Goal: Entertainment & Leisure: Browse casually

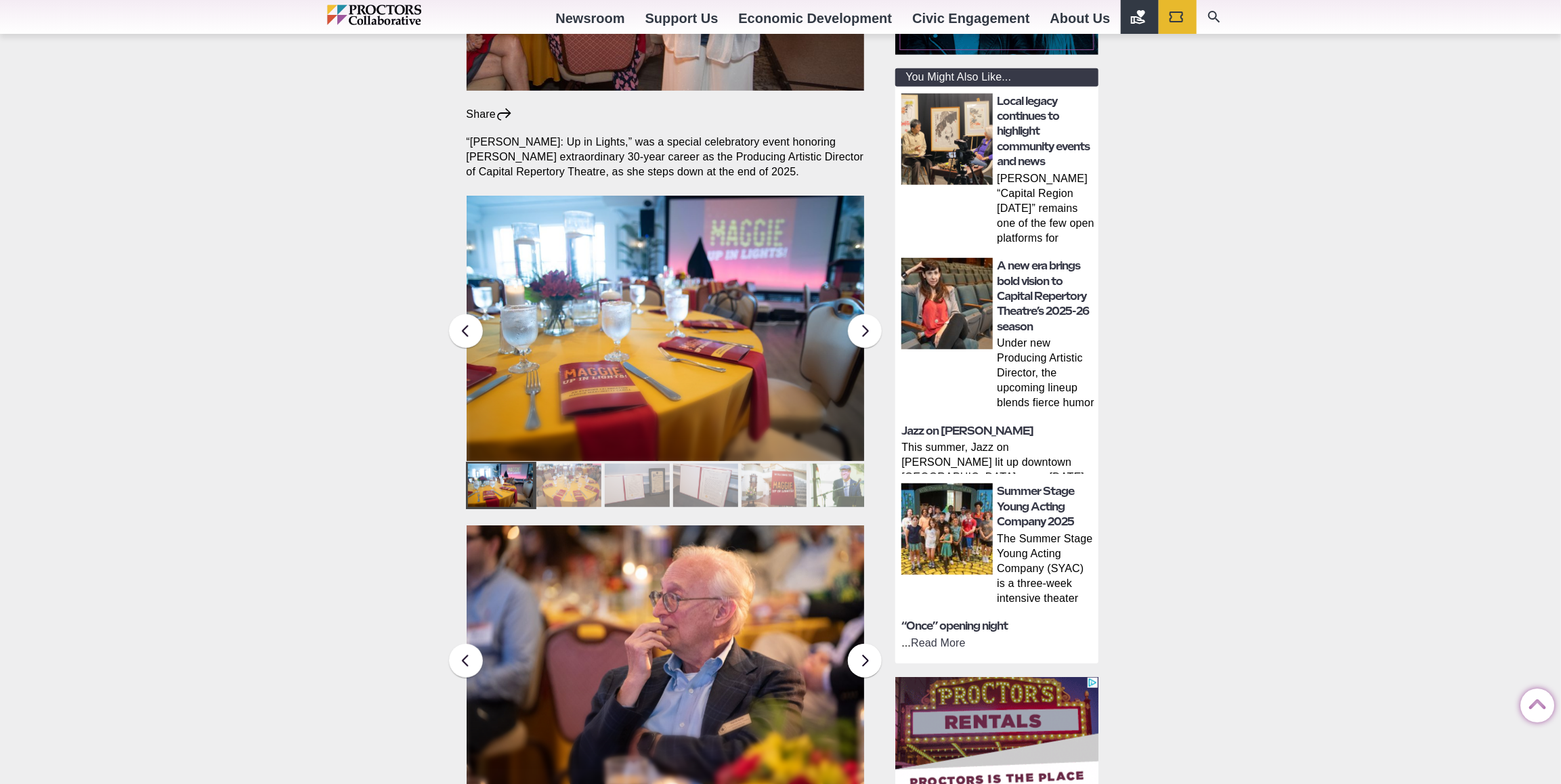
scroll to position [338, 0]
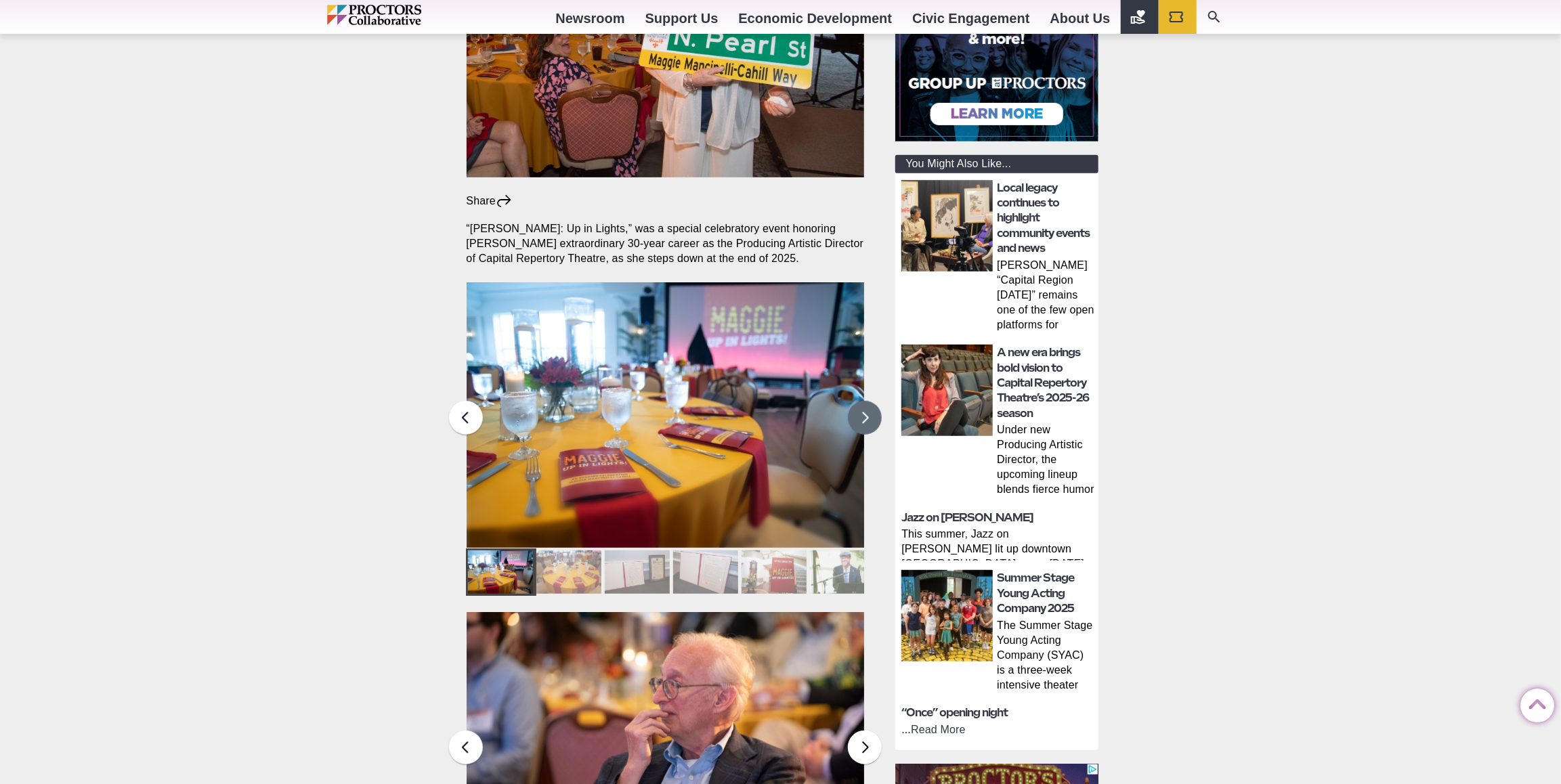
click at [863, 401] on button at bounding box center [865, 417] width 34 height 34
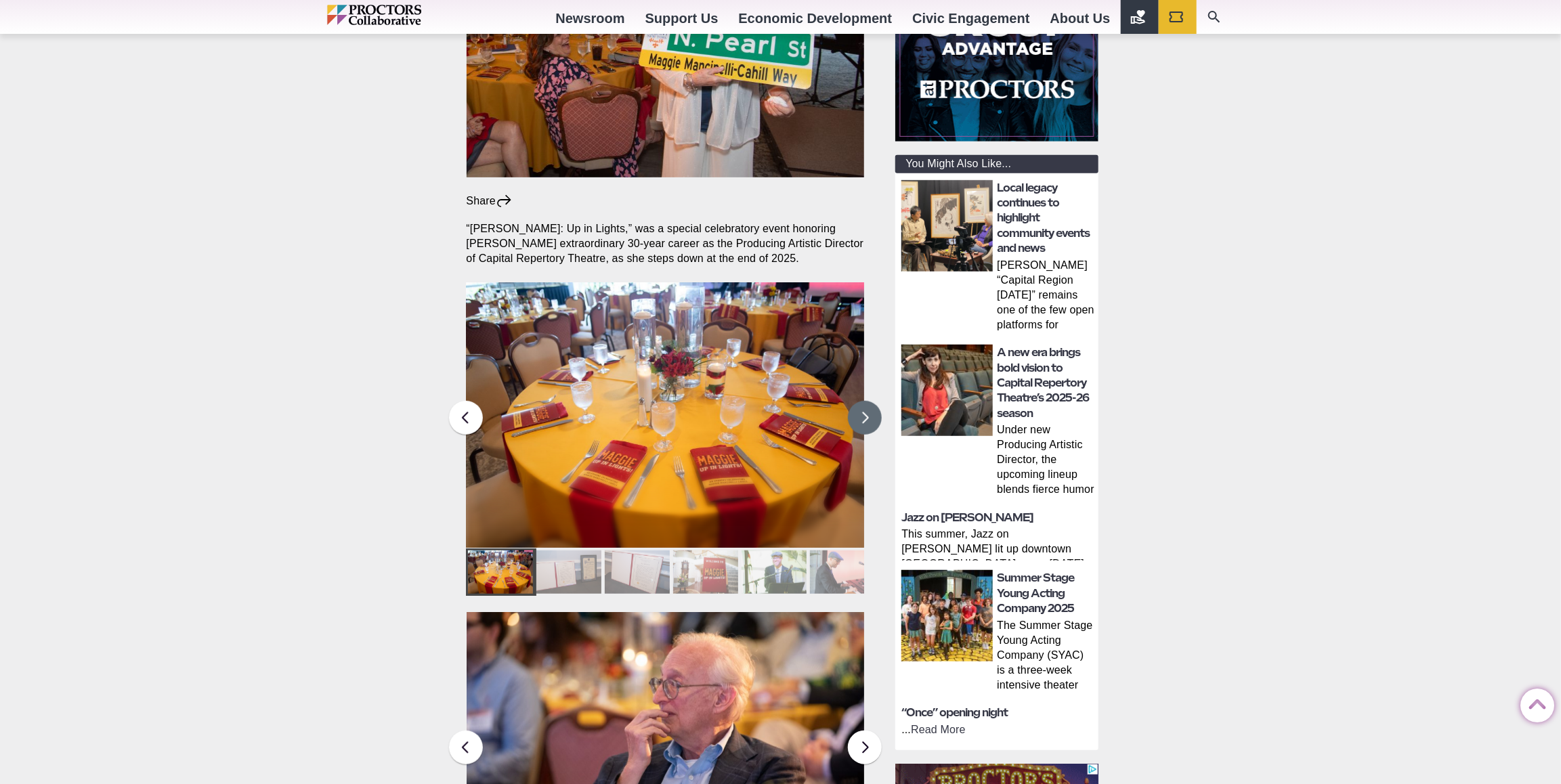
click at [862, 401] on button at bounding box center [865, 417] width 34 height 34
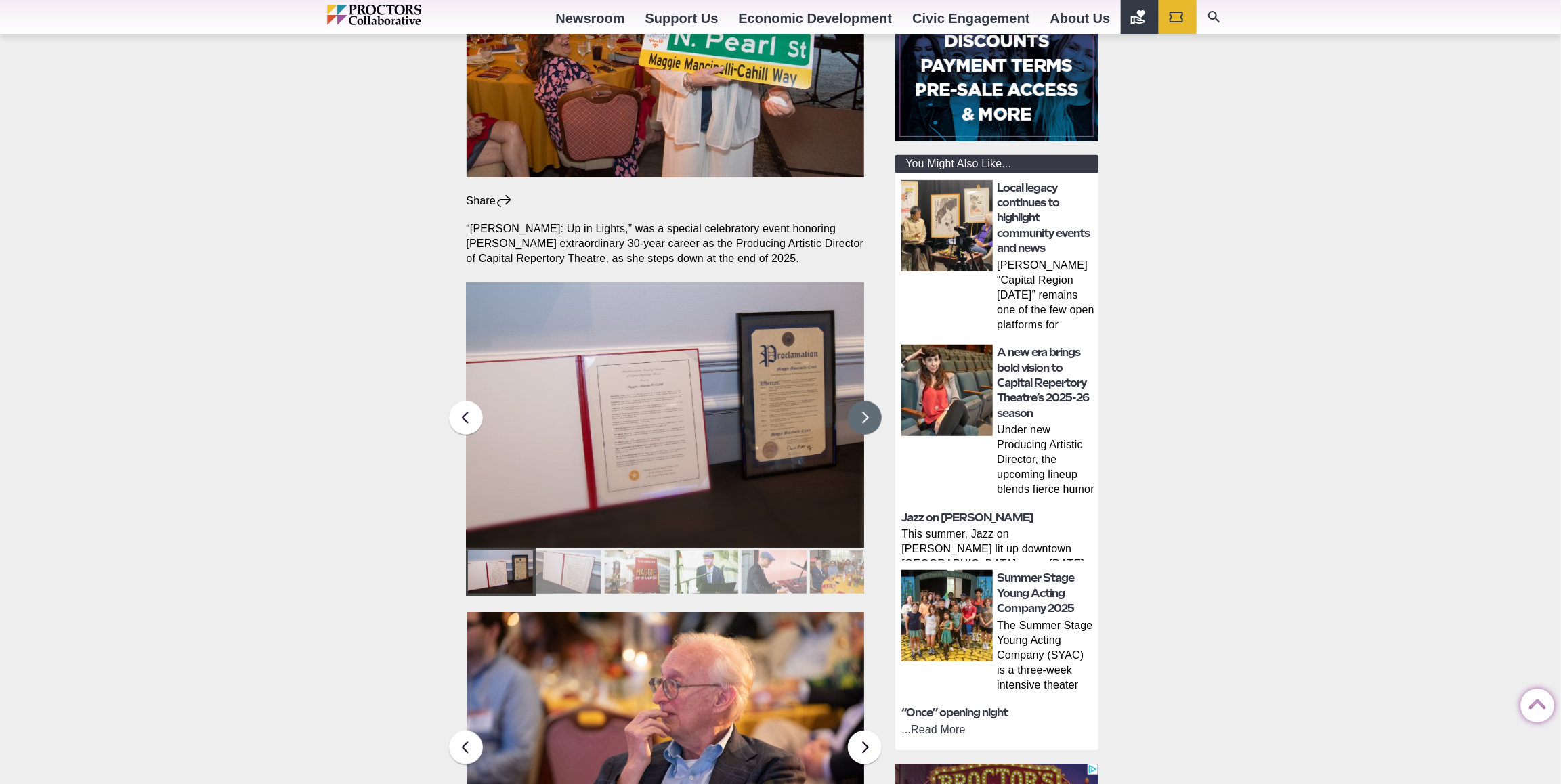
click at [862, 401] on button at bounding box center [865, 417] width 34 height 34
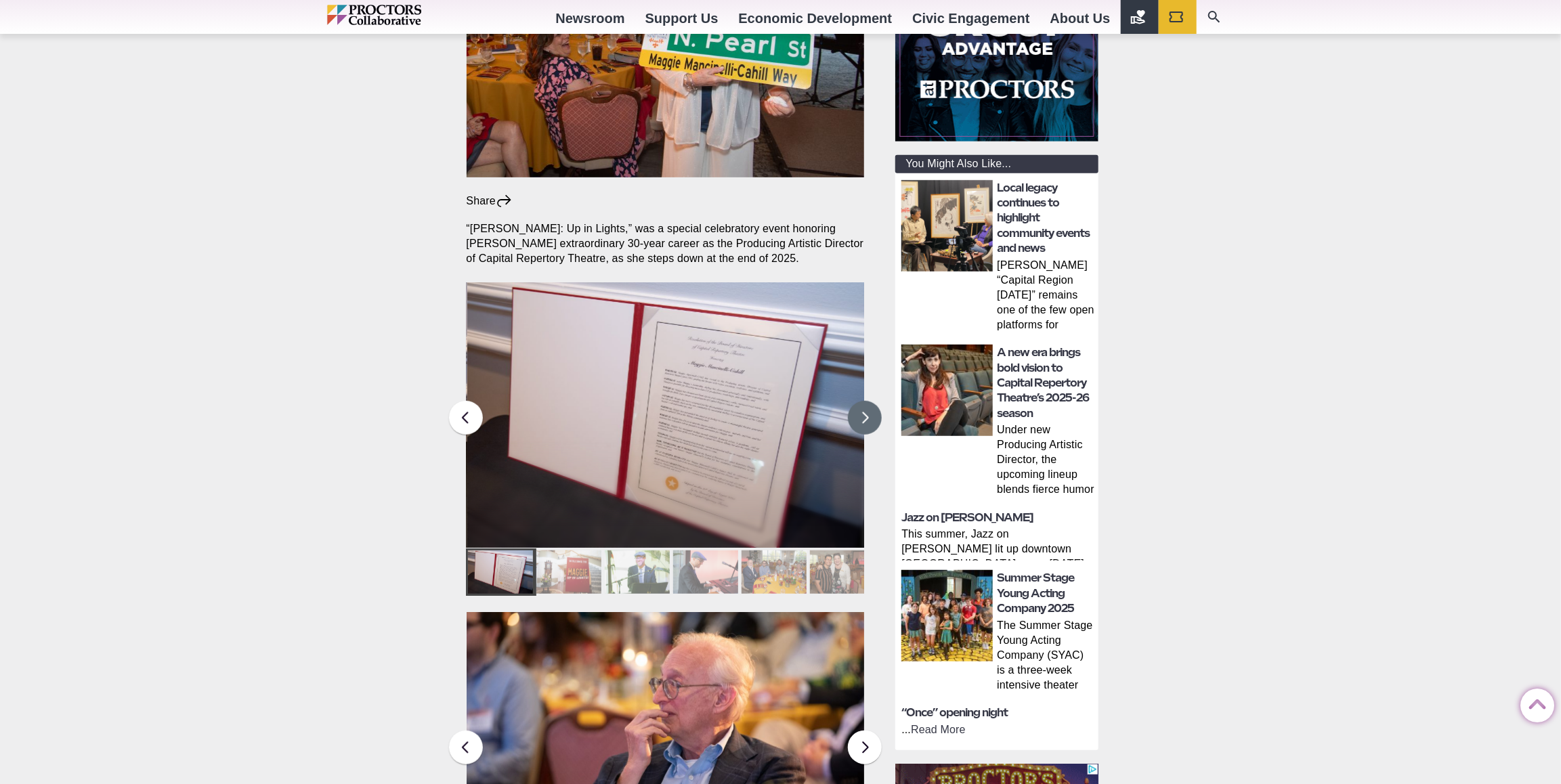
click at [870, 401] on button at bounding box center [865, 417] width 34 height 34
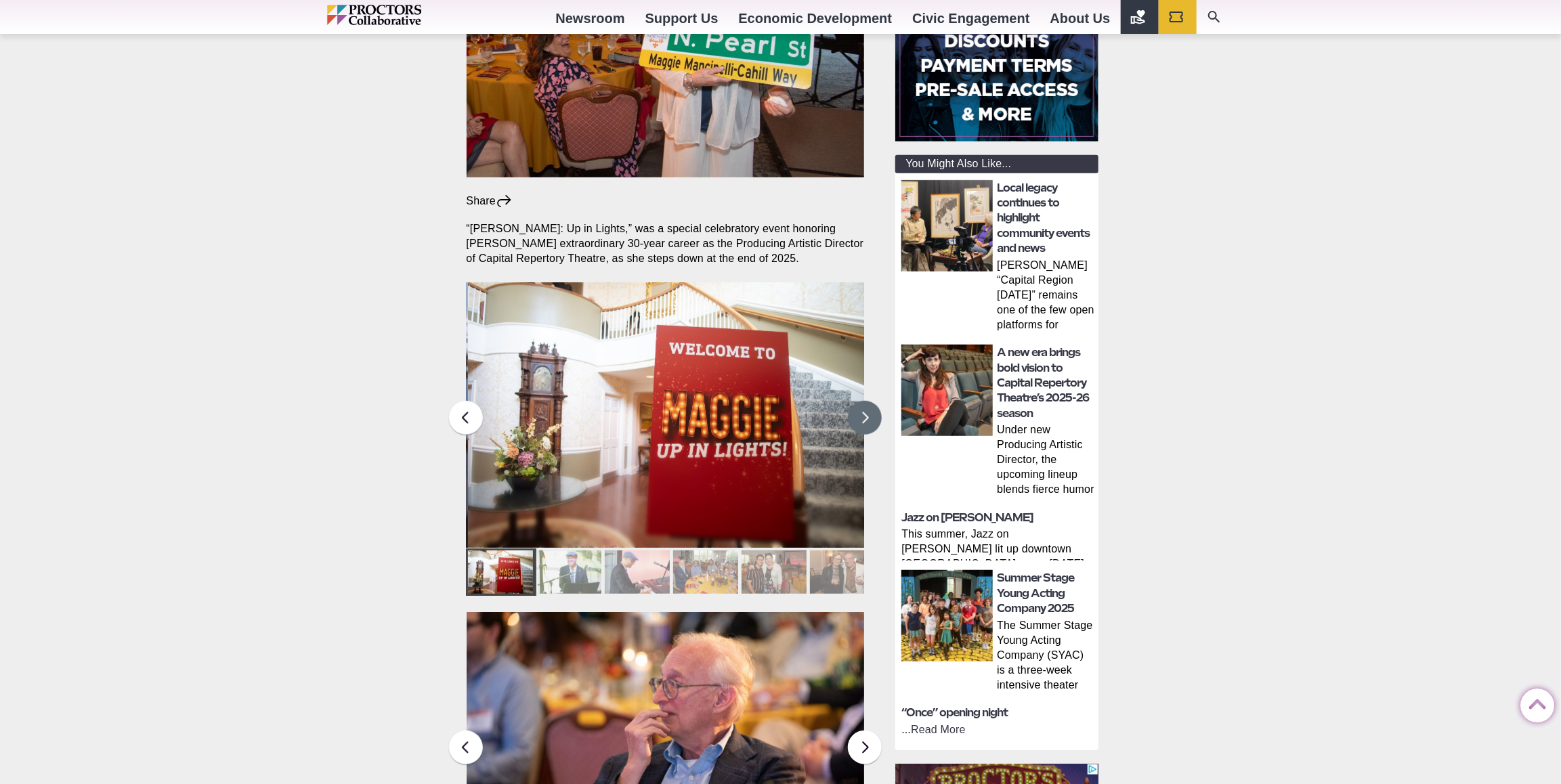
click at [870, 401] on button at bounding box center [865, 417] width 34 height 34
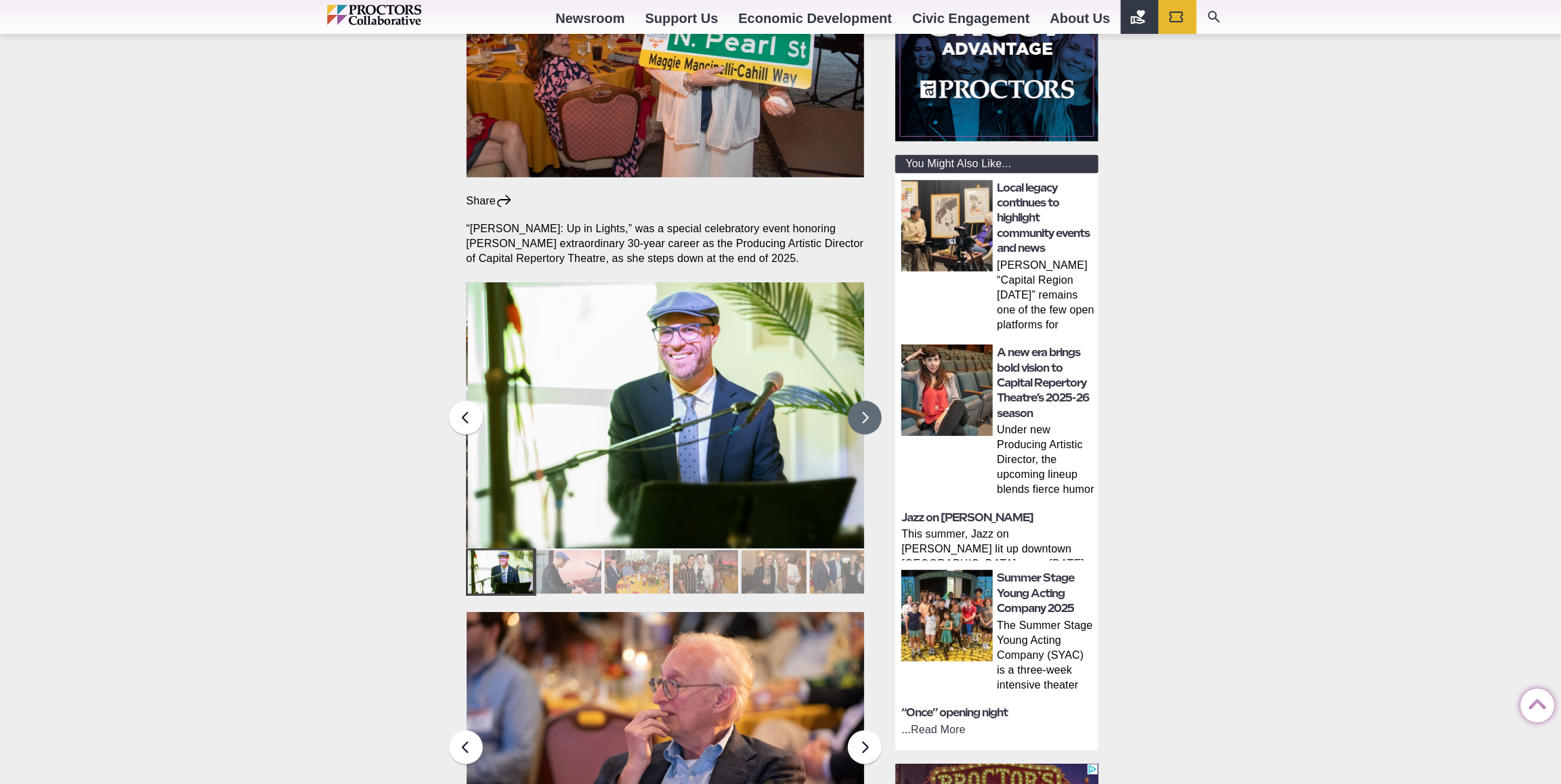
click at [870, 401] on button at bounding box center [865, 417] width 34 height 34
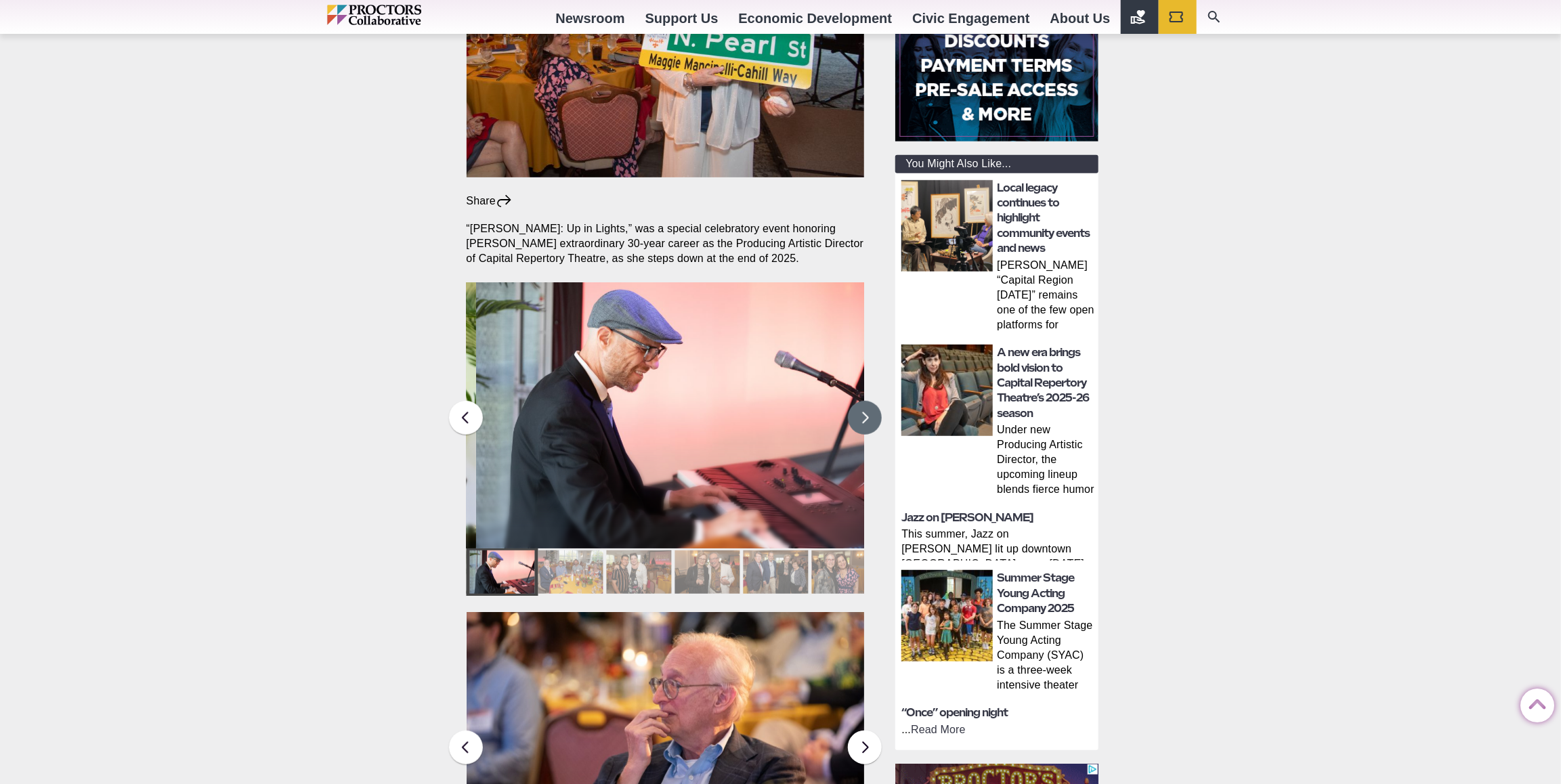
click at [870, 401] on button at bounding box center [865, 417] width 34 height 34
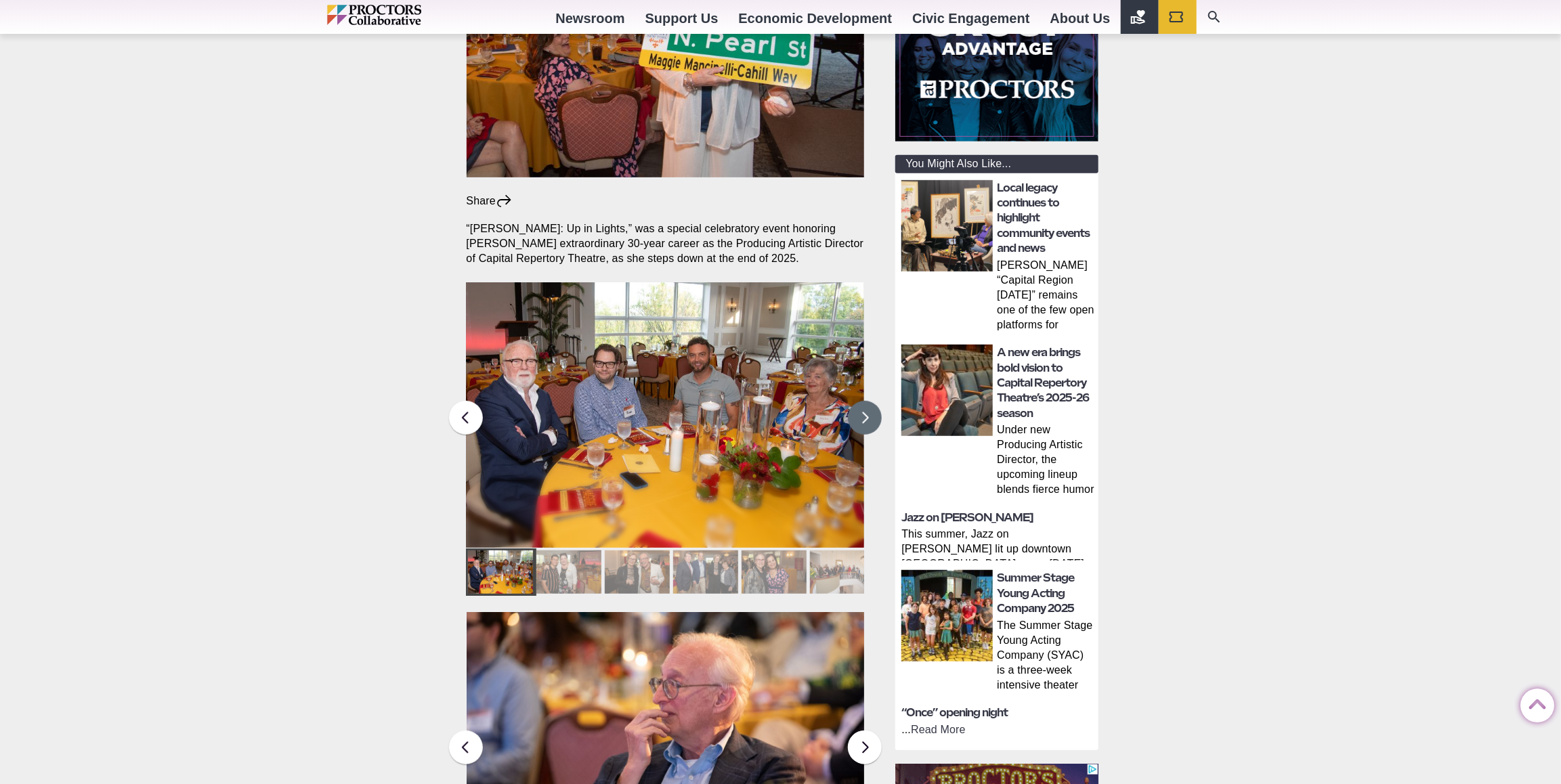
click at [870, 401] on button at bounding box center [865, 417] width 34 height 34
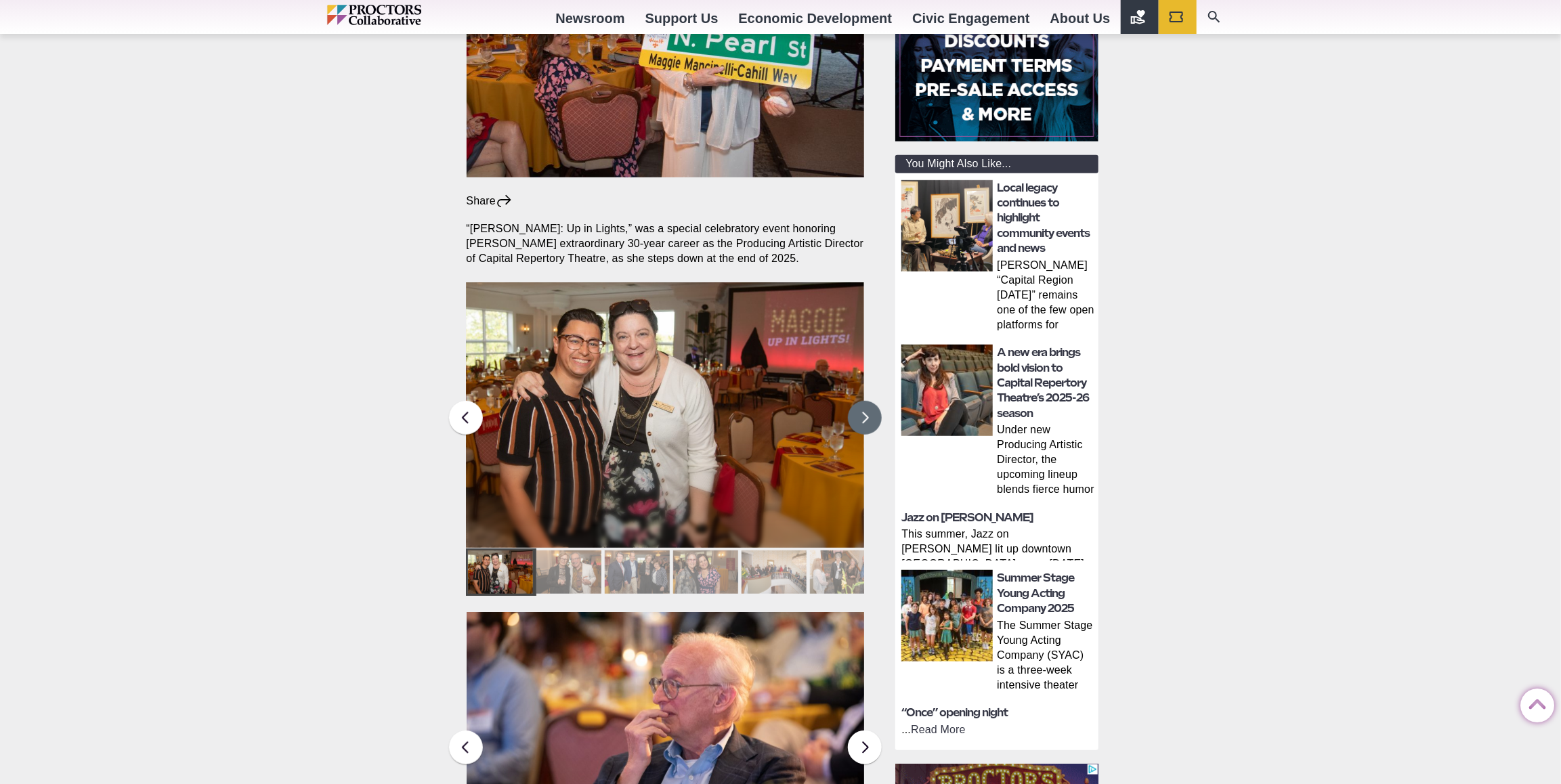
click at [870, 401] on button at bounding box center [865, 417] width 34 height 34
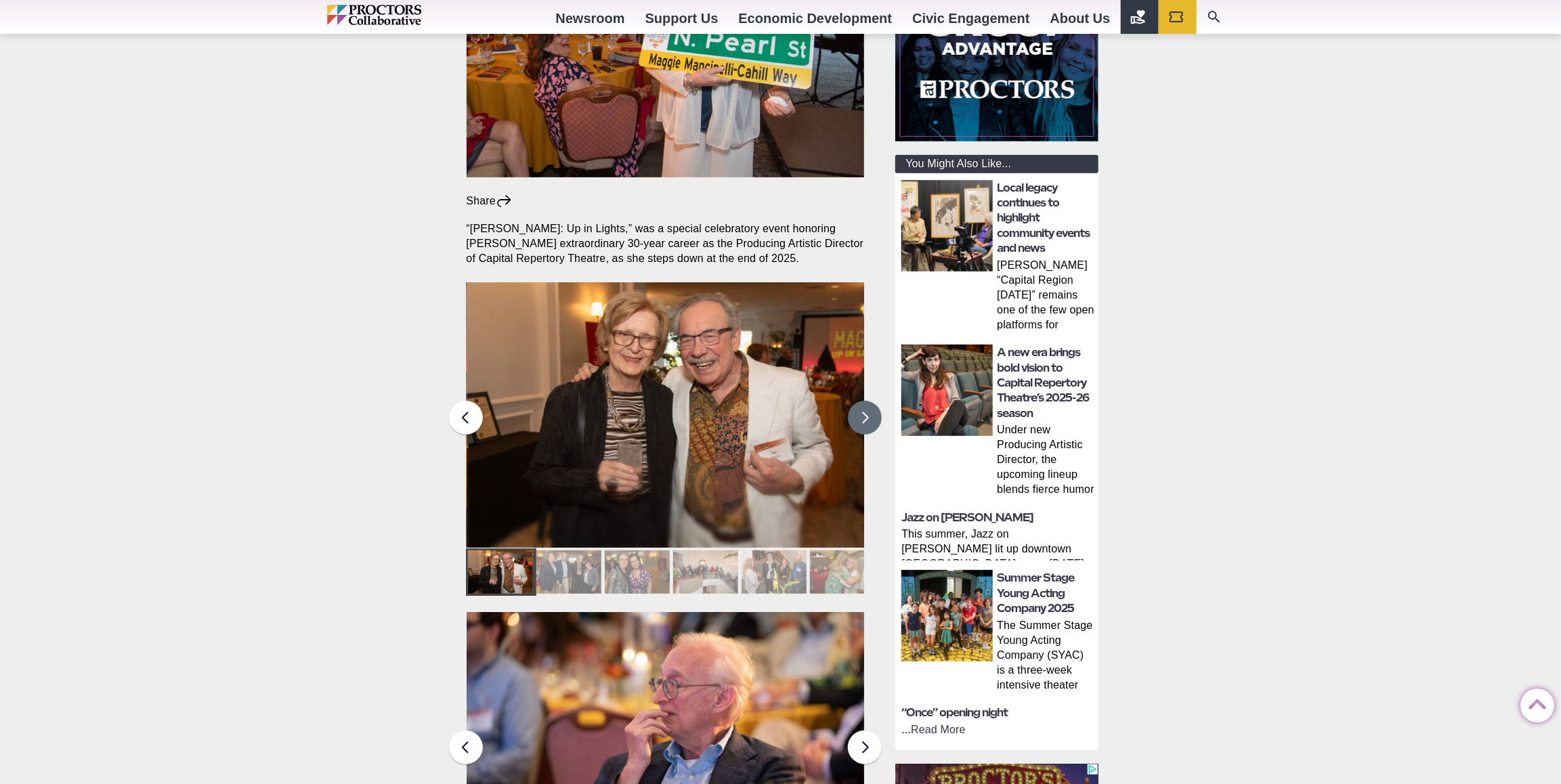
click at [870, 401] on button at bounding box center [865, 417] width 34 height 34
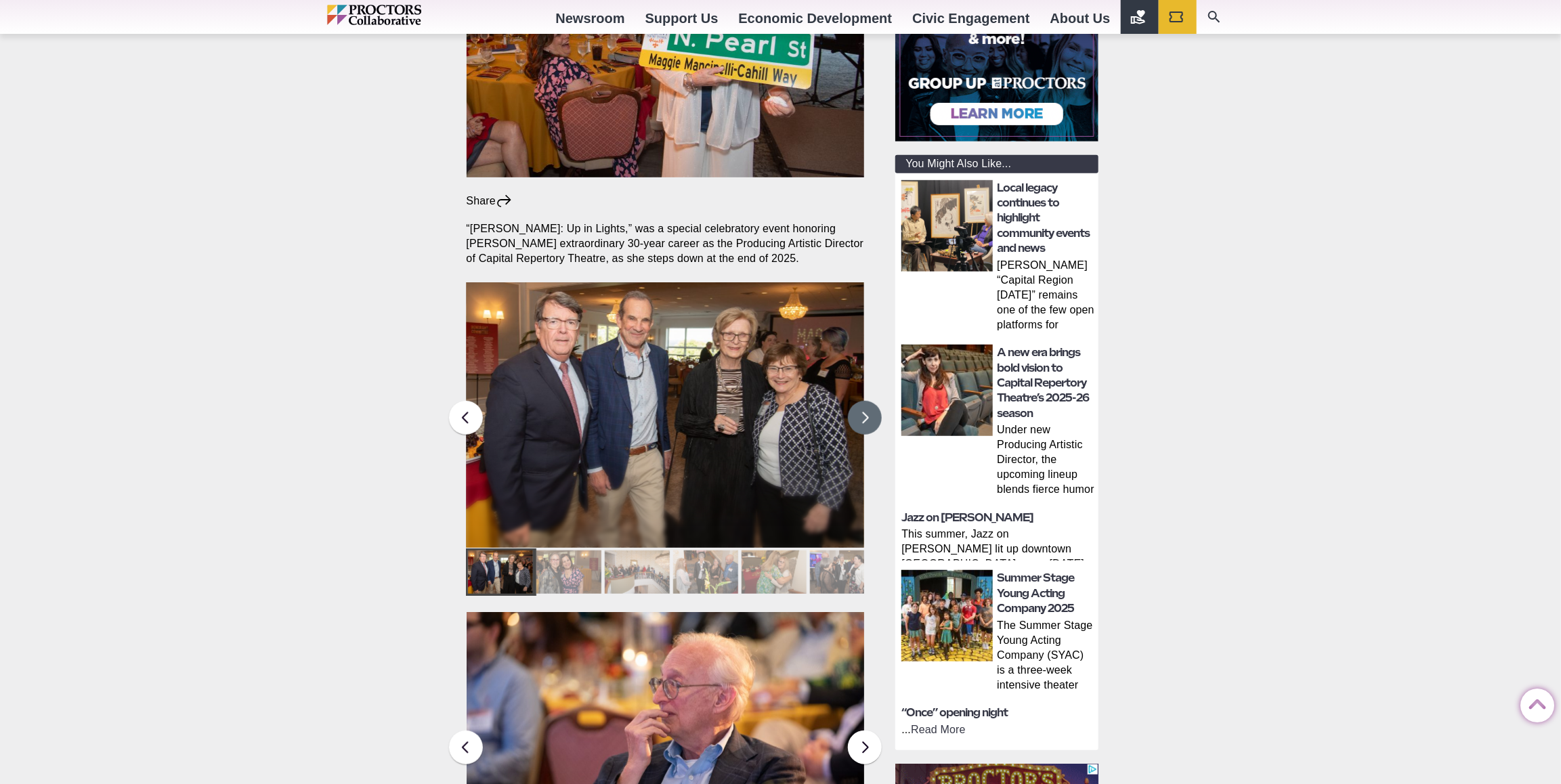
click at [870, 401] on button at bounding box center [865, 417] width 34 height 34
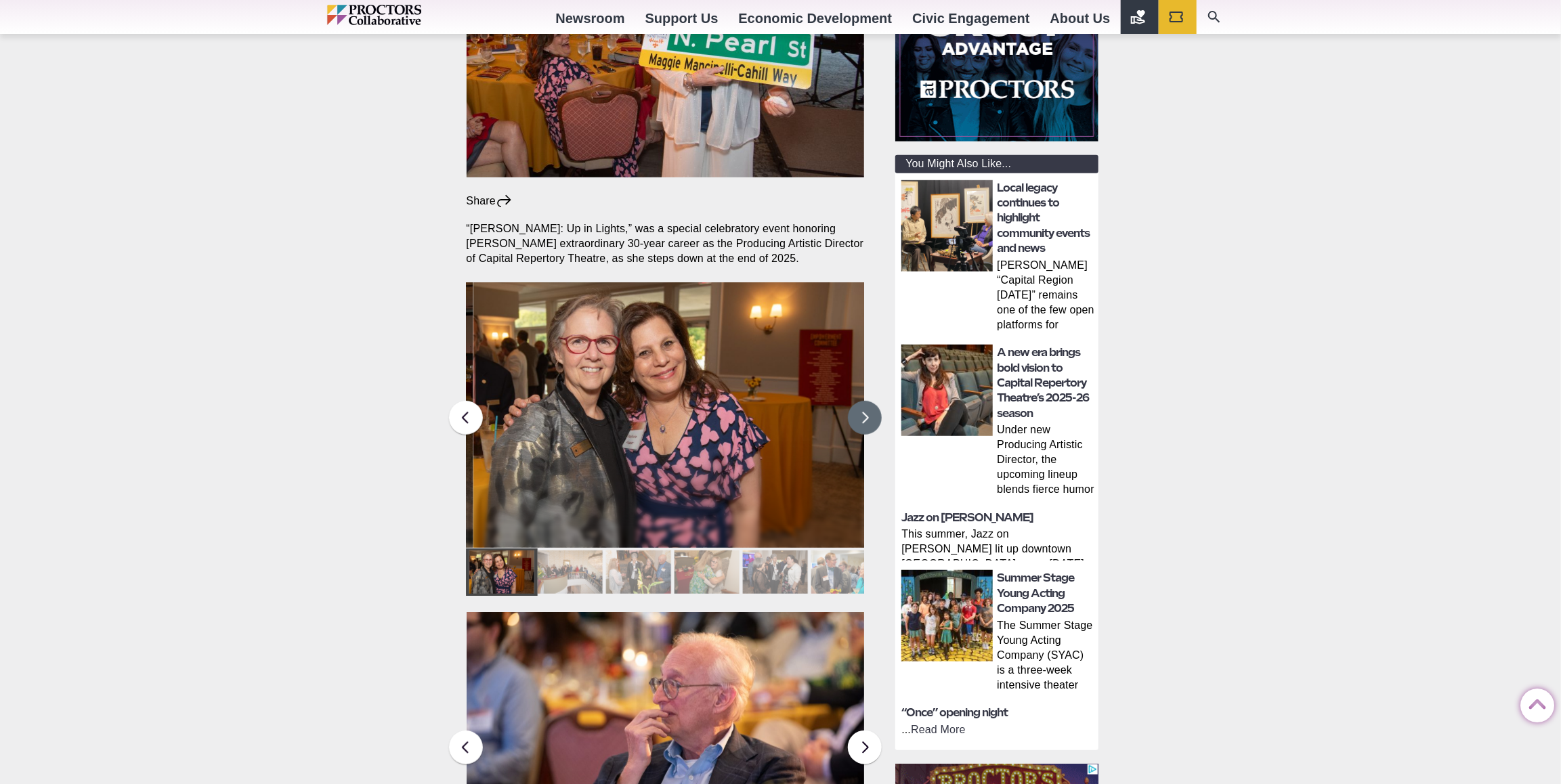
click at [870, 401] on button at bounding box center [865, 417] width 34 height 34
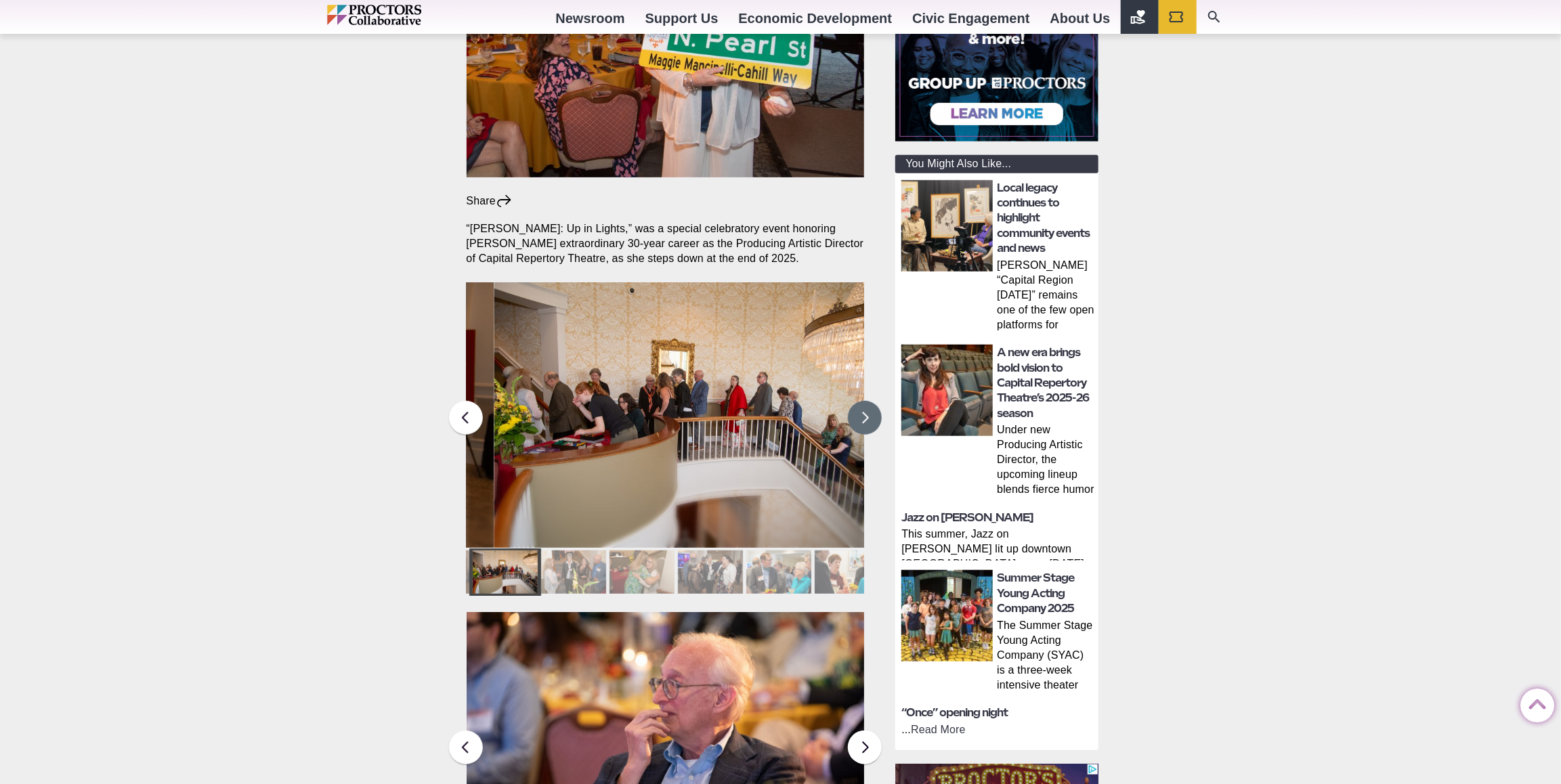
click at [870, 401] on button at bounding box center [865, 417] width 34 height 34
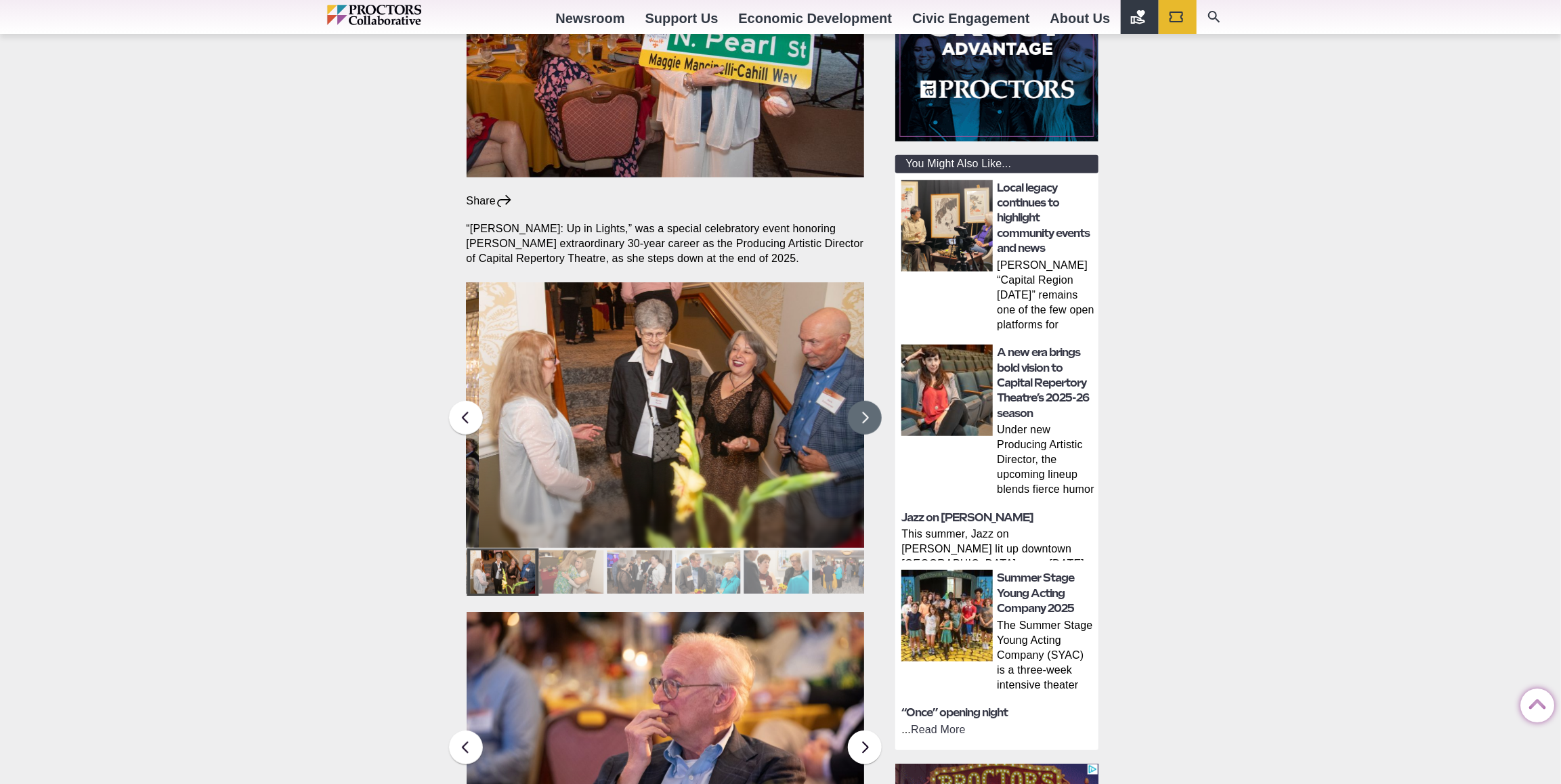
click at [870, 401] on button at bounding box center [865, 417] width 34 height 34
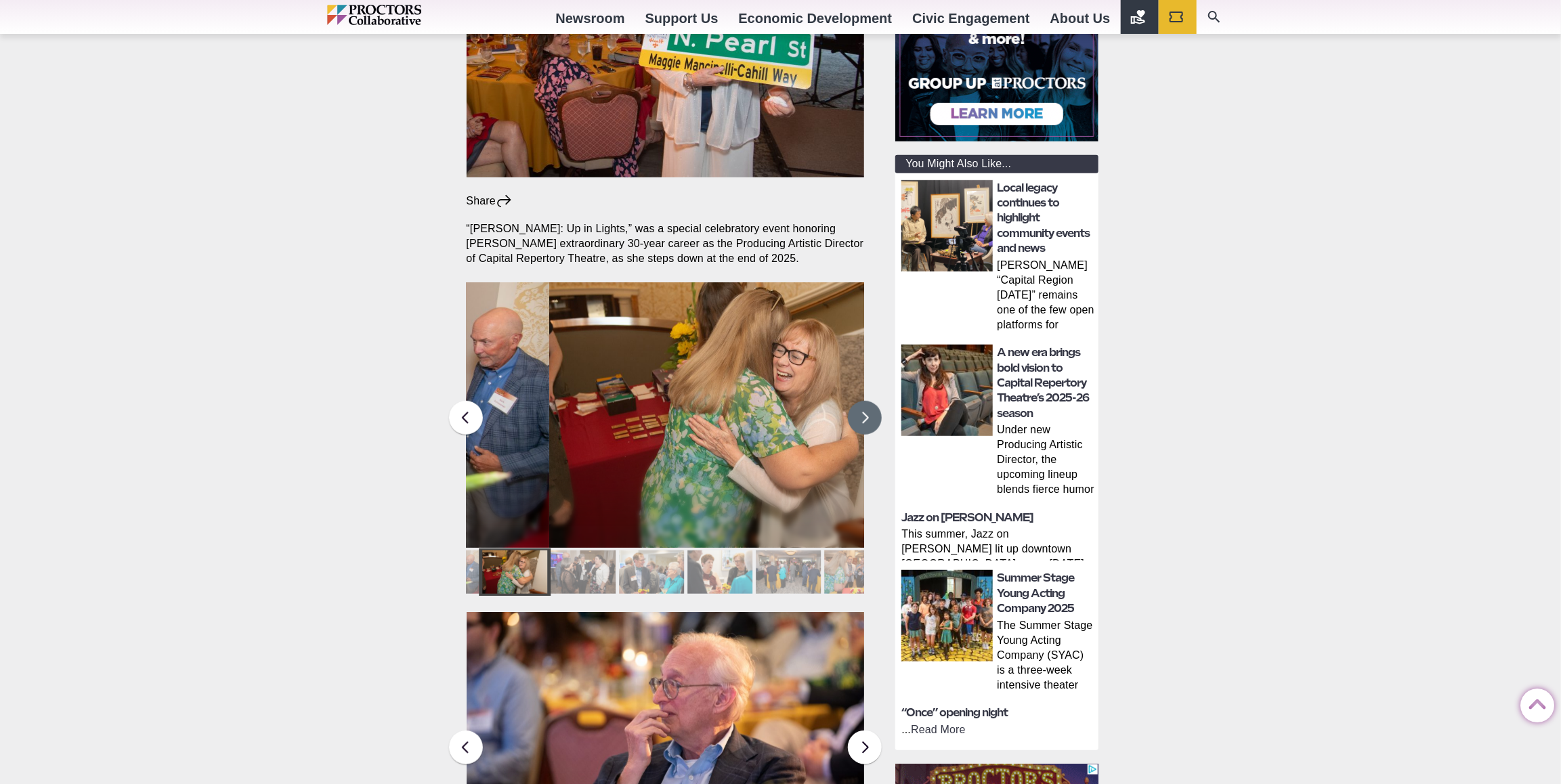
click at [865, 401] on button at bounding box center [865, 417] width 34 height 34
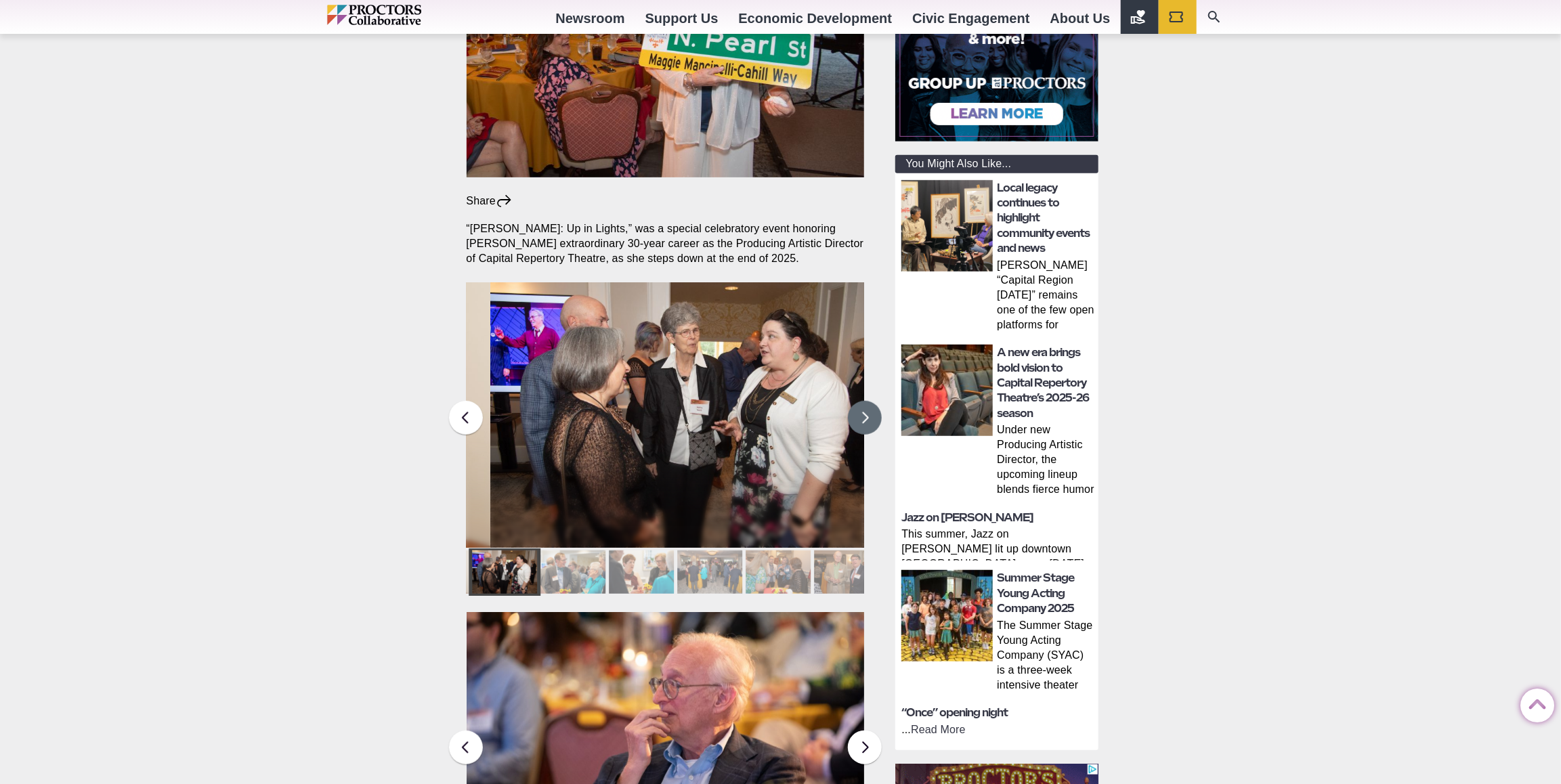
click at [868, 401] on button at bounding box center [865, 417] width 34 height 34
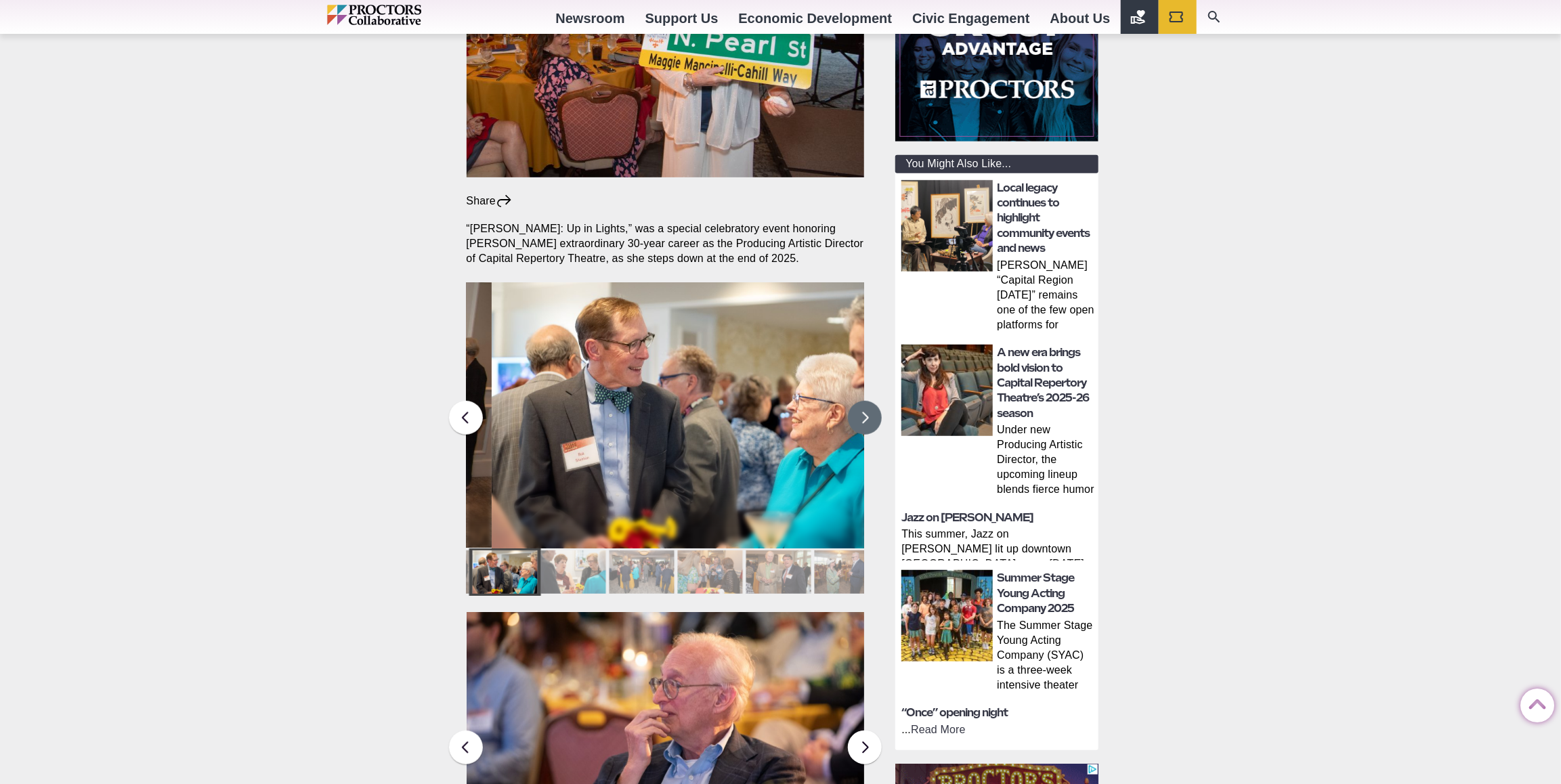
click at [865, 401] on button at bounding box center [865, 417] width 34 height 34
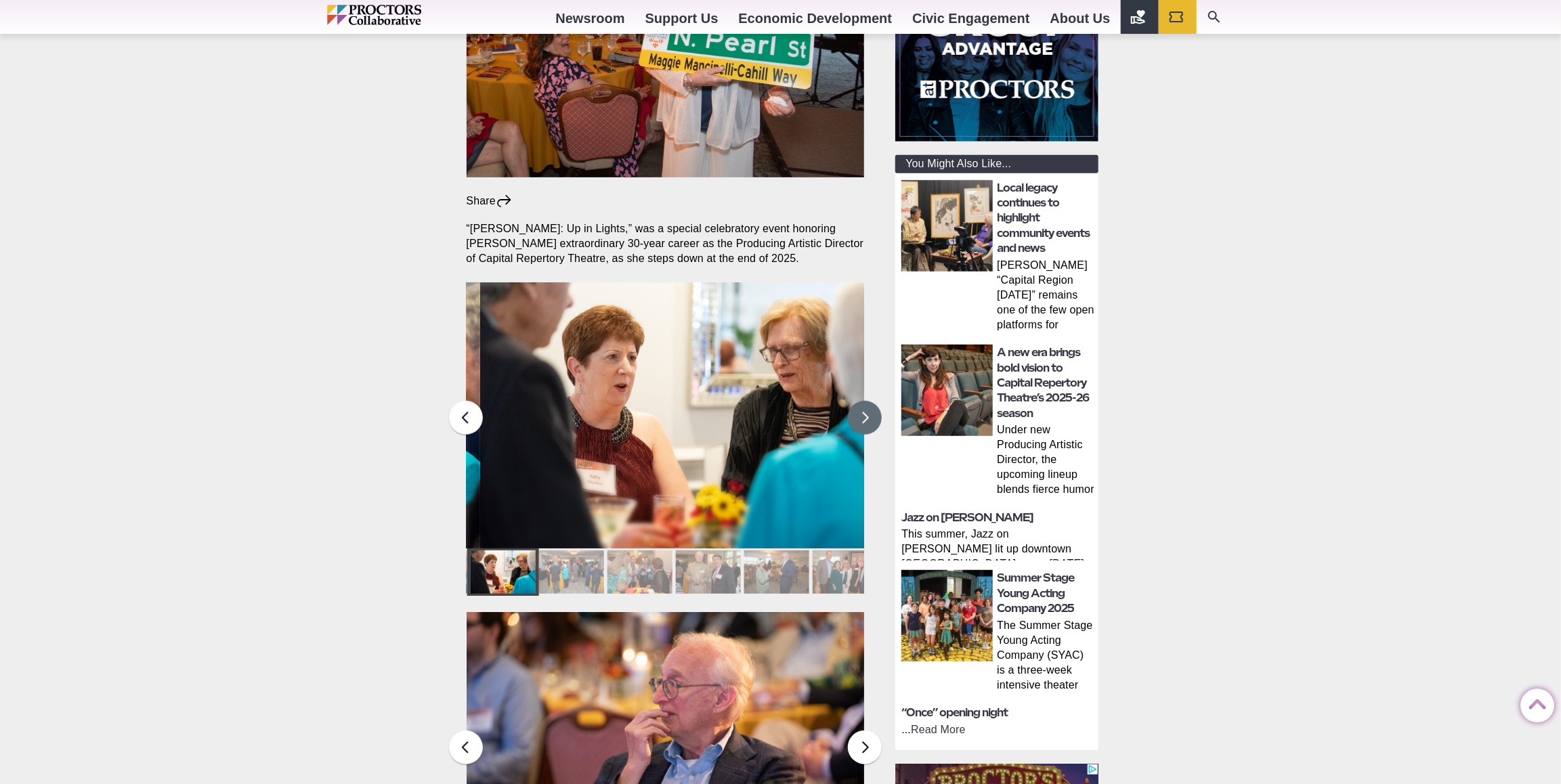
click at [862, 401] on button at bounding box center [865, 417] width 34 height 34
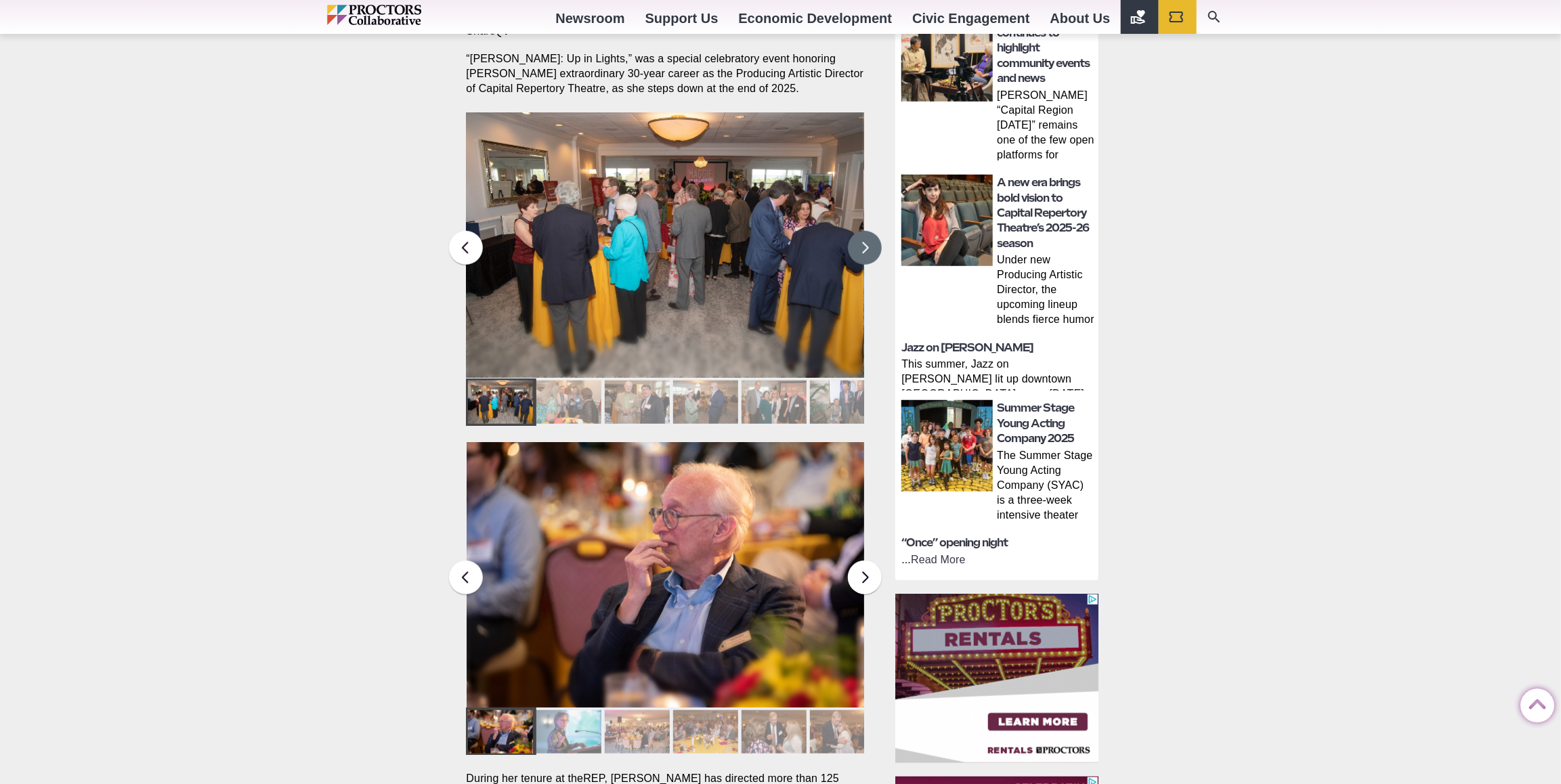
scroll to position [608, 0]
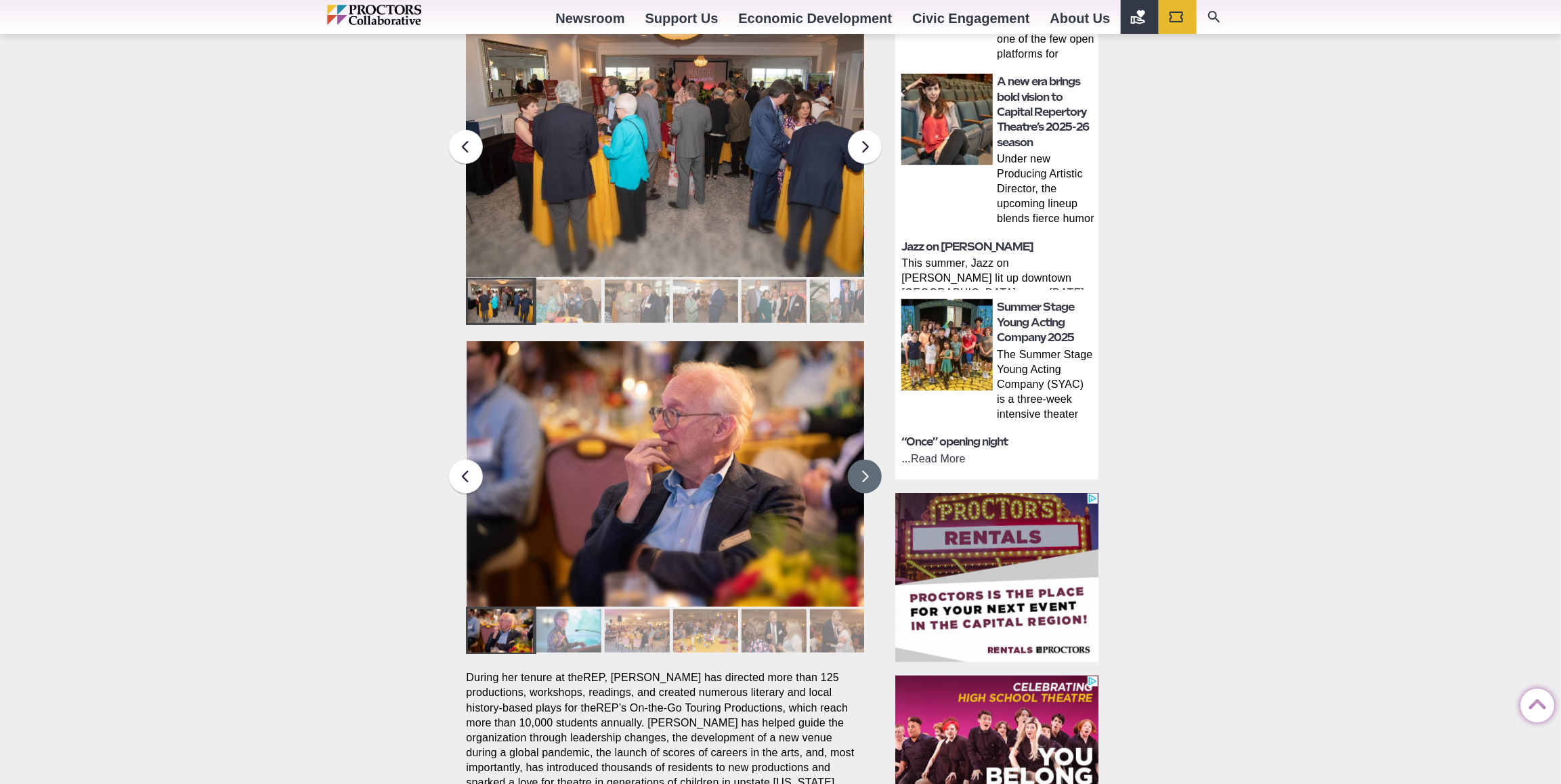
click at [870, 460] on button at bounding box center [865, 477] width 34 height 34
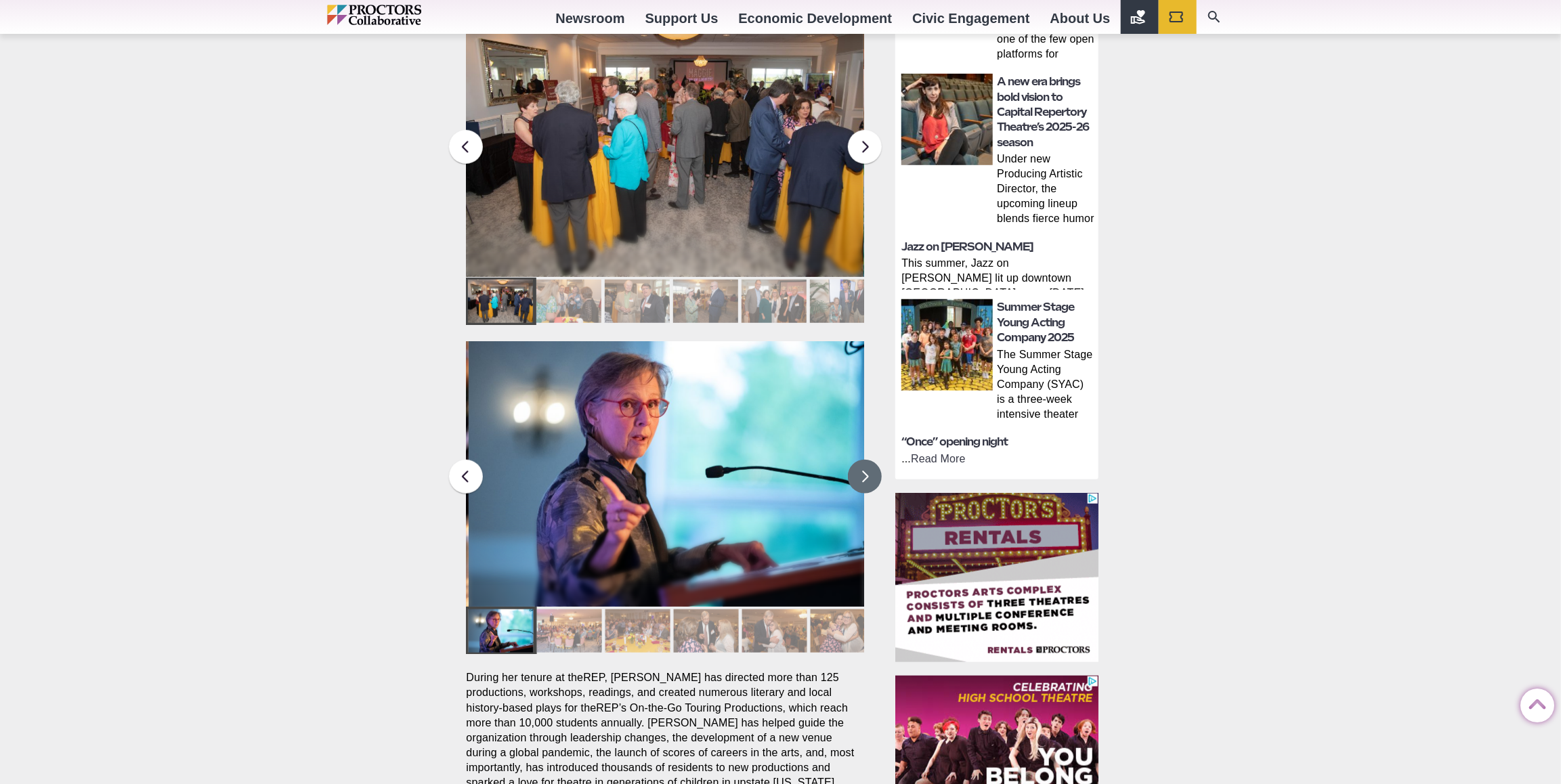
click at [870, 460] on button at bounding box center [865, 477] width 34 height 34
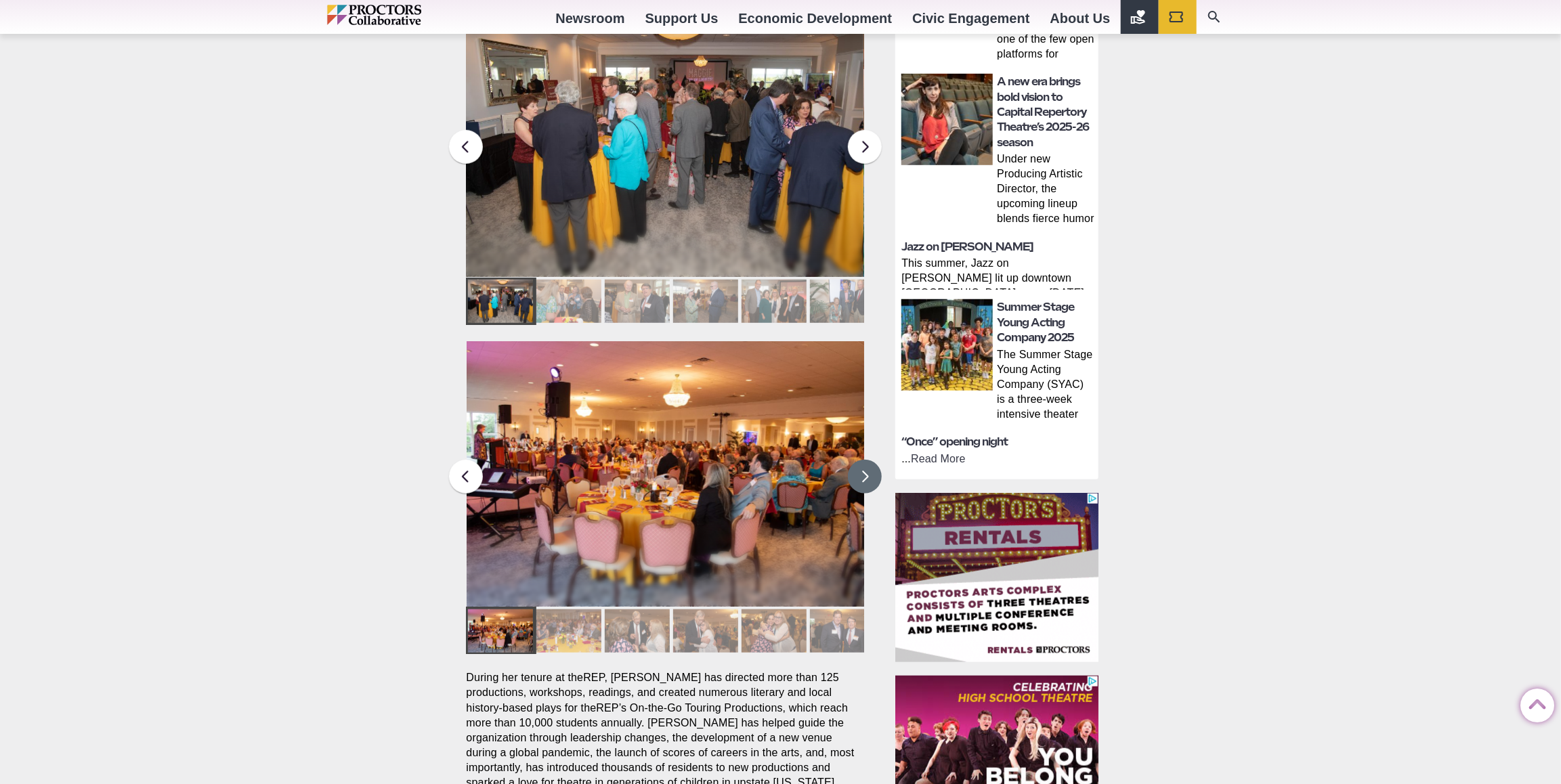
click at [870, 460] on button at bounding box center [865, 477] width 34 height 34
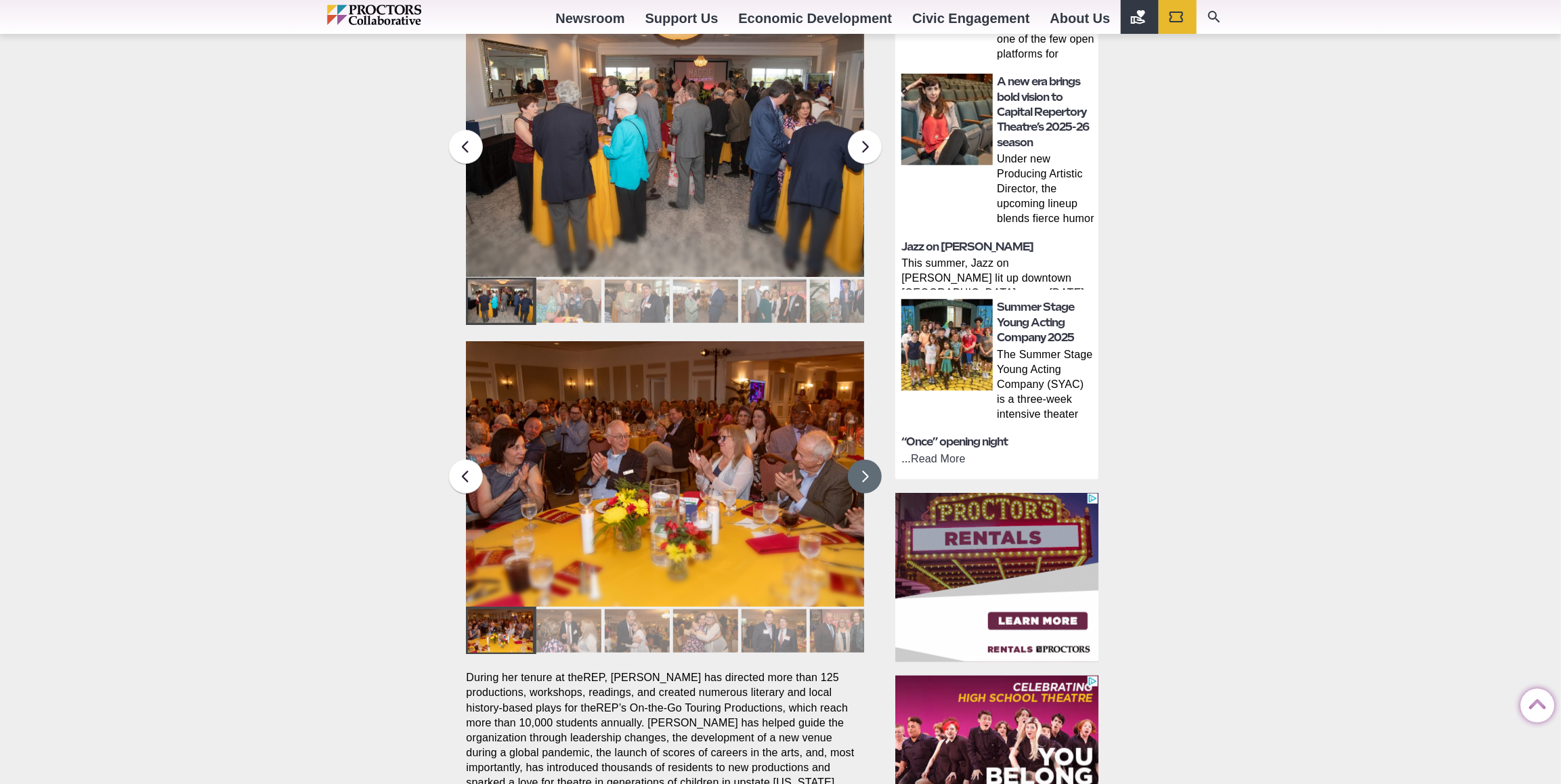
click at [869, 460] on button at bounding box center [865, 477] width 34 height 34
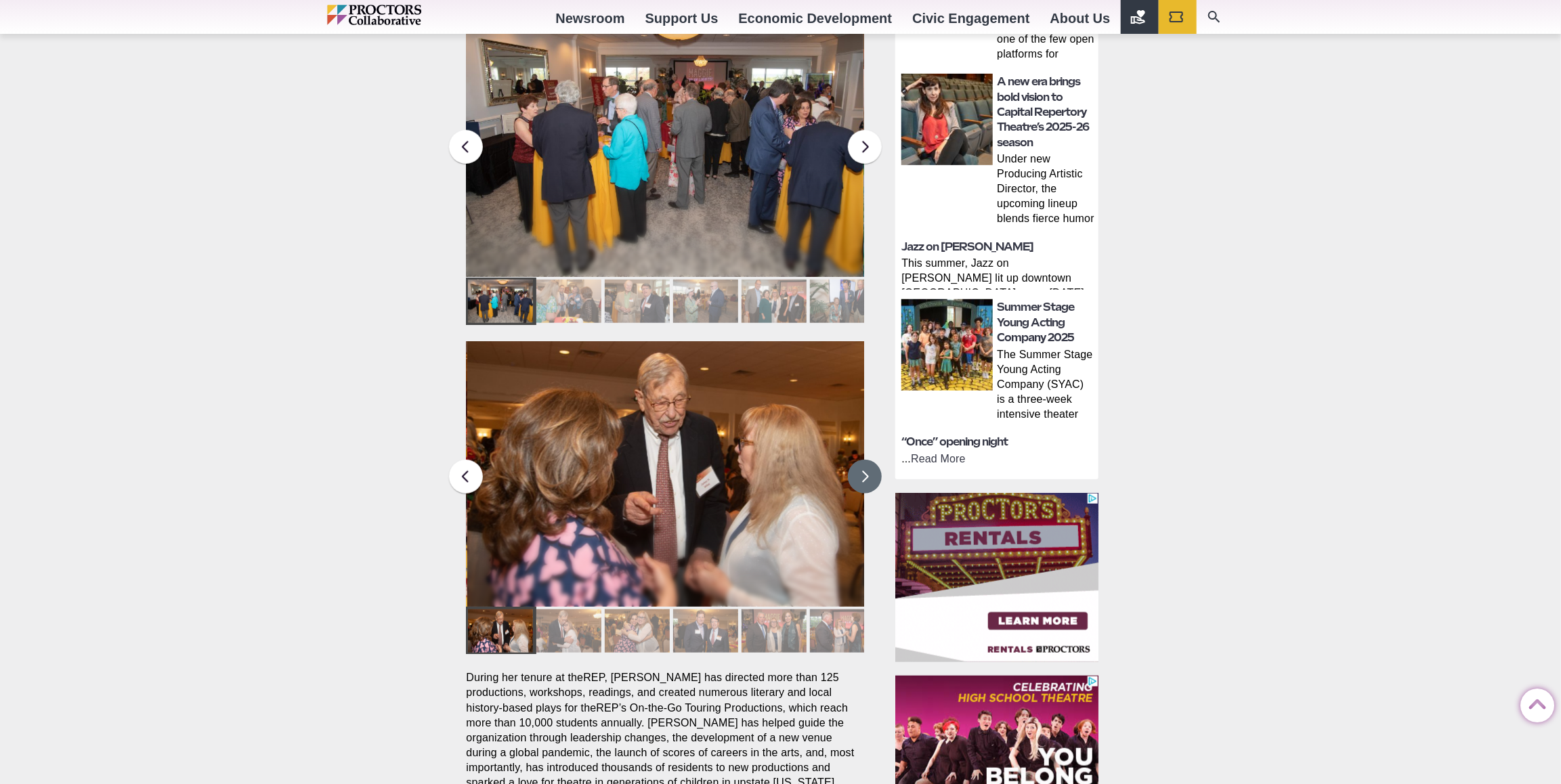
click at [868, 460] on button at bounding box center [865, 477] width 34 height 34
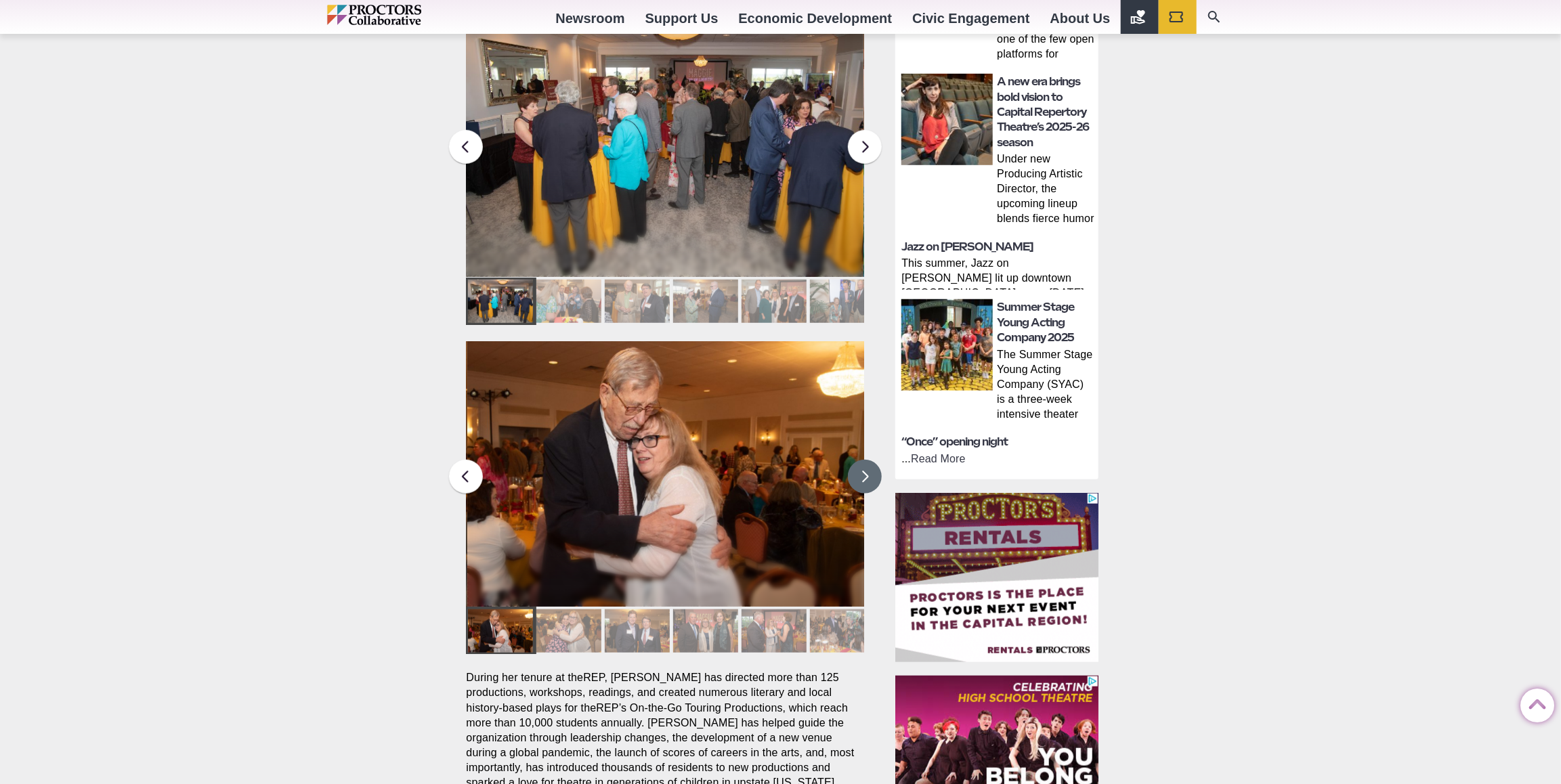
click at [868, 460] on button at bounding box center [865, 477] width 34 height 34
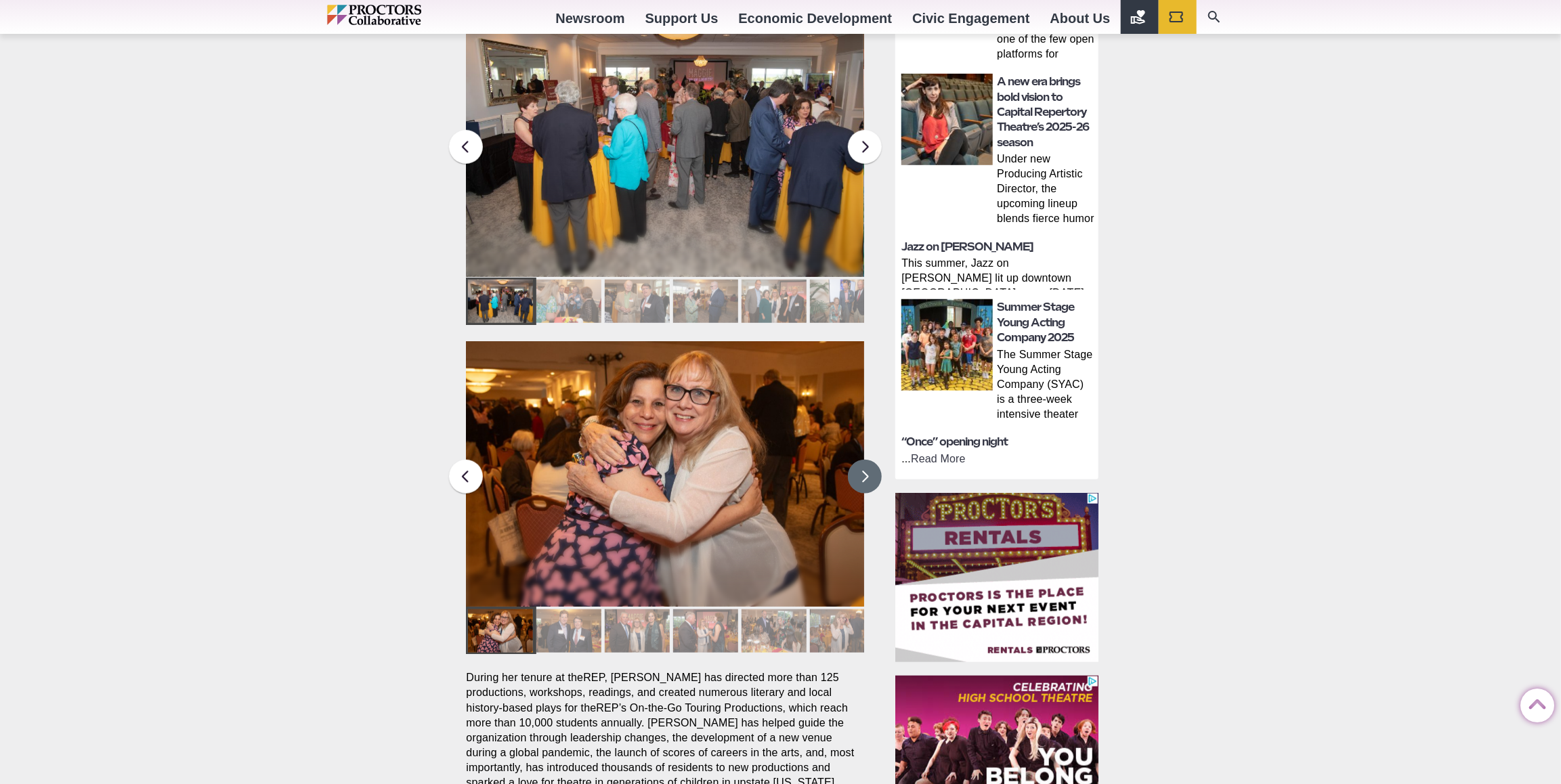
click at [868, 460] on button at bounding box center [865, 477] width 34 height 34
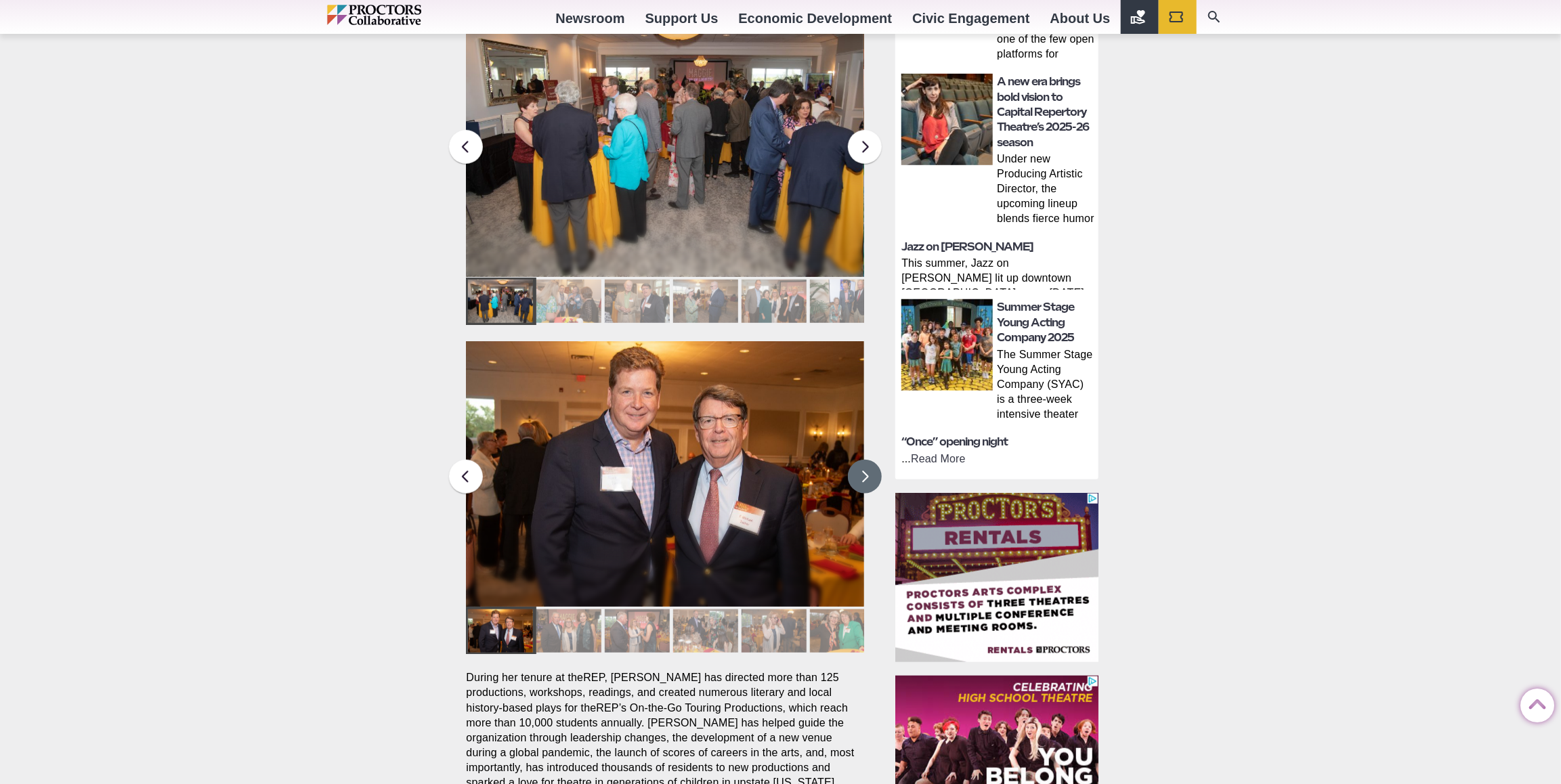
click at [868, 460] on button at bounding box center [865, 477] width 34 height 34
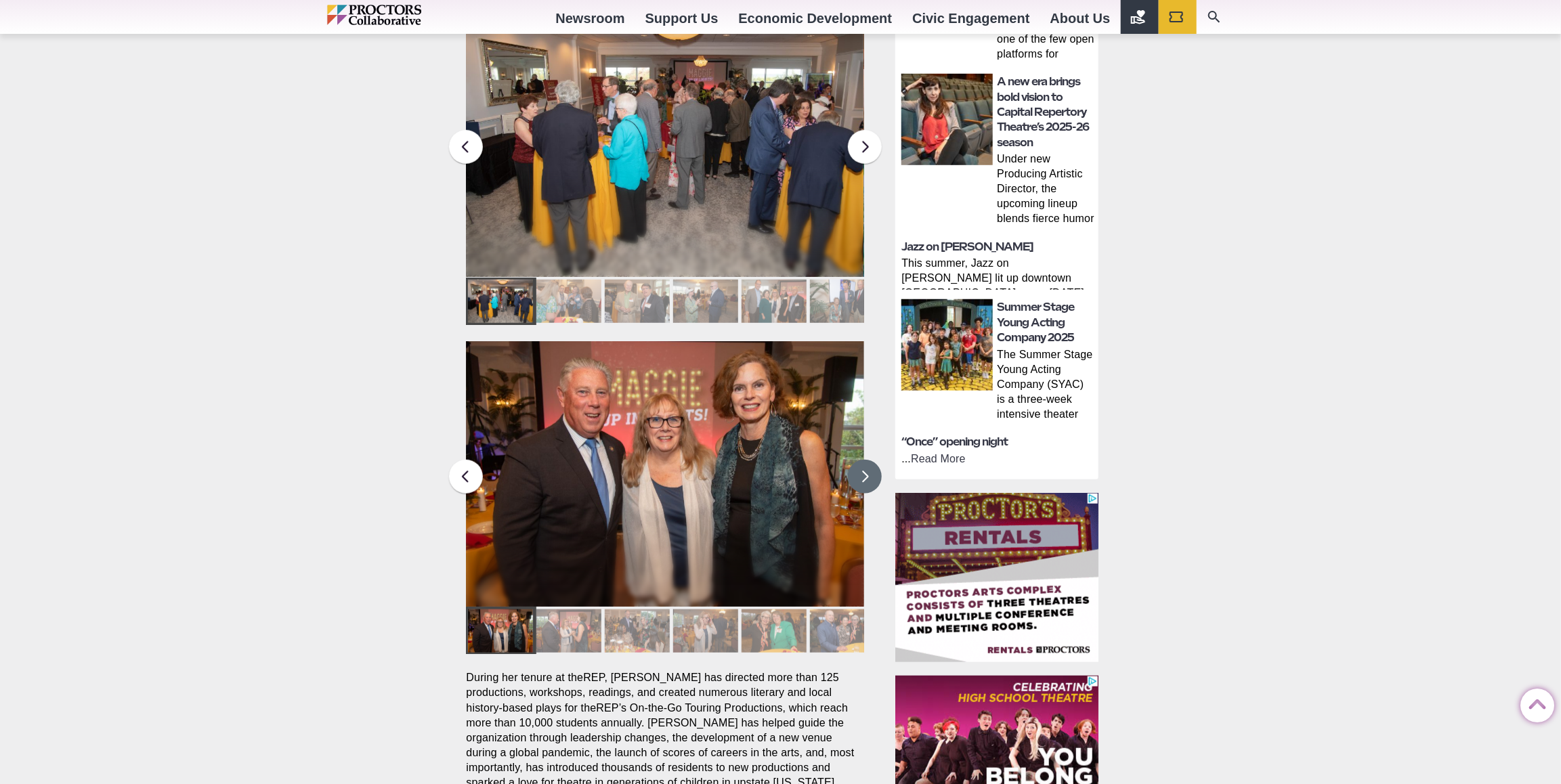
click at [866, 460] on button at bounding box center [865, 477] width 34 height 34
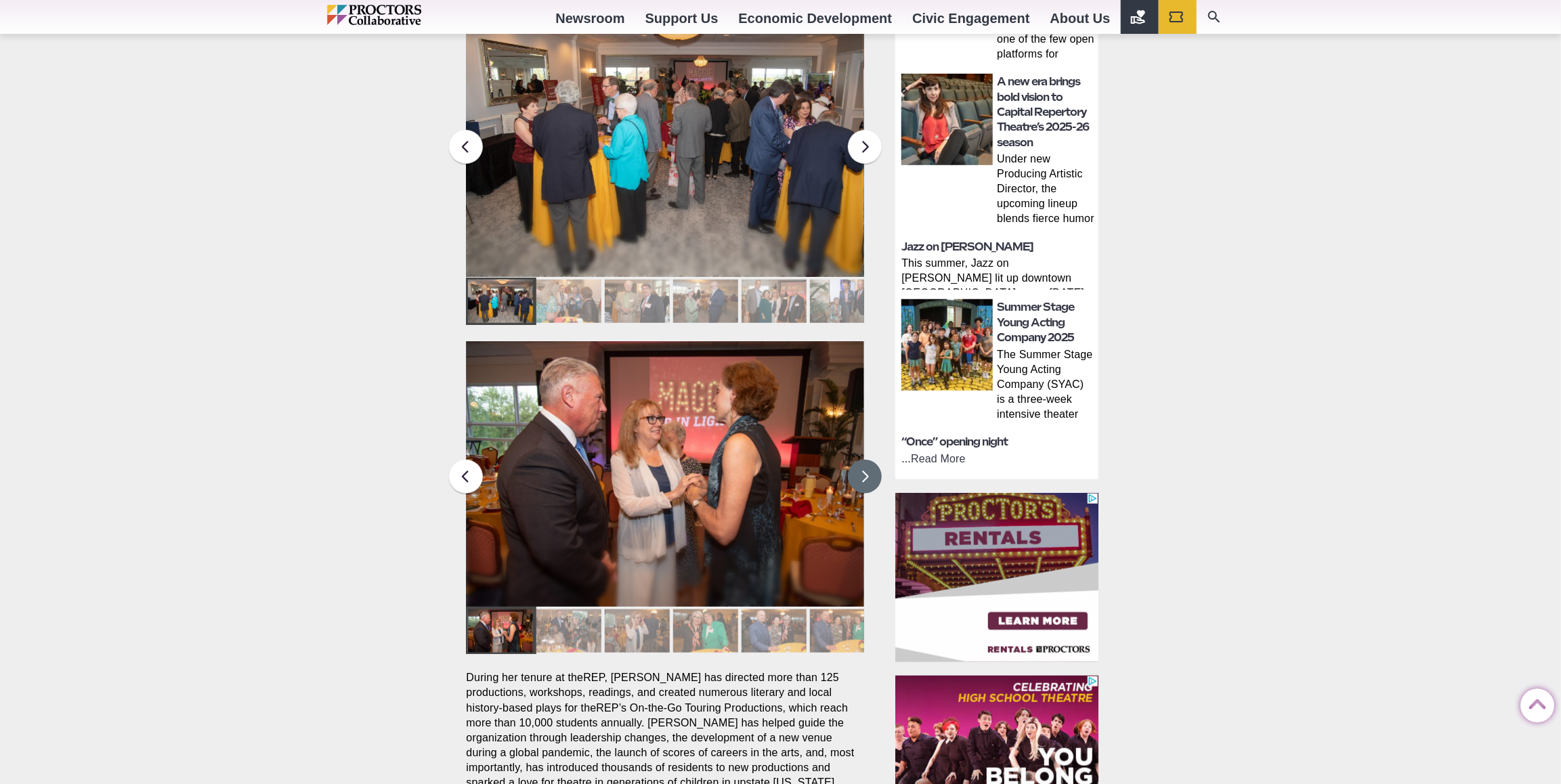
click at [865, 460] on button at bounding box center [865, 477] width 34 height 34
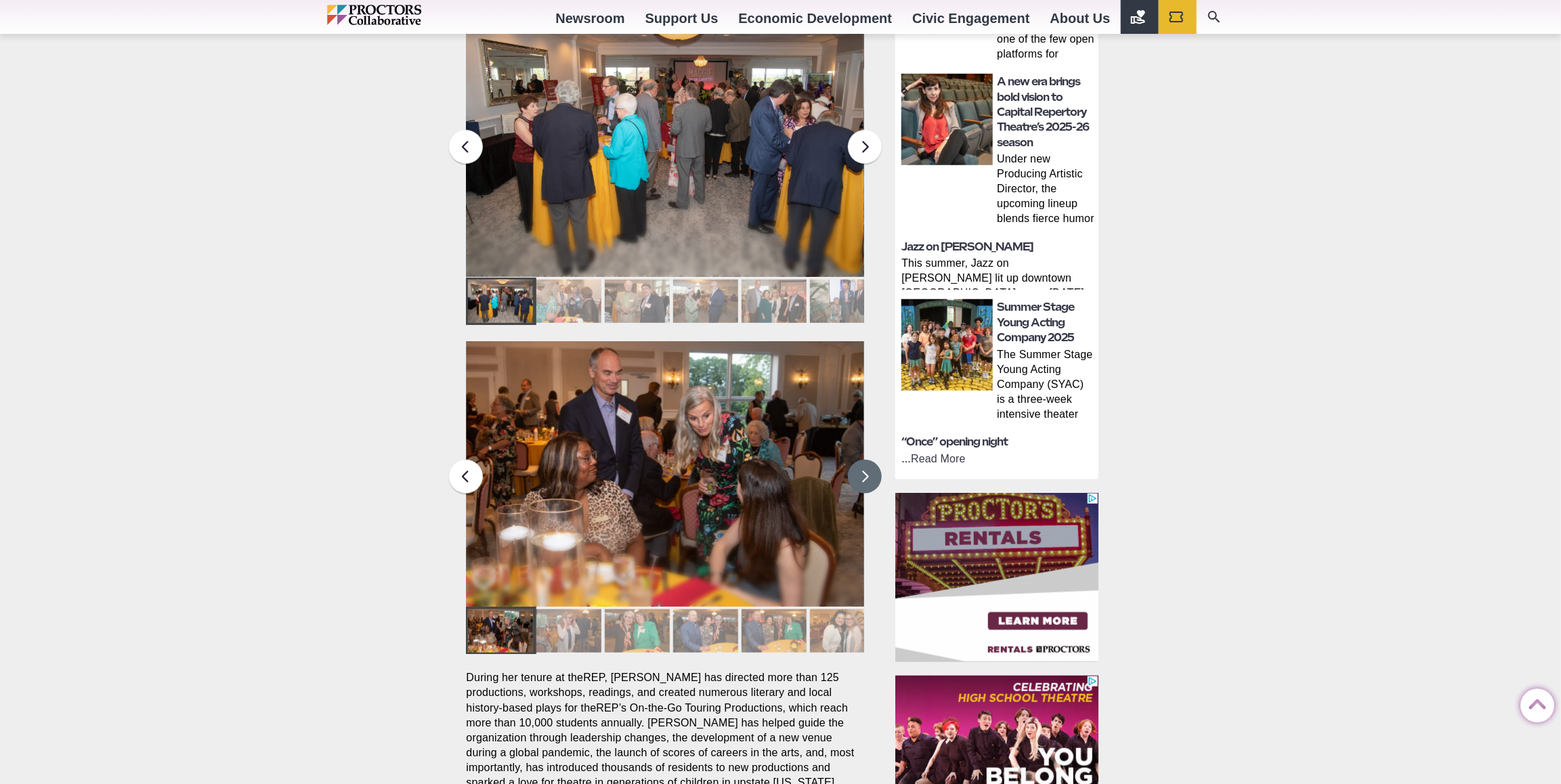
click at [862, 462] on button at bounding box center [865, 477] width 34 height 34
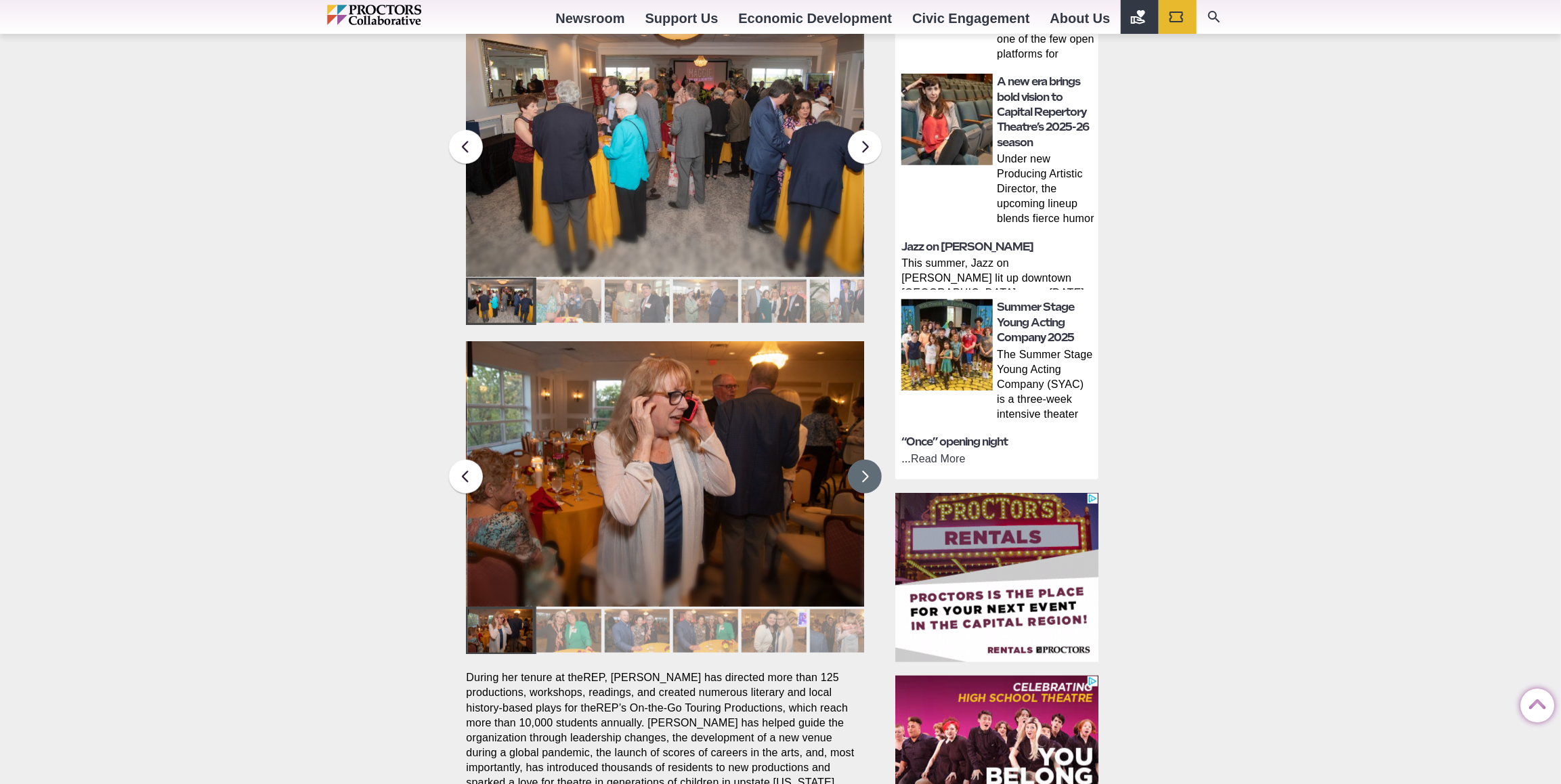
click at [863, 460] on button at bounding box center [865, 477] width 34 height 34
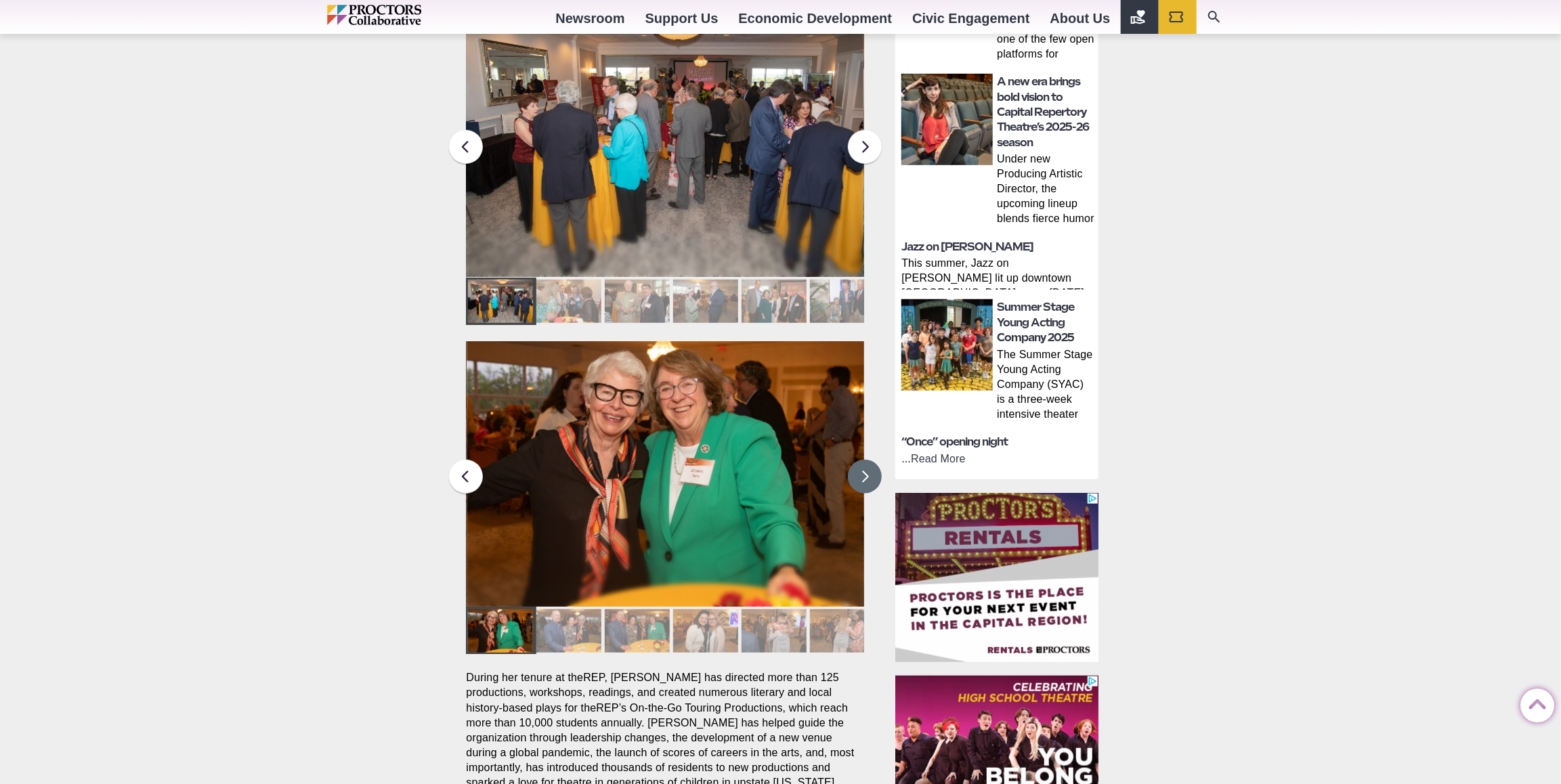
click at [863, 460] on button at bounding box center [865, 477] width 34 height 34
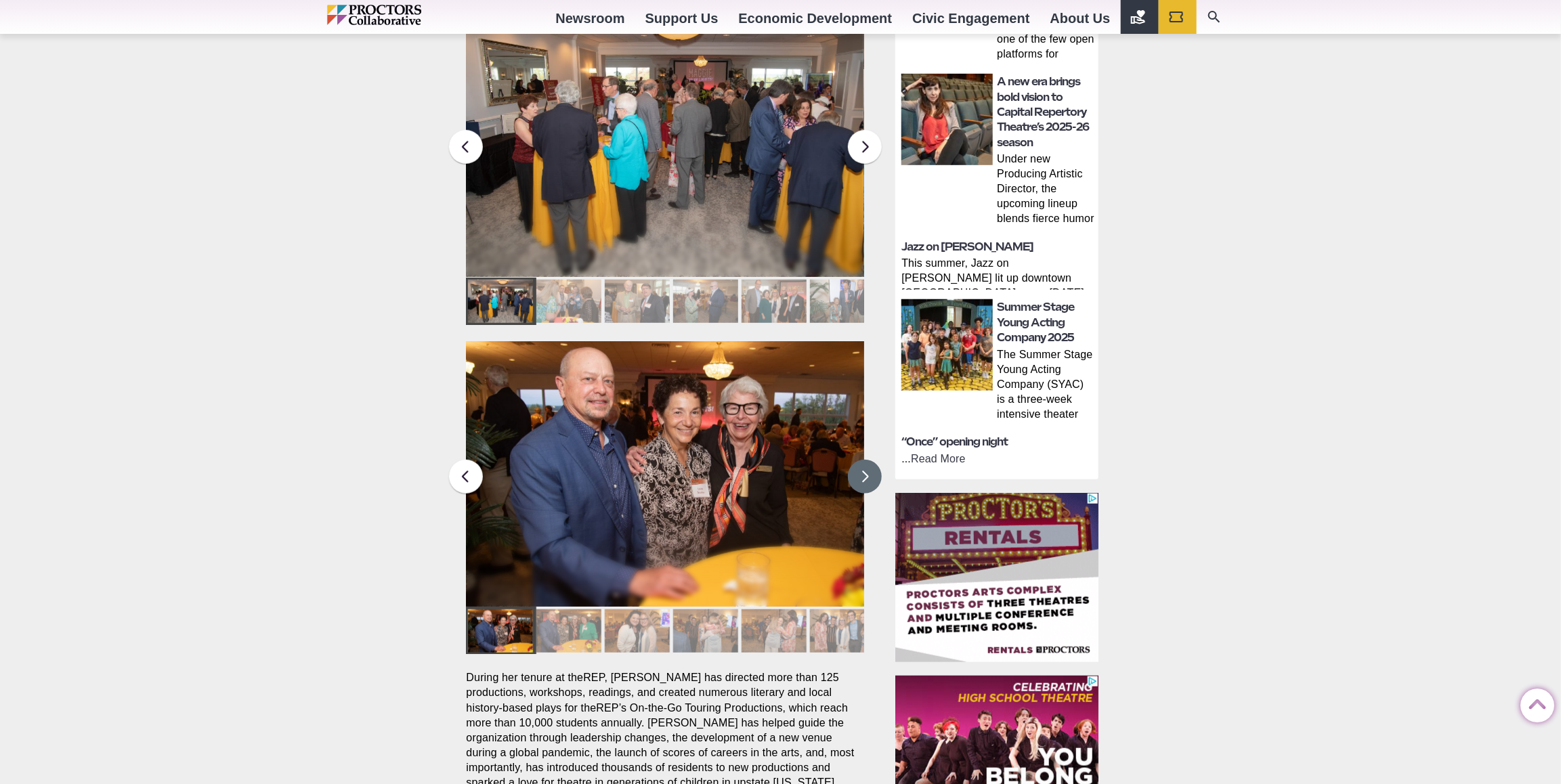
click at [857, 460] on button at bounding box center [865, 477] width 34 height 34
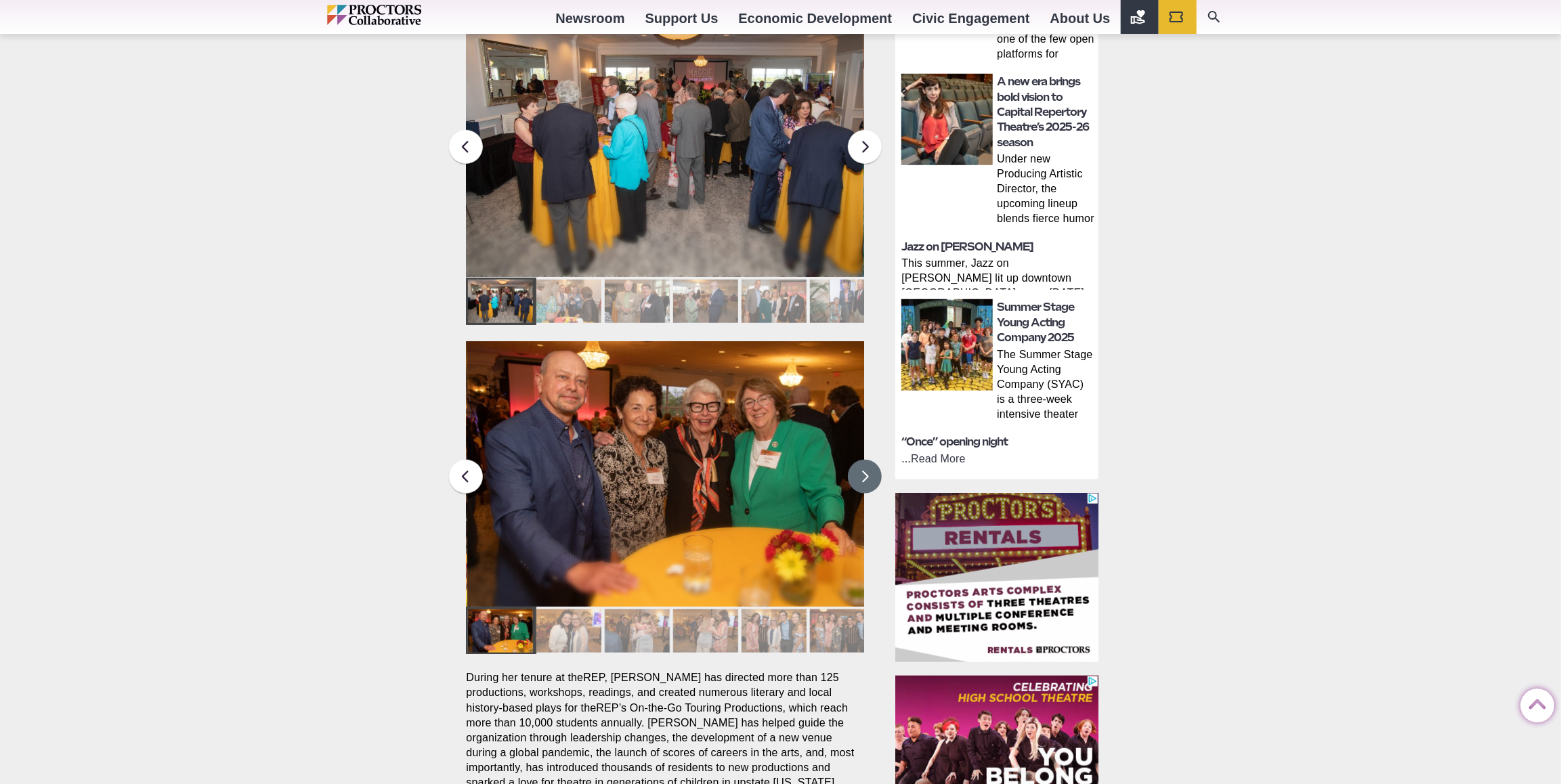
click at [857, 460] on button at bounding box center [865, 477] width 34 height 34
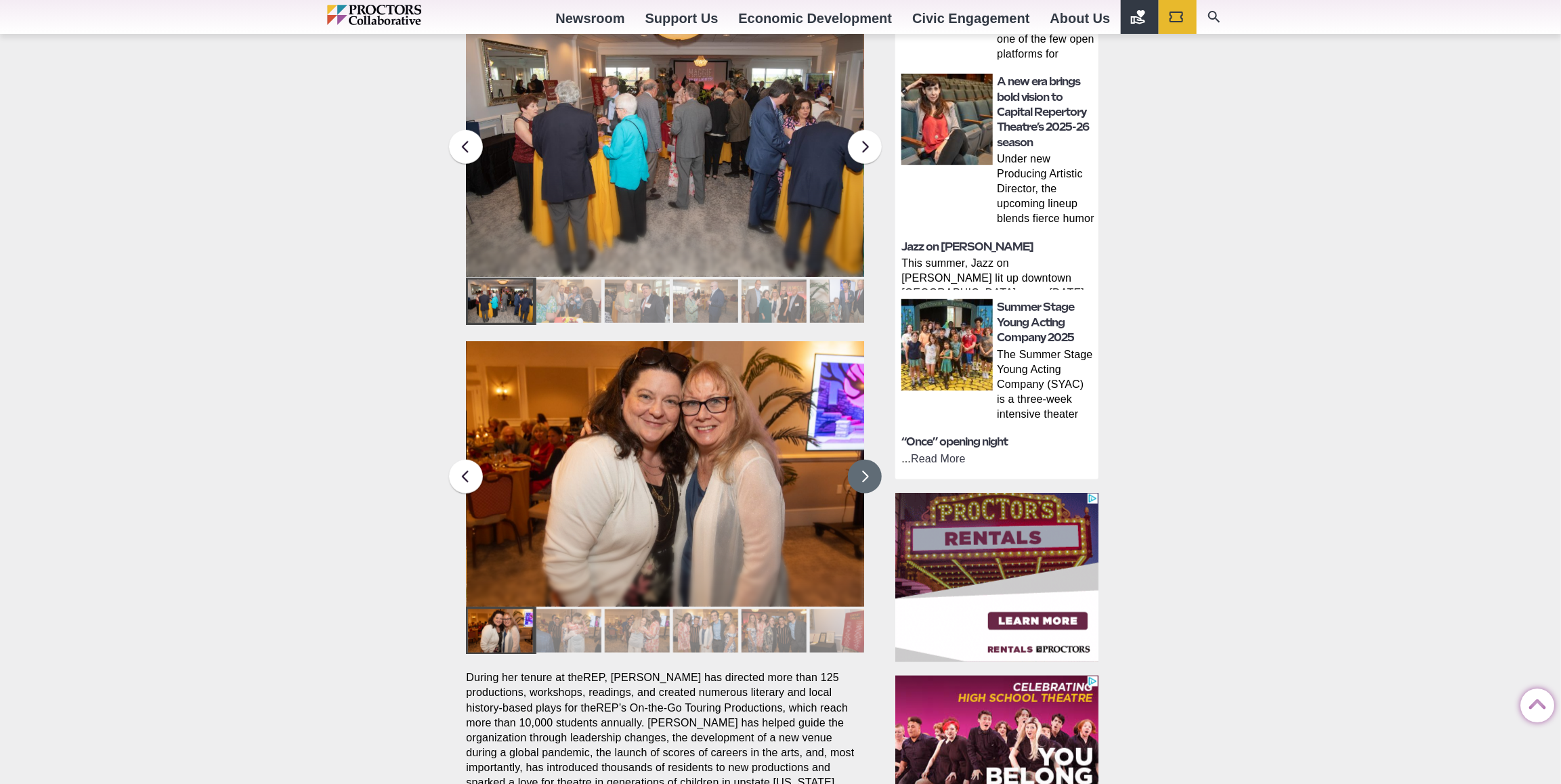
click at [857, 460] on button at bounding box center [865, 477] width 34 height 34
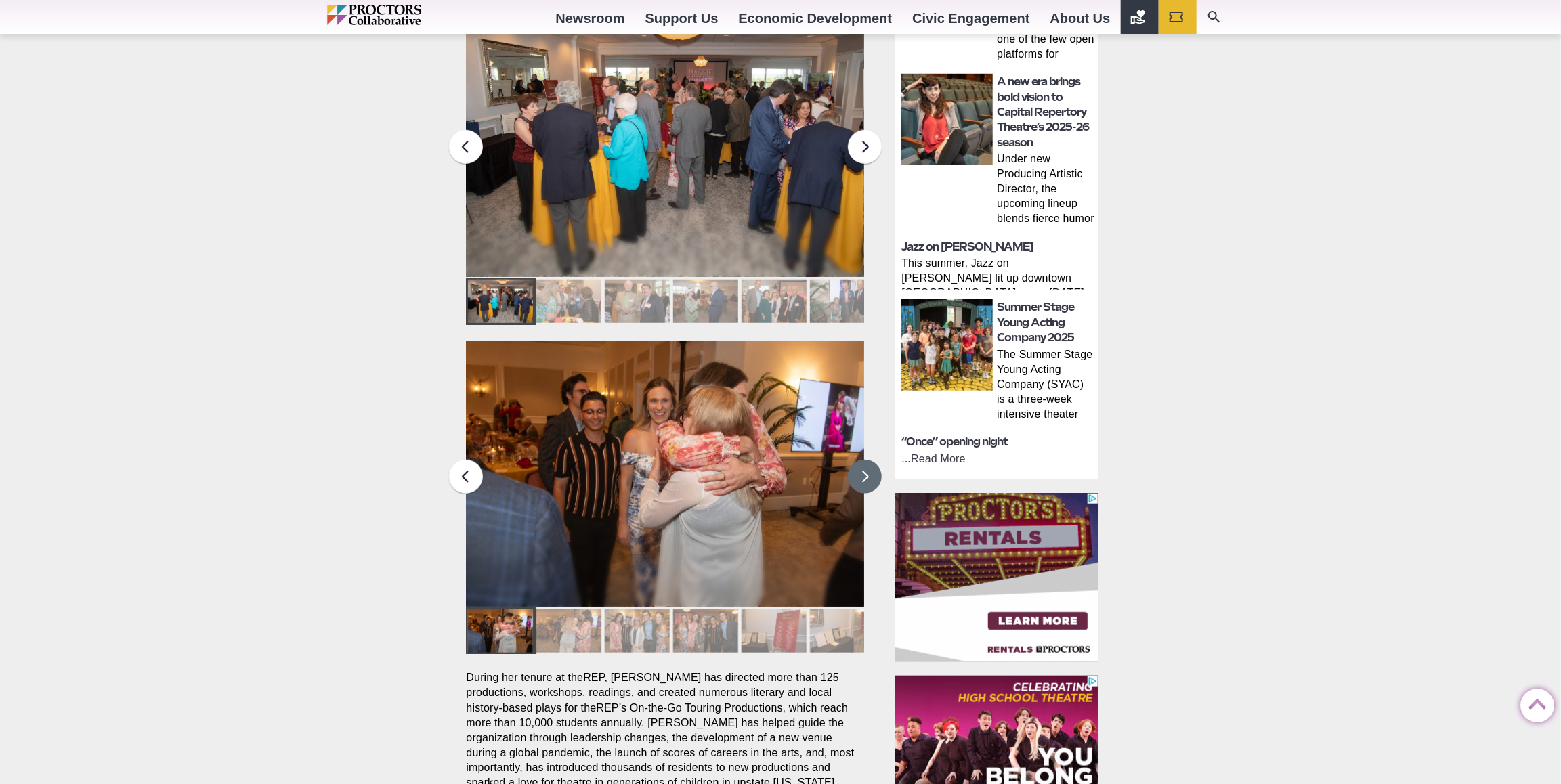
click at [859, 460] on button at bounding box center [865, 477] width 34 height 34
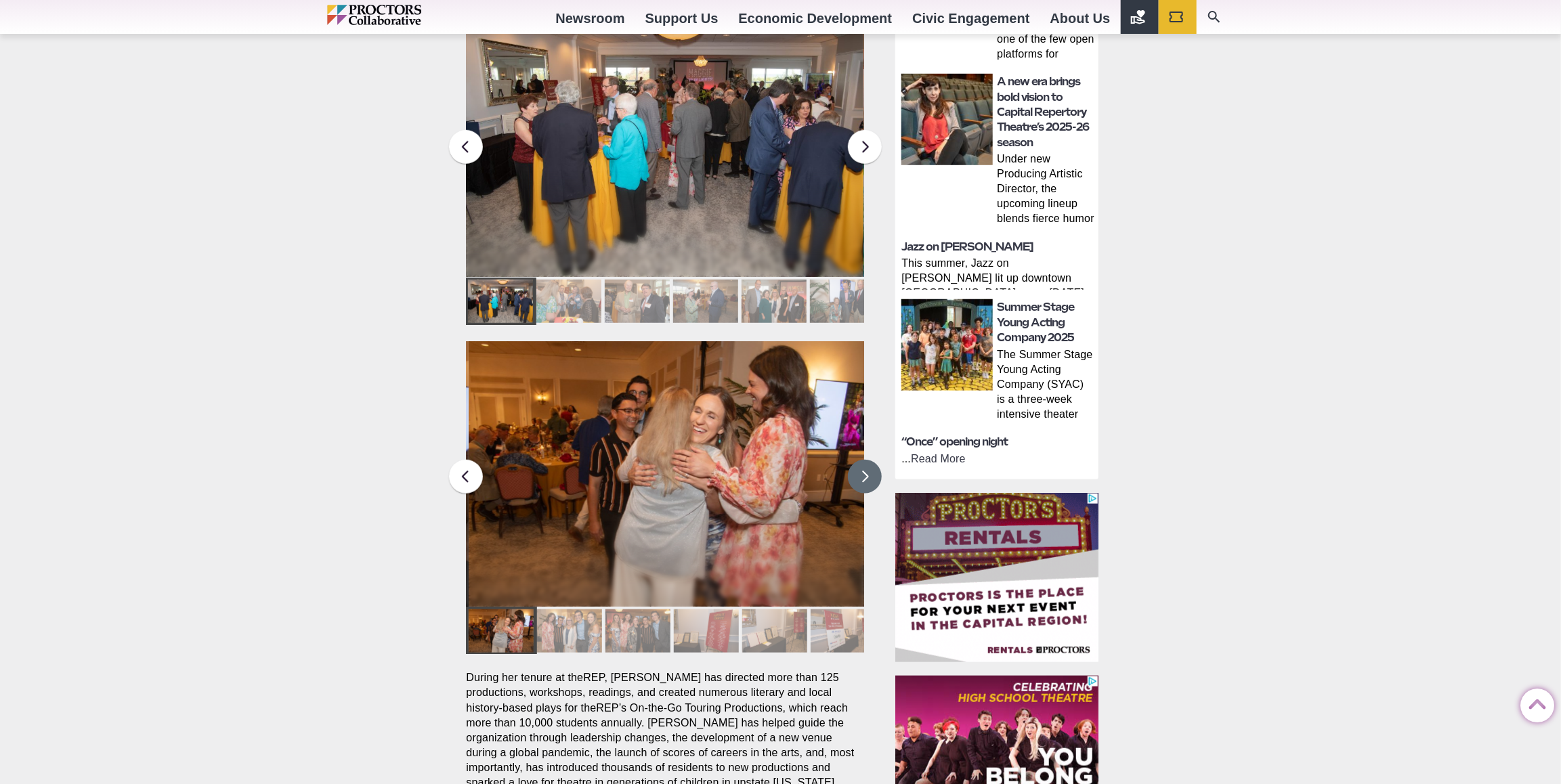
click at [868, 460] on button at bounding box center [865, 477] width 34 height 34
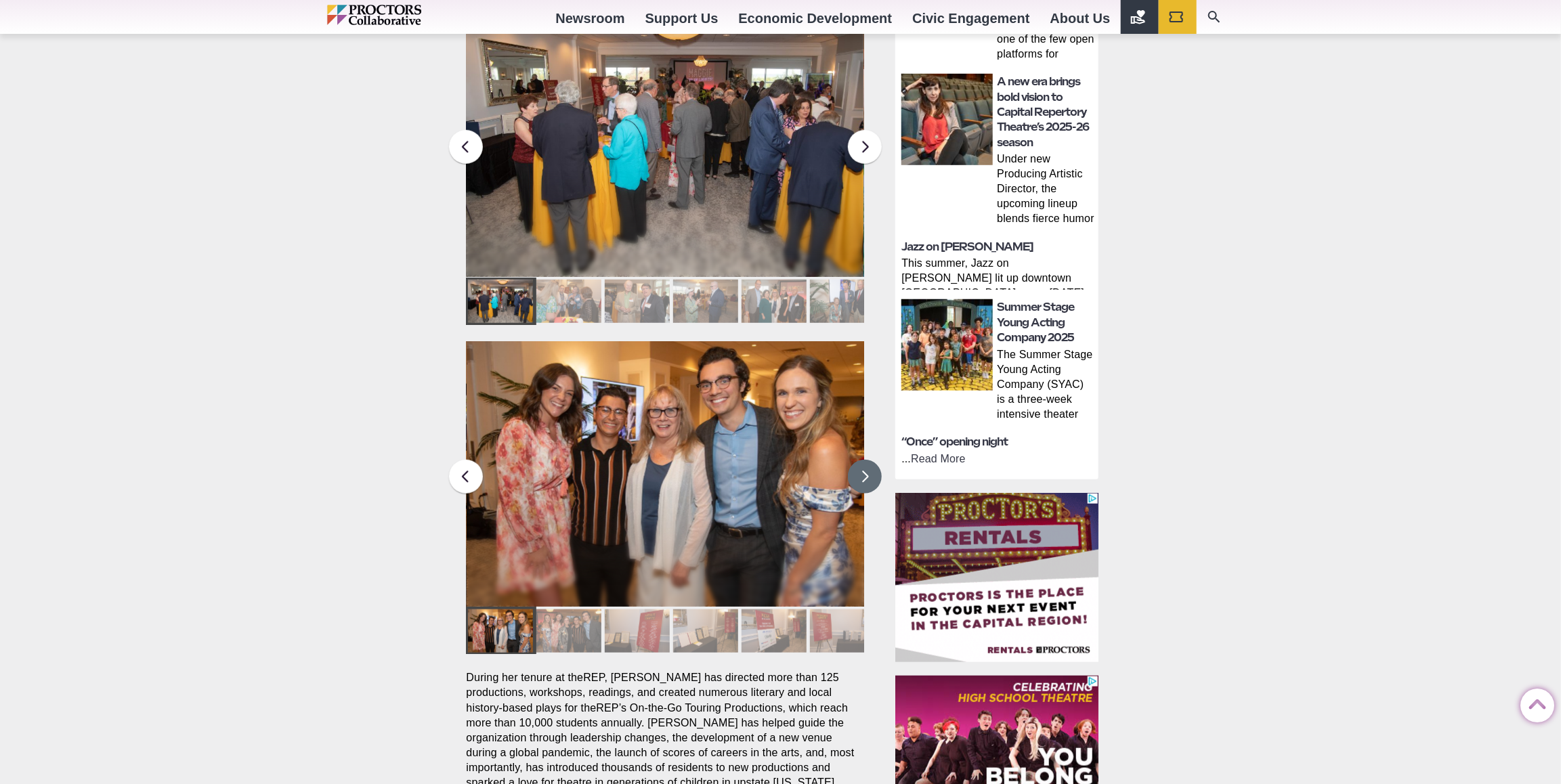
click at [865, 460] on button at bounding box center [865, 477] width 34 height 34
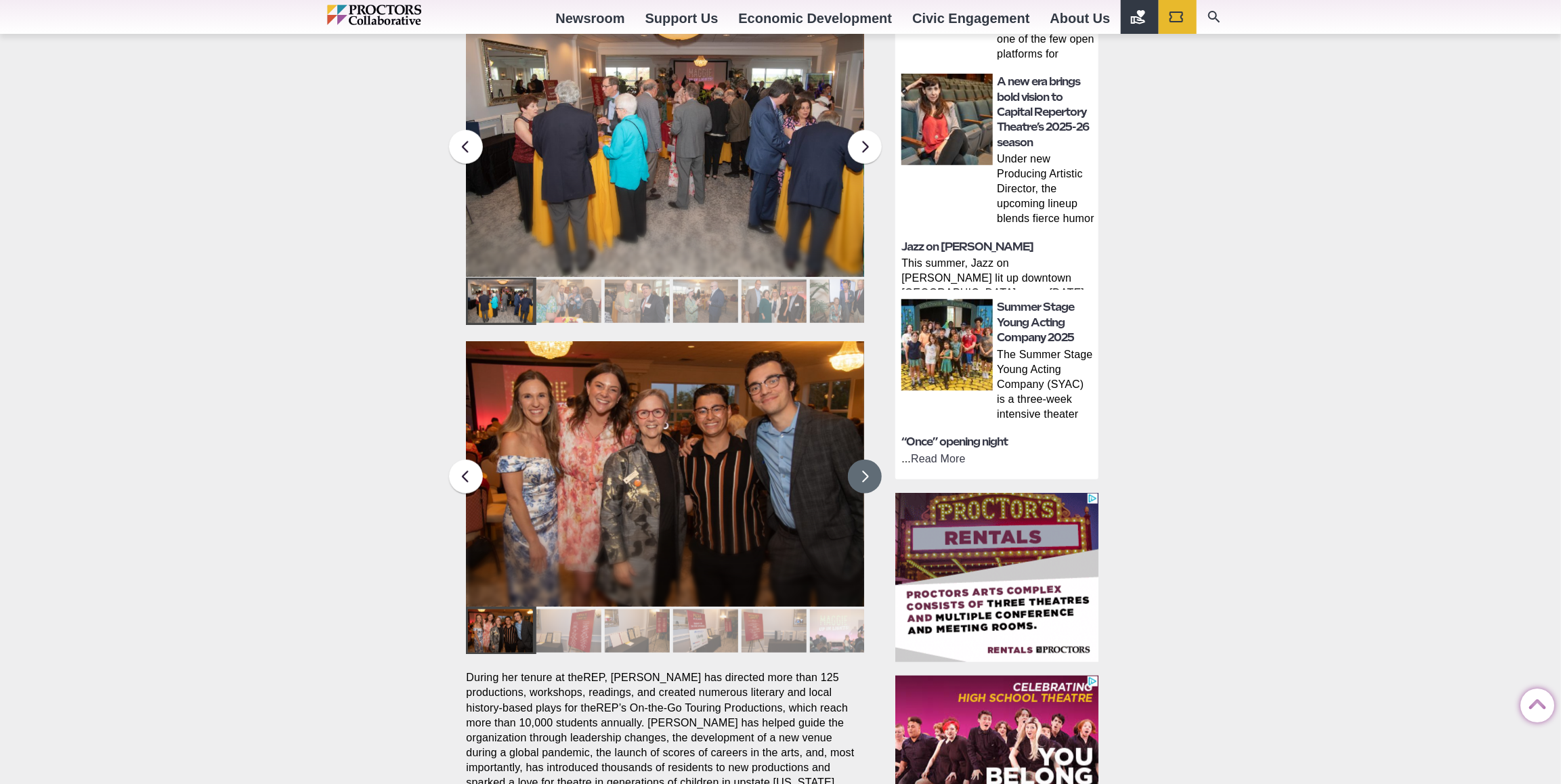
click at [866, 460] on button at bounding box center [865, 477] width 34 height 34
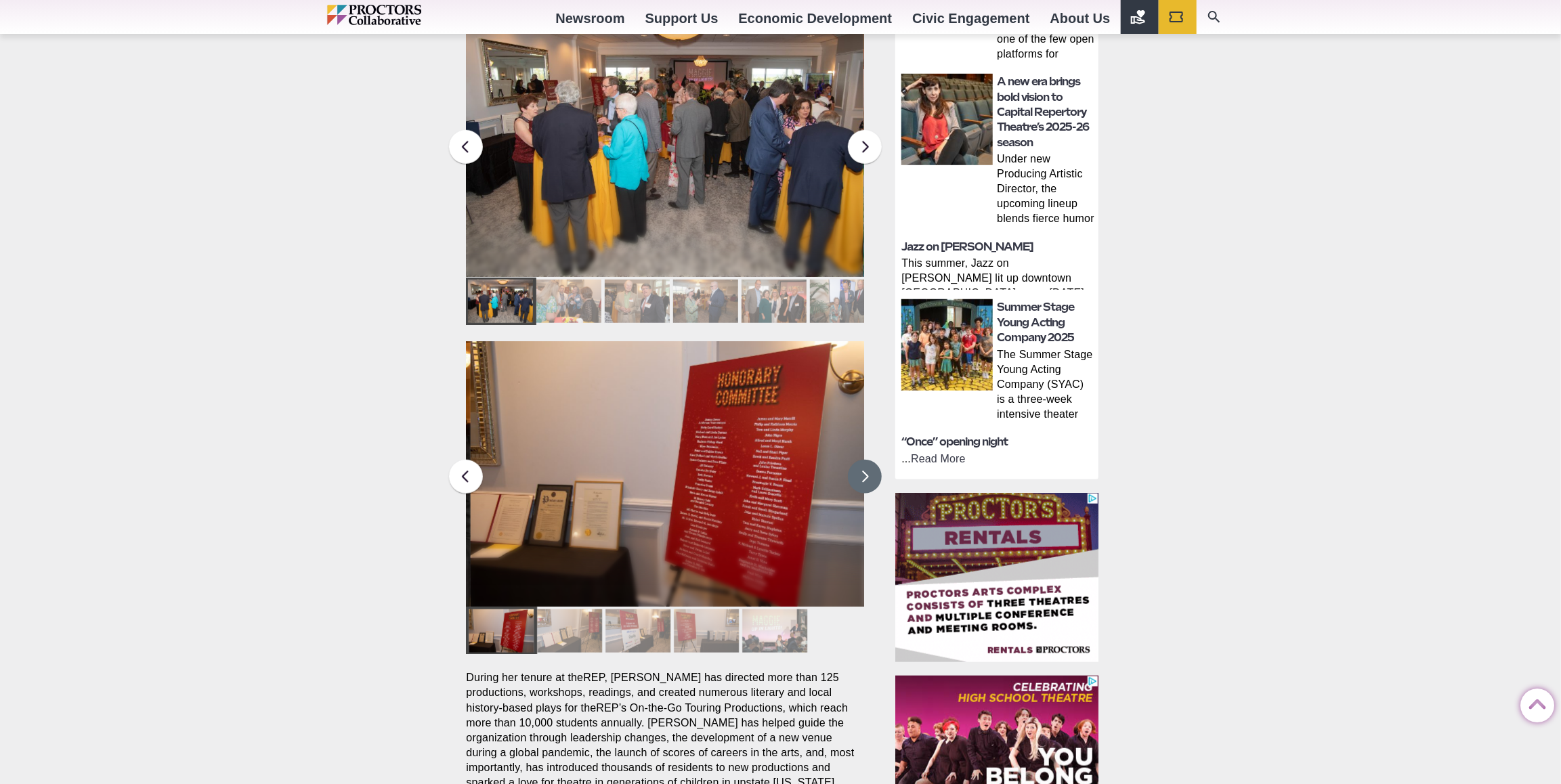
click at [867, 460] on button at bounding box center [865, 477] width 34 height 34
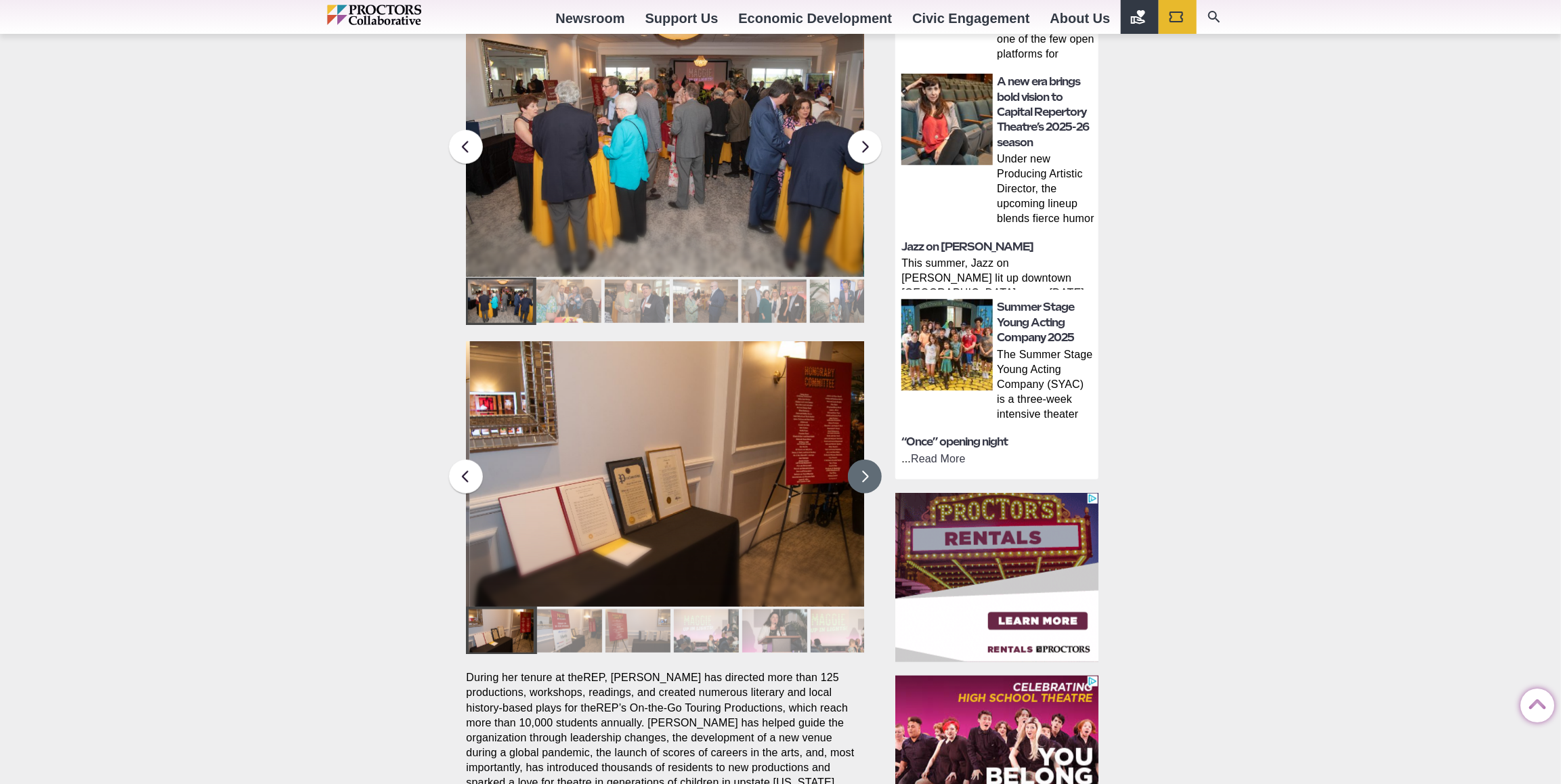
click at [867, 460] on button at bounding box center [865, 477] width 34 height 34
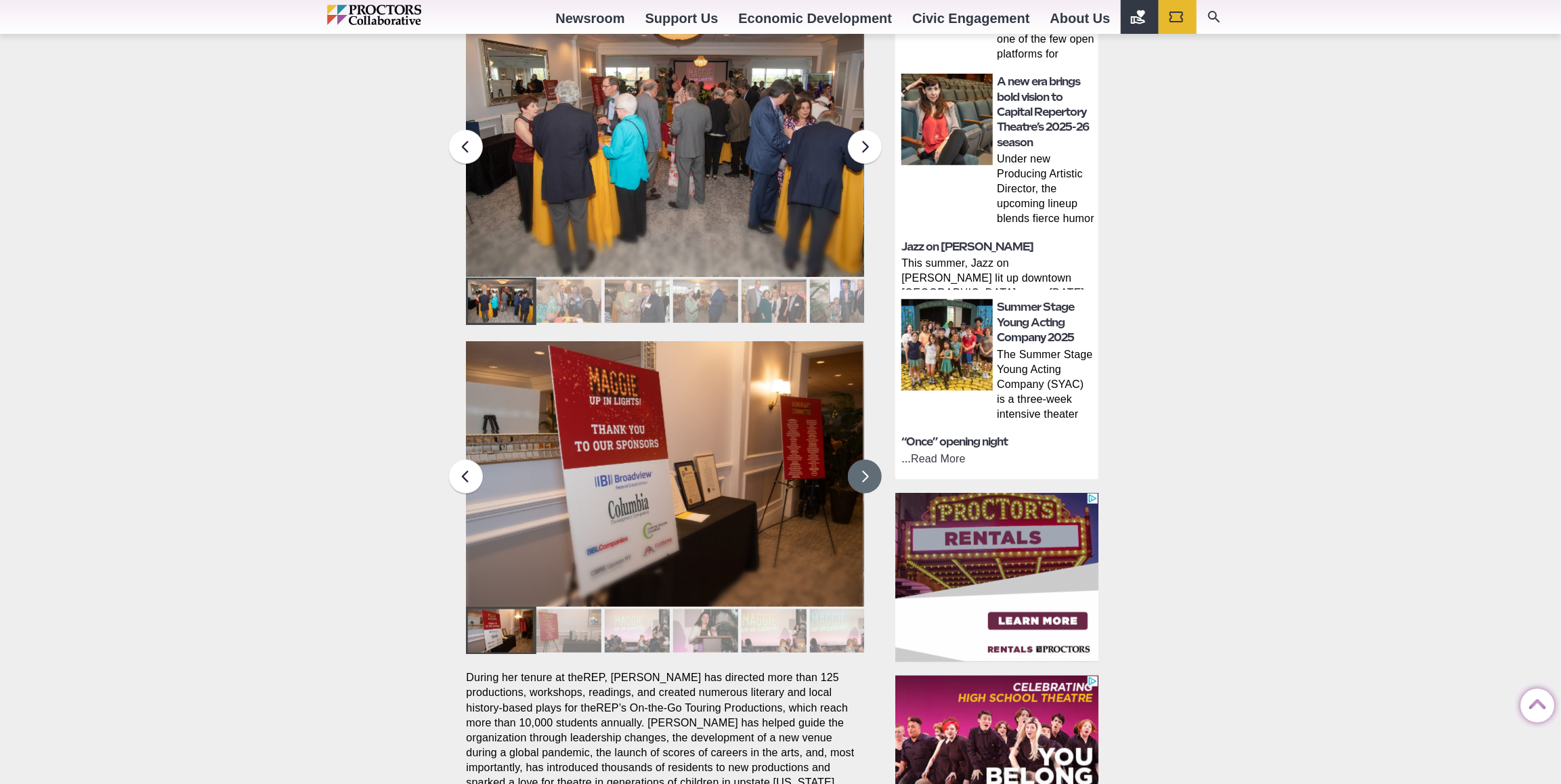
click at [866, 460] on button at bounding box center [865, 477] width 34 height 34
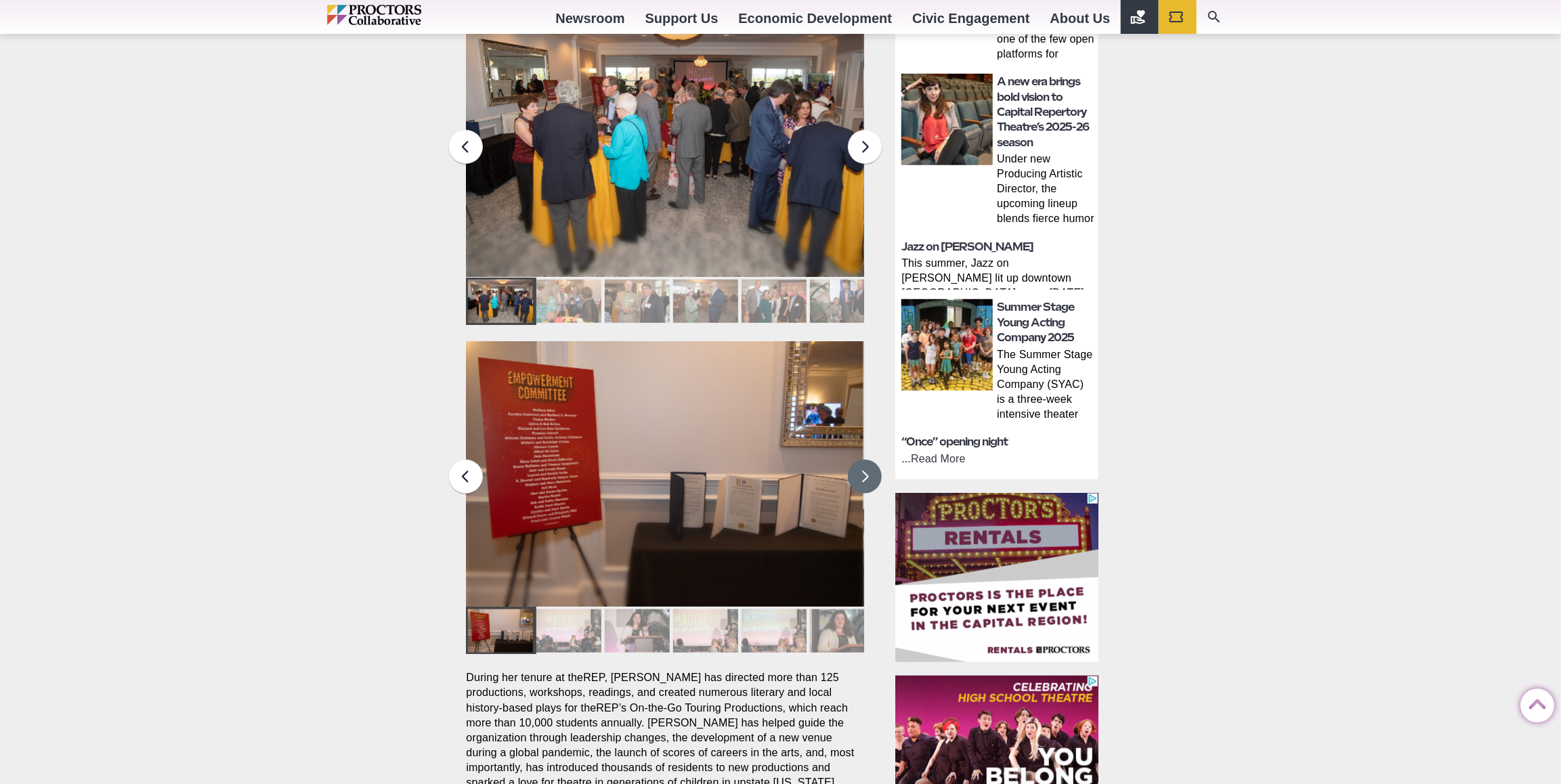
click at [868, 460] on button at bounding box center [865, 477] width 34 height 34
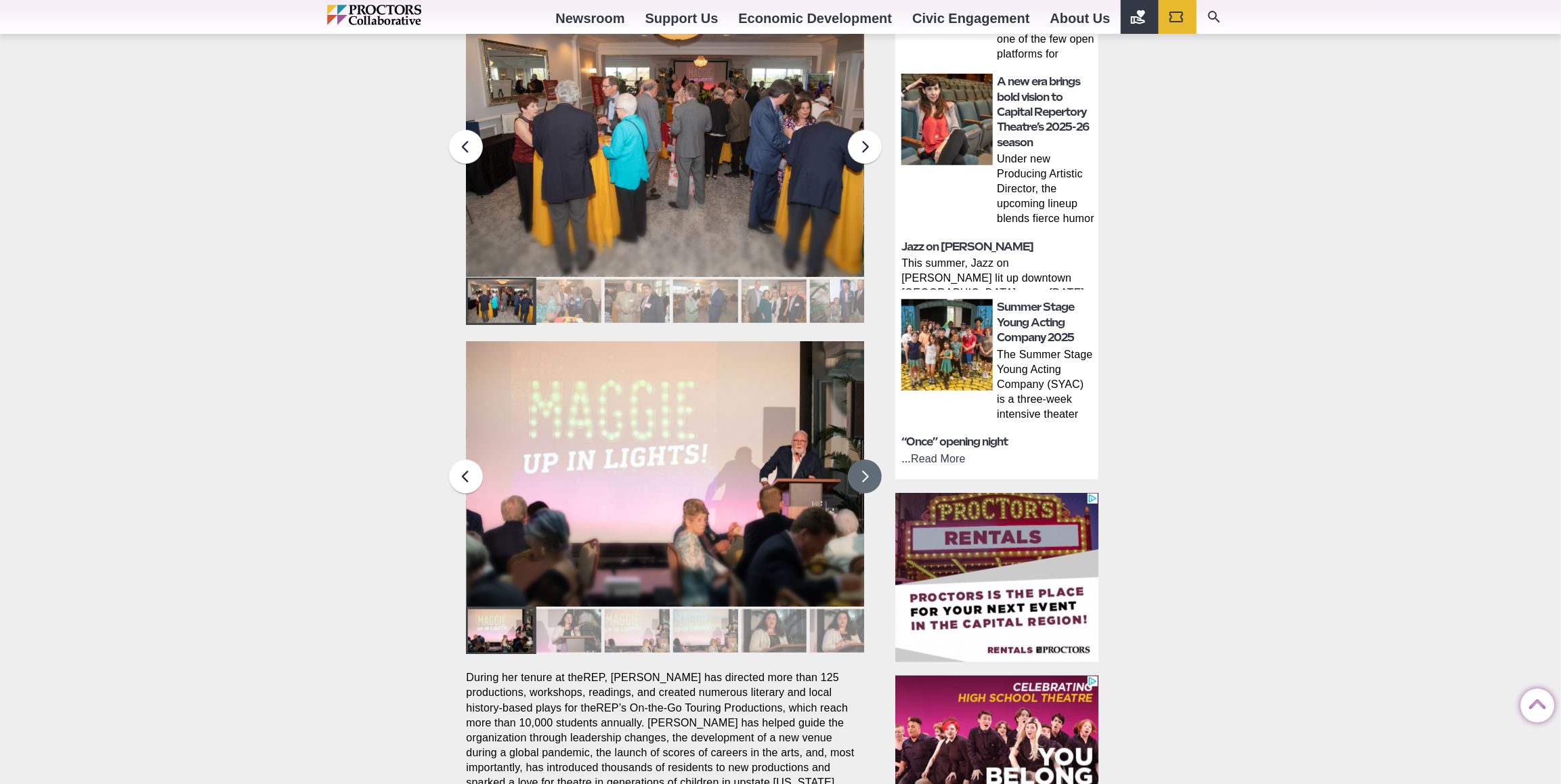
click at [867, 460] on button at bounding box center [865, 477] width 34 height 34
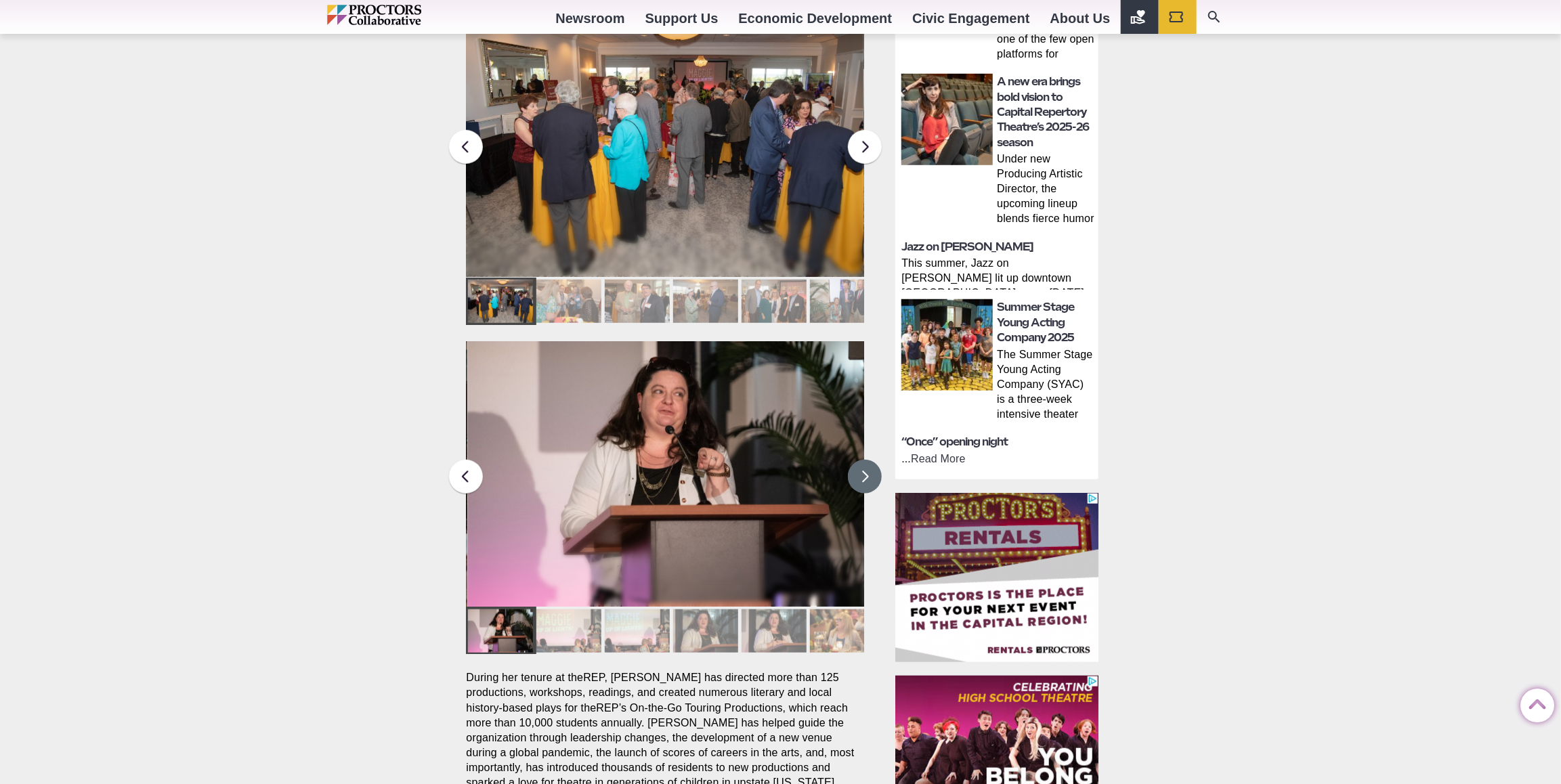
click at [867, 460] on button at bounding box center [865, 477] width 34 height 34
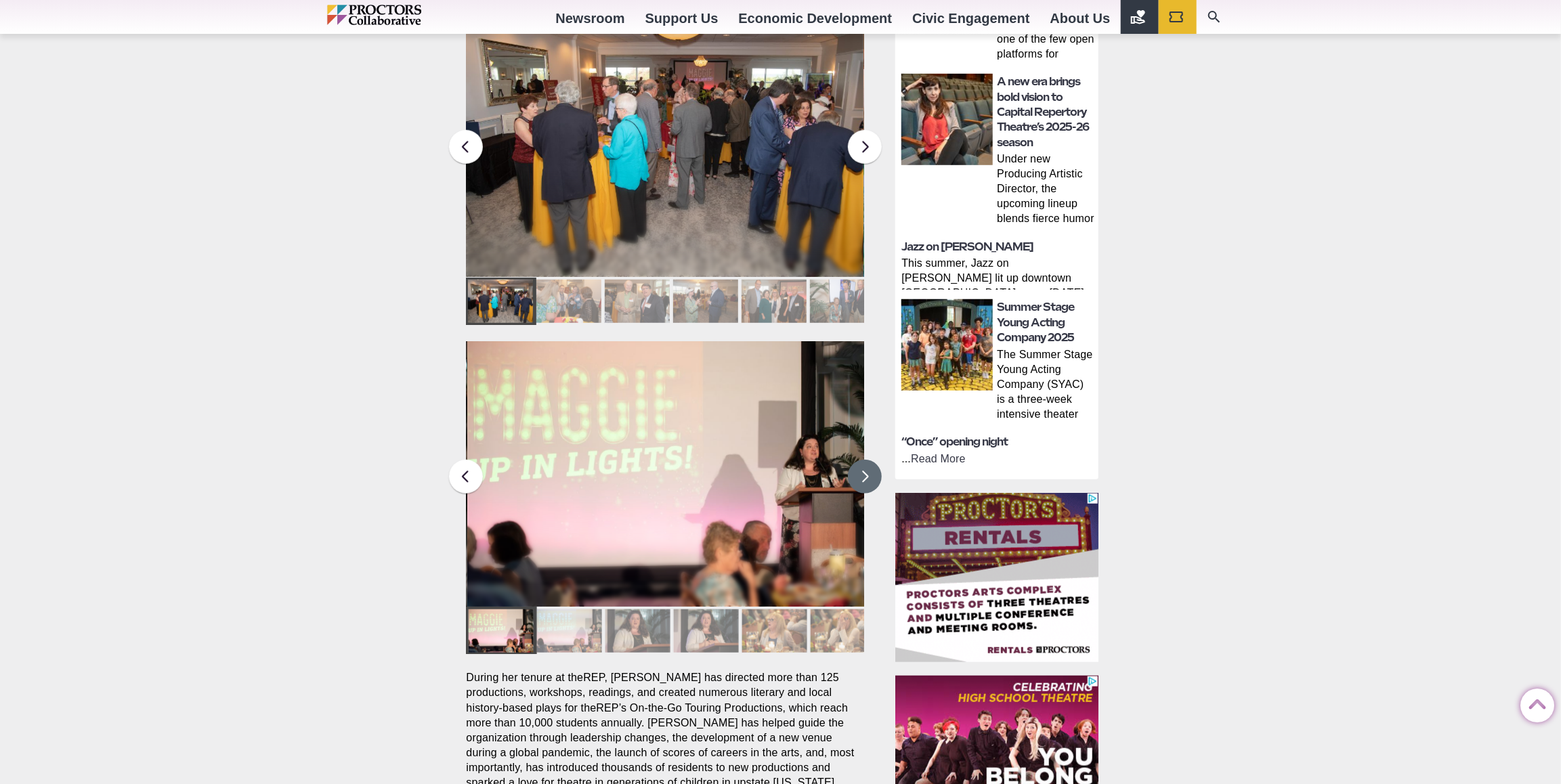
click at [866, 460] on button at bounding box center [865, 477] width 34 height 34
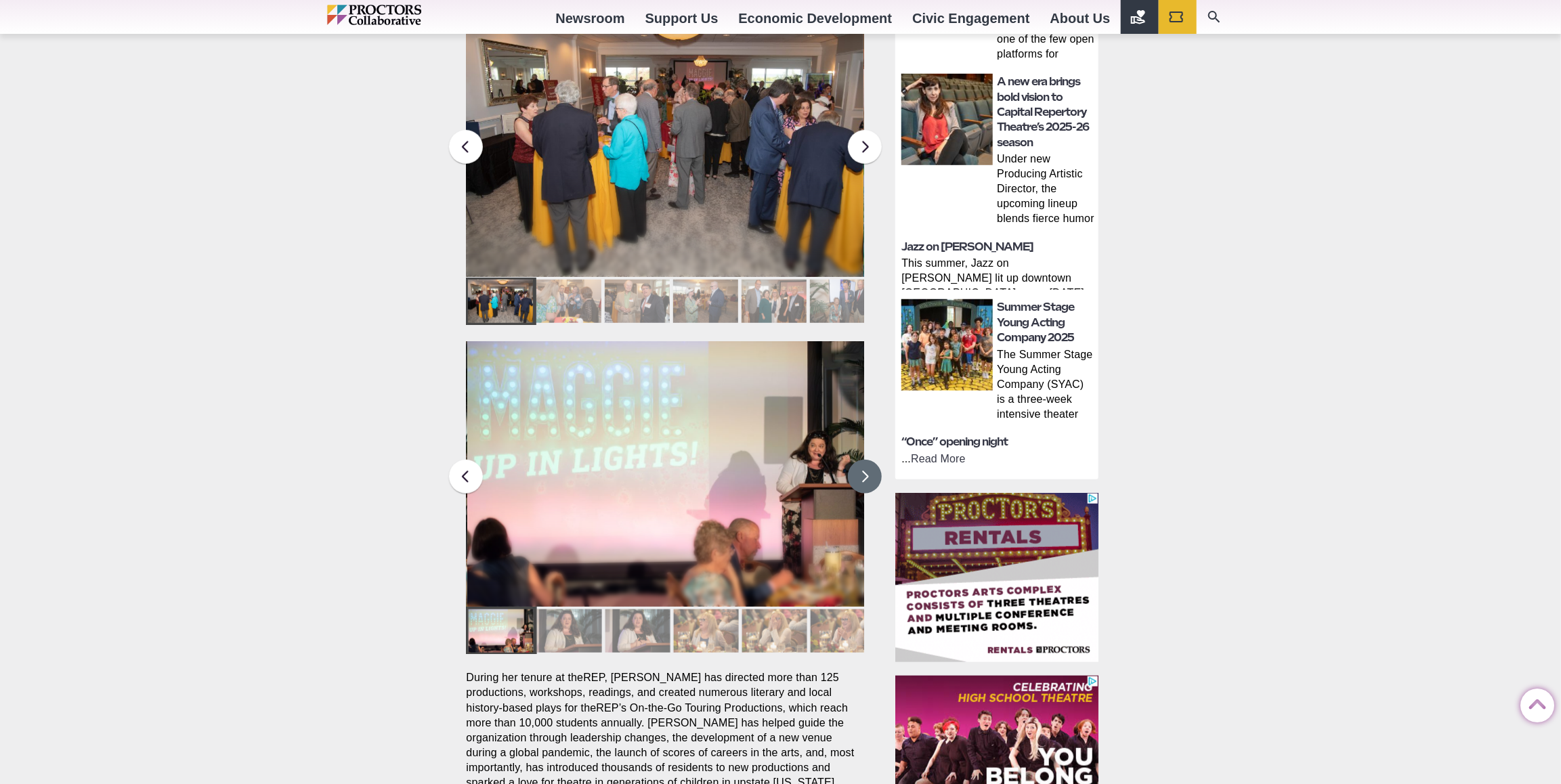
click at [866, 460] on button at bounding box center [865, 477] width 34 height 34
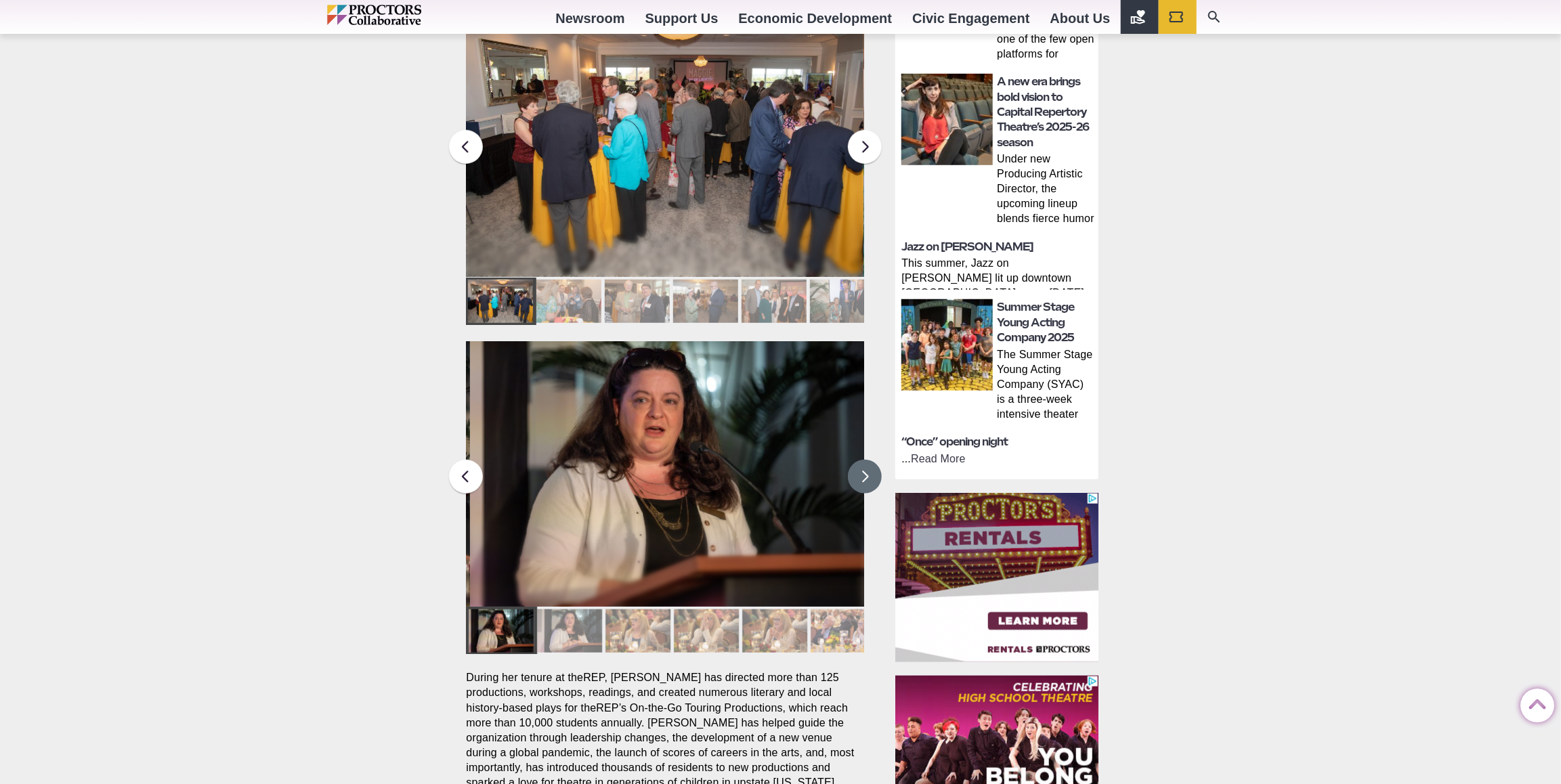
click at [866, 460] on button at bounding box center [865, 477] width 34 height 34
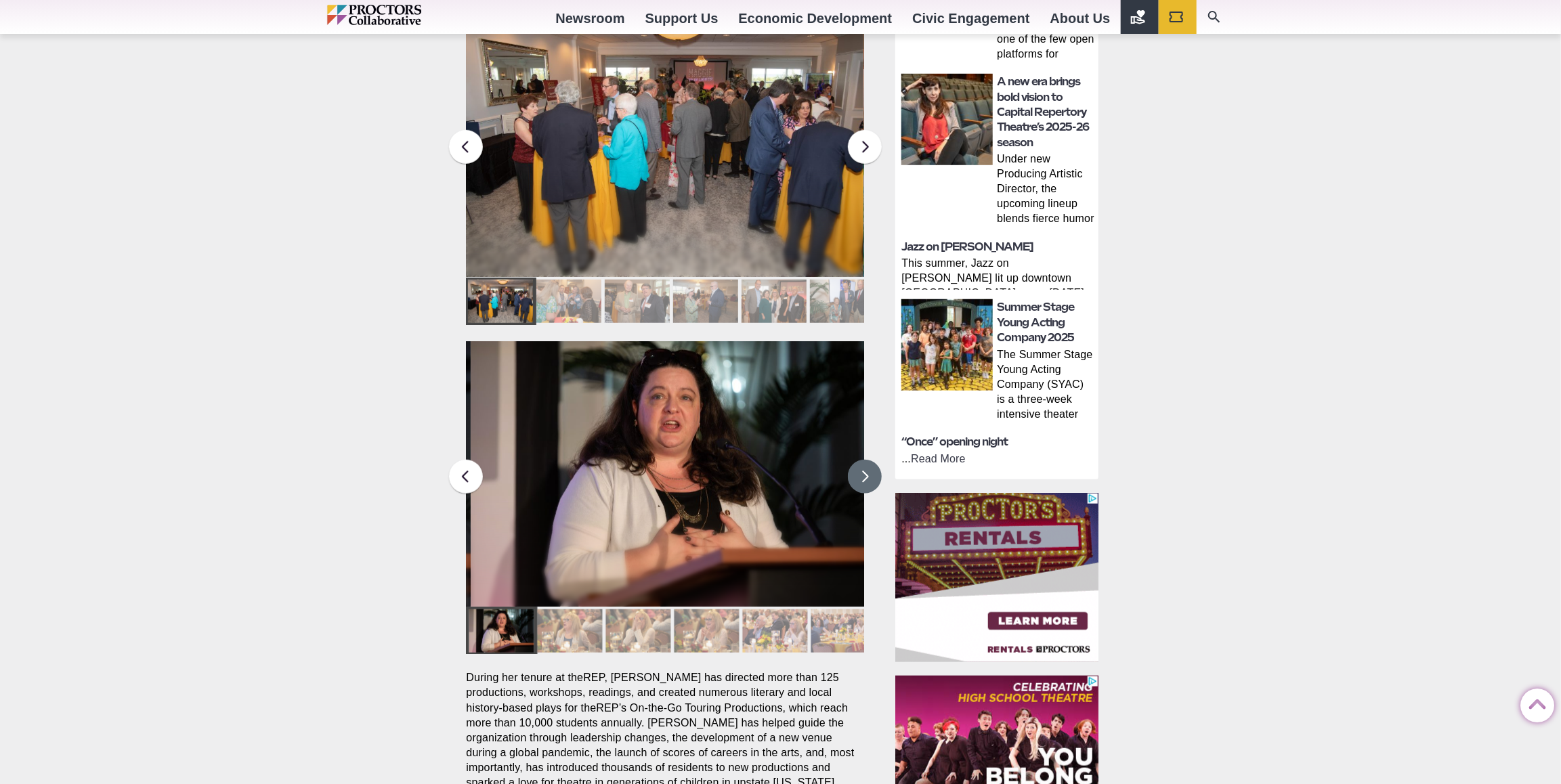
click at [864, 460] on button at bounding box center [865, 477] width 34 height 34
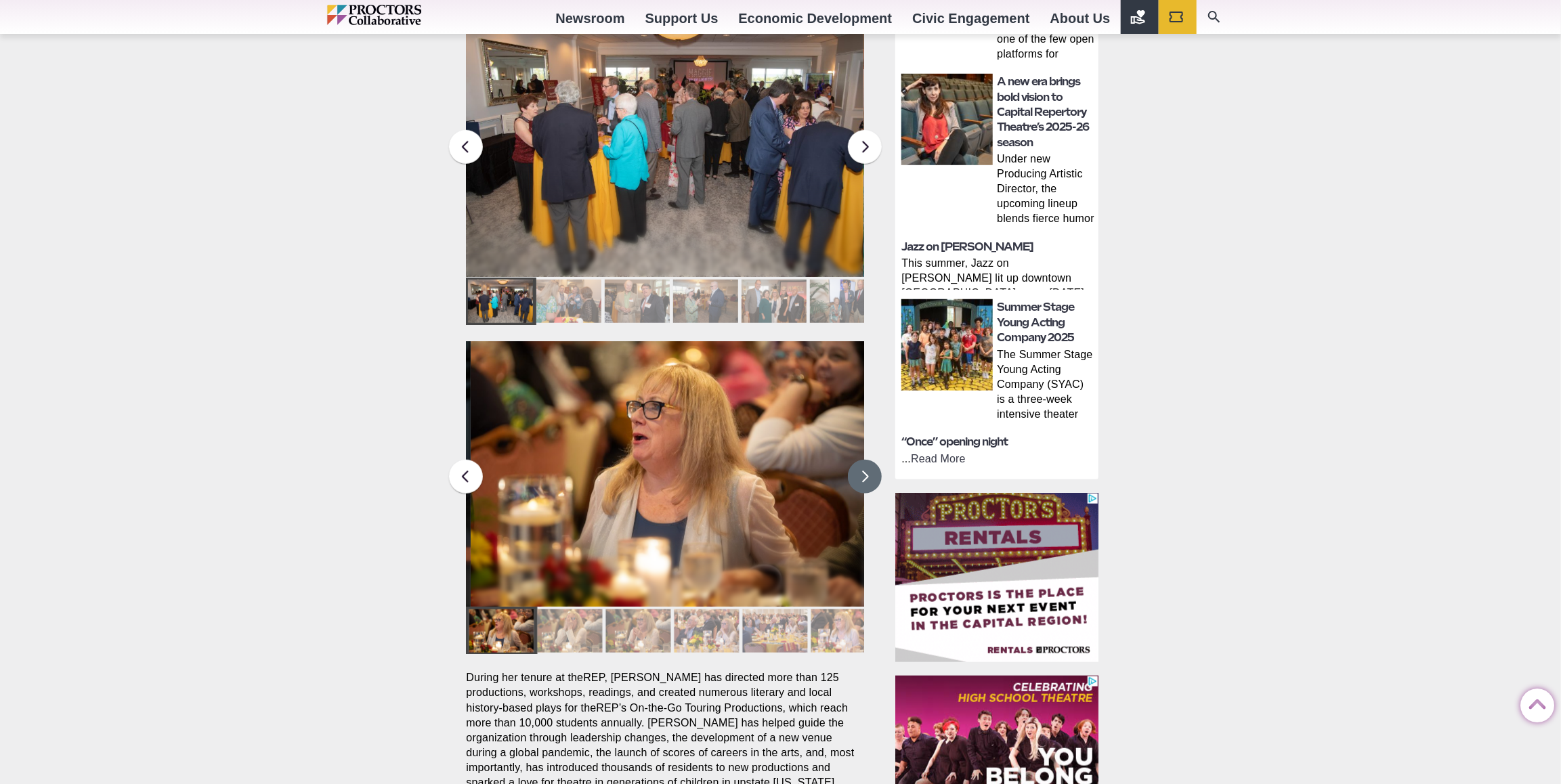
click at [864, 460] on button at bounding box center [865, 477] width 34 height 34
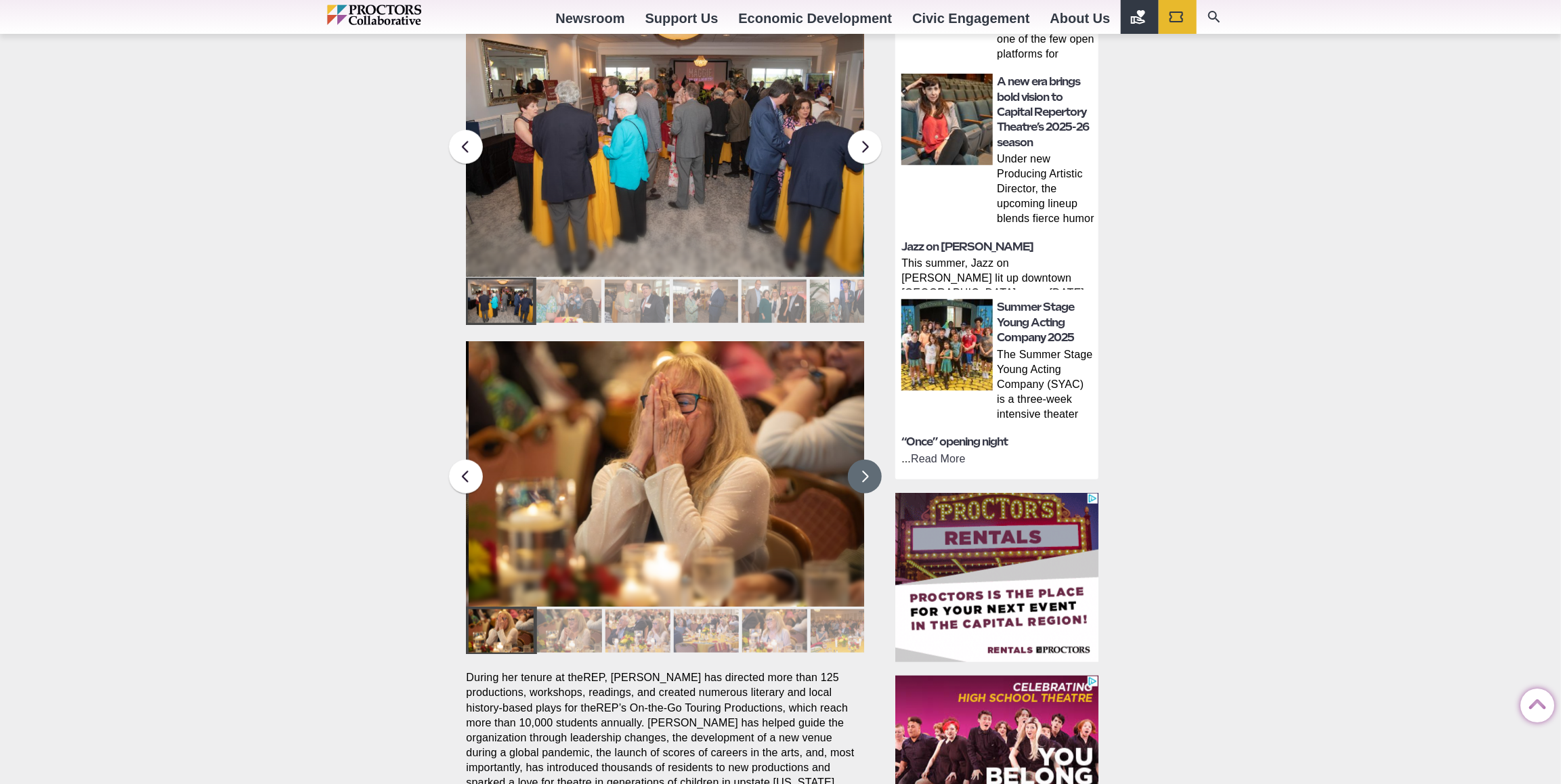
click at [863, 430] on img at bounding box center [669, 475] width 399 height 266
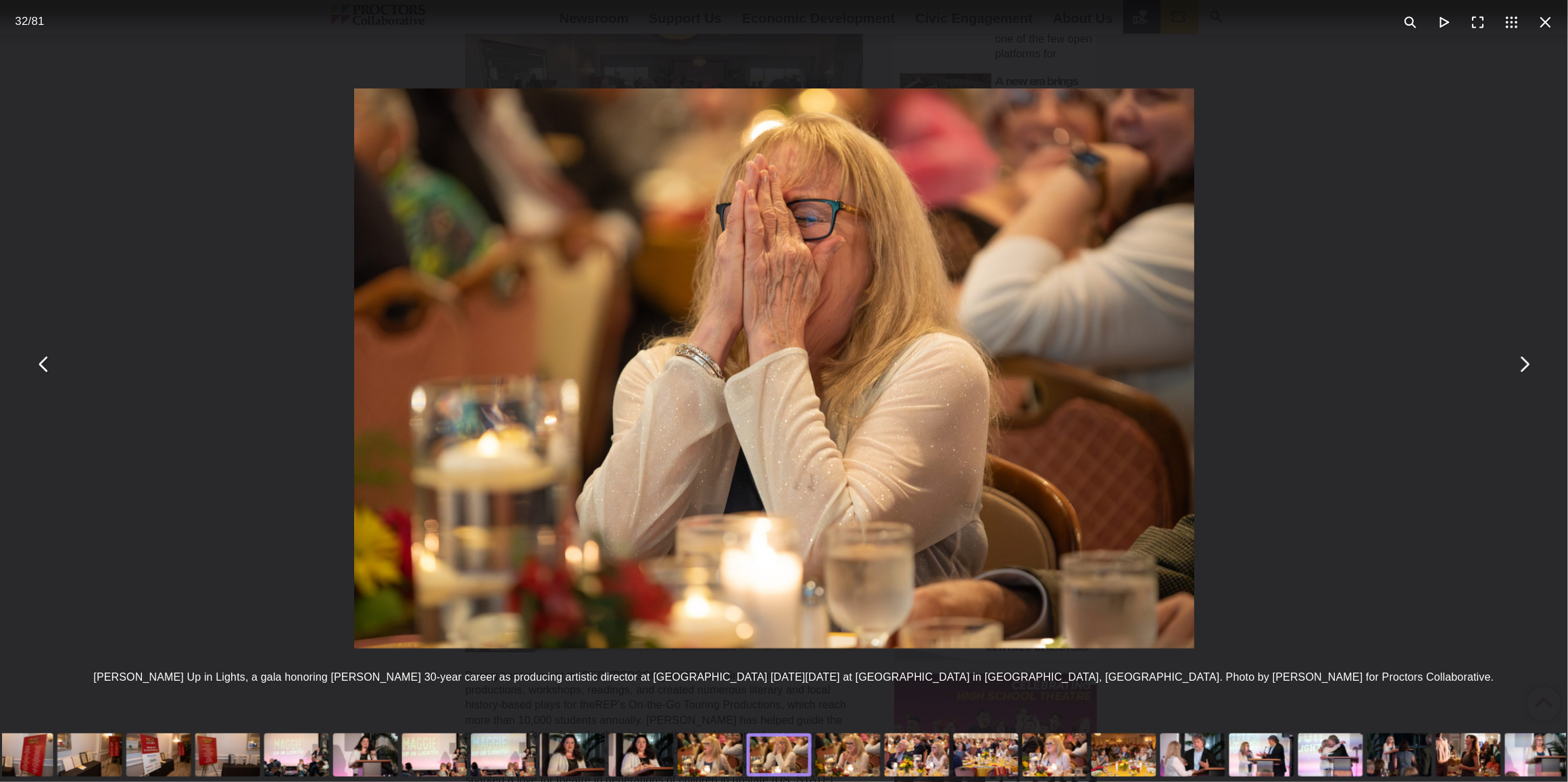
click at [864, 465] on img "You can close this modal content with the ESC key" at bounding box center [774, 369] width 840 height 561
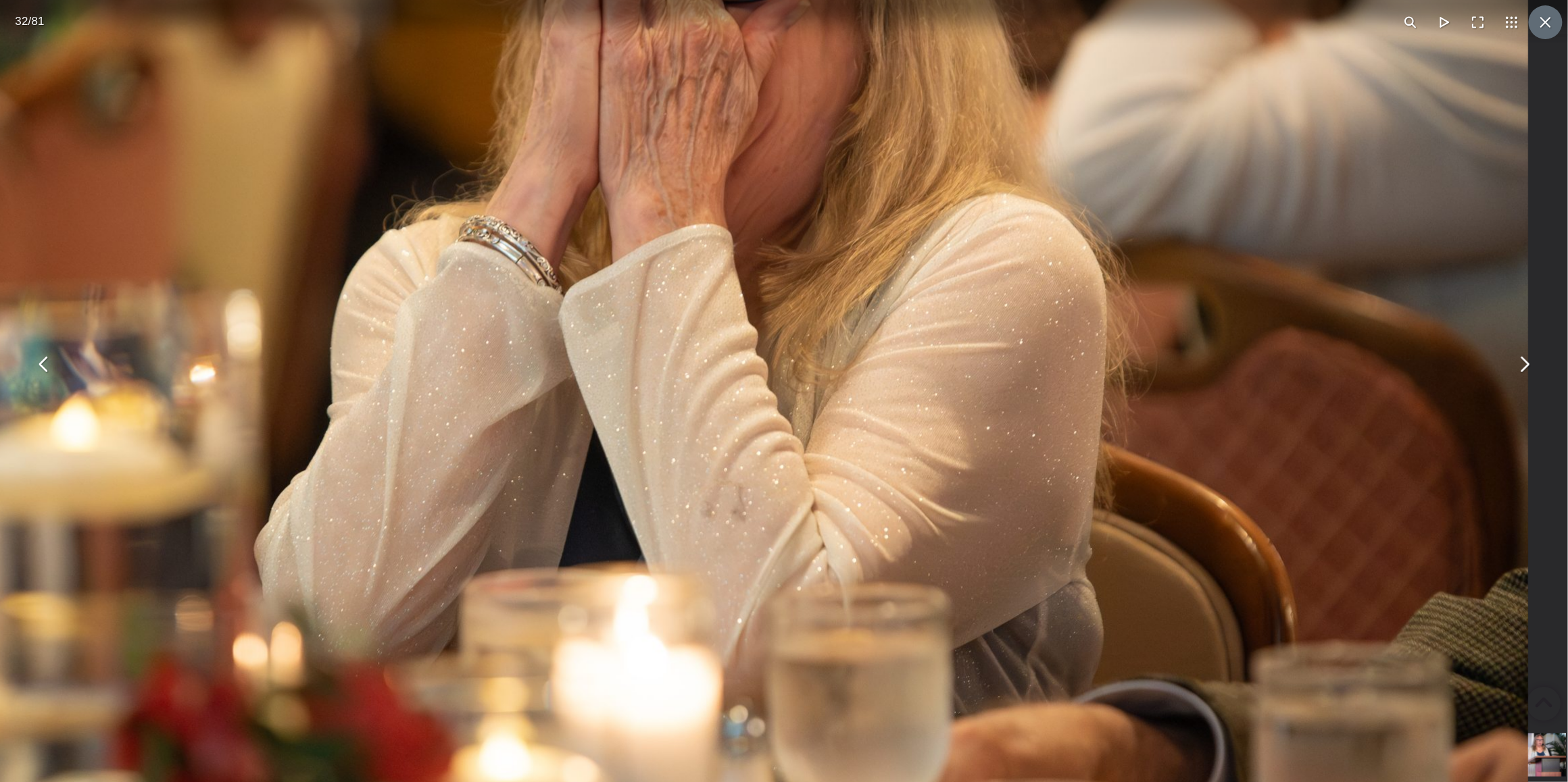
click at [1537, 14] on button "You can close this modal content with the ESC key" at bounding box center [1545, 22] width 34 height 34
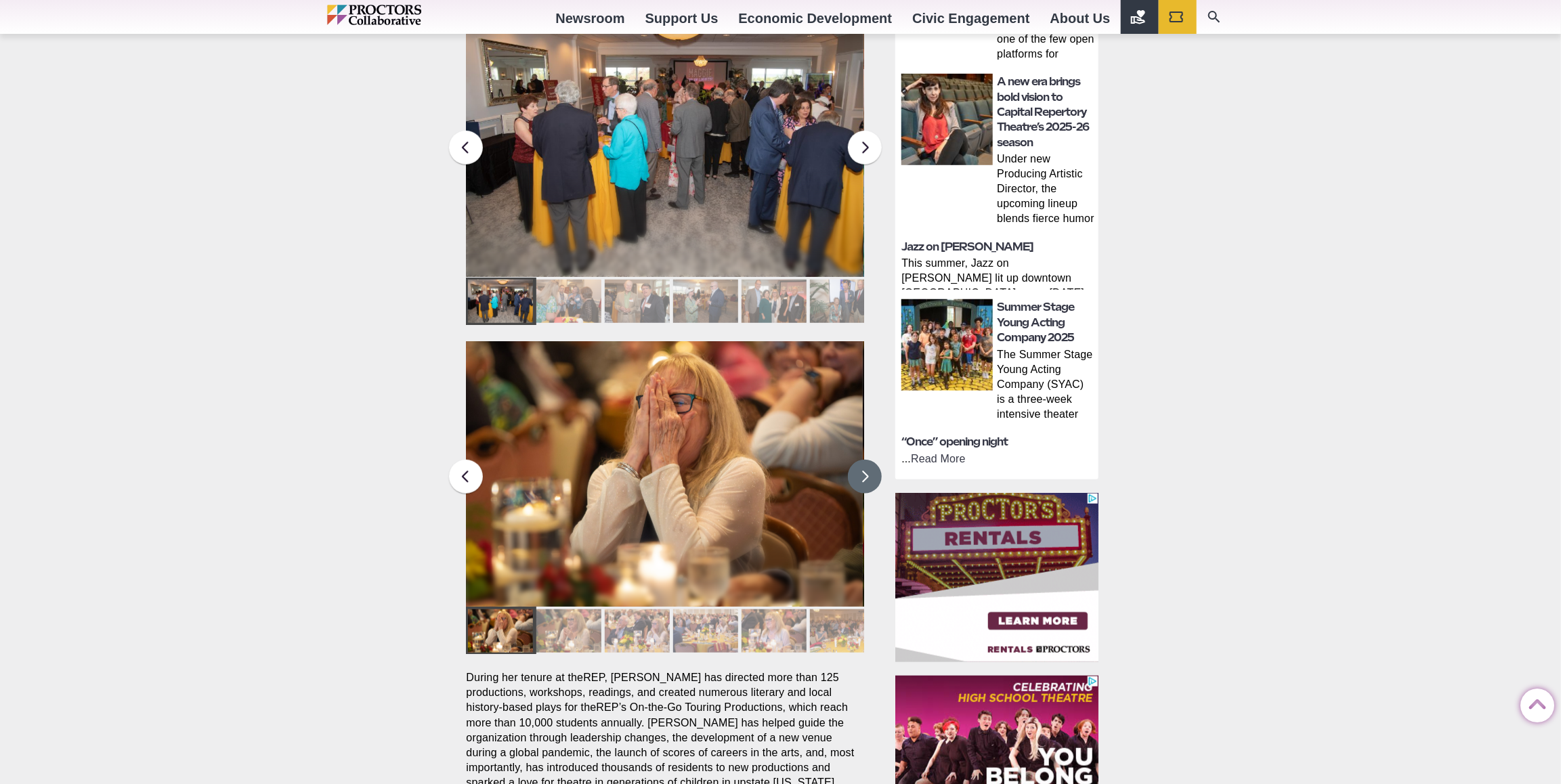
click at [857, 460] on button at bounding box center [865, 477] width 34 height 34
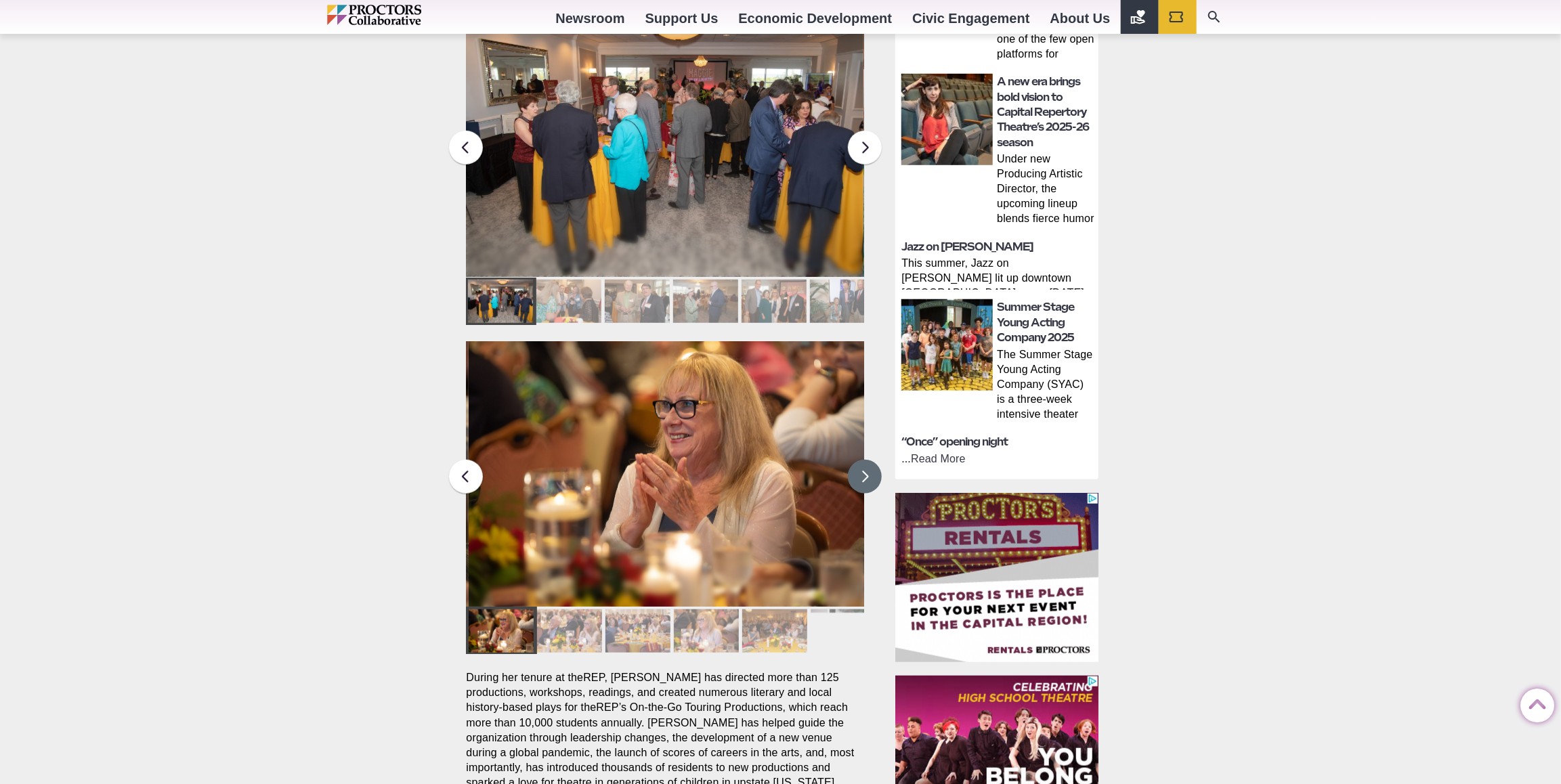
click at [863, 460] on button at bounding box center [865, 477] width 34 height 34
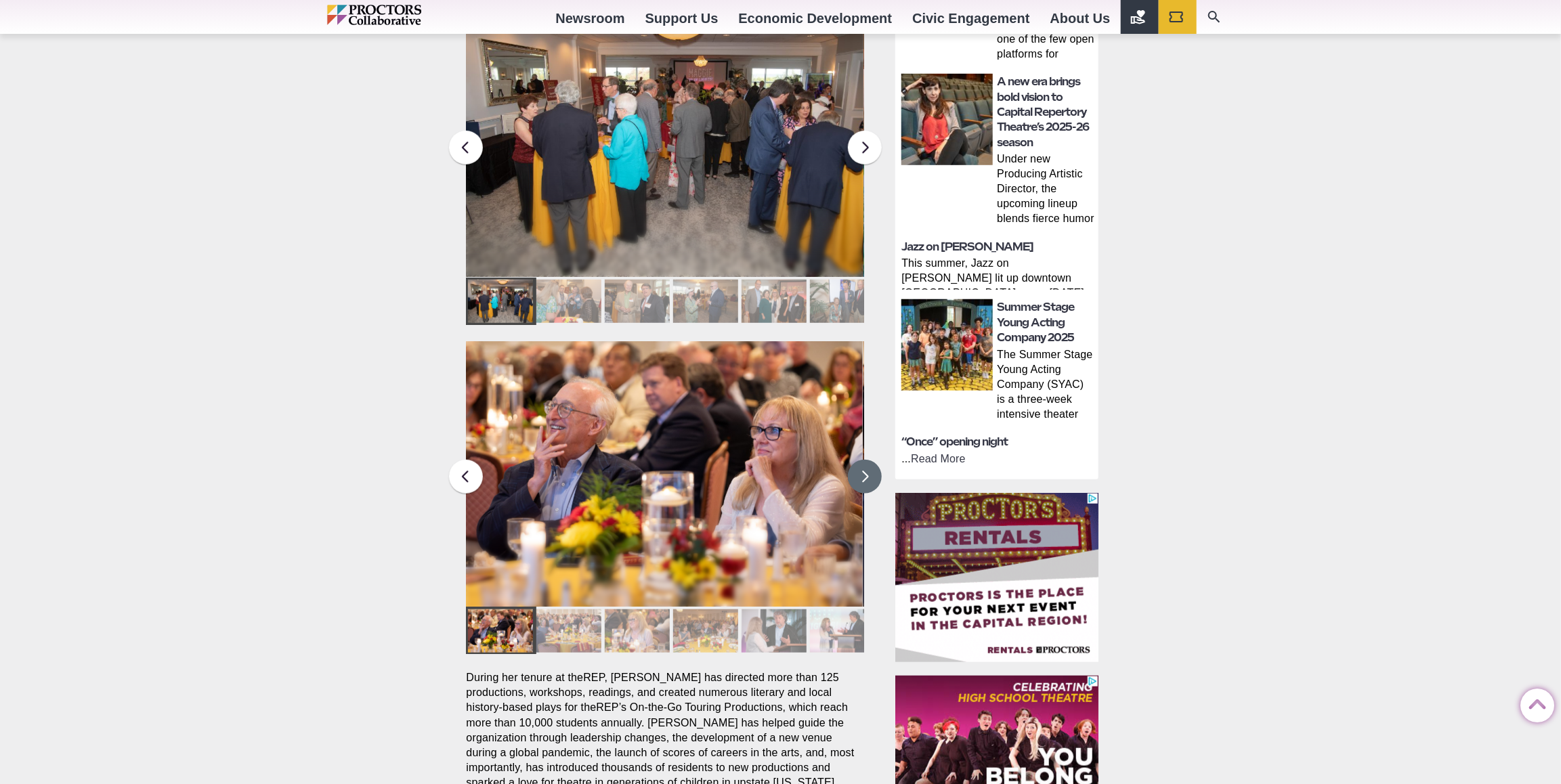
click at [861, 460] on button at bounding box center [865, 477] width 34 height 34
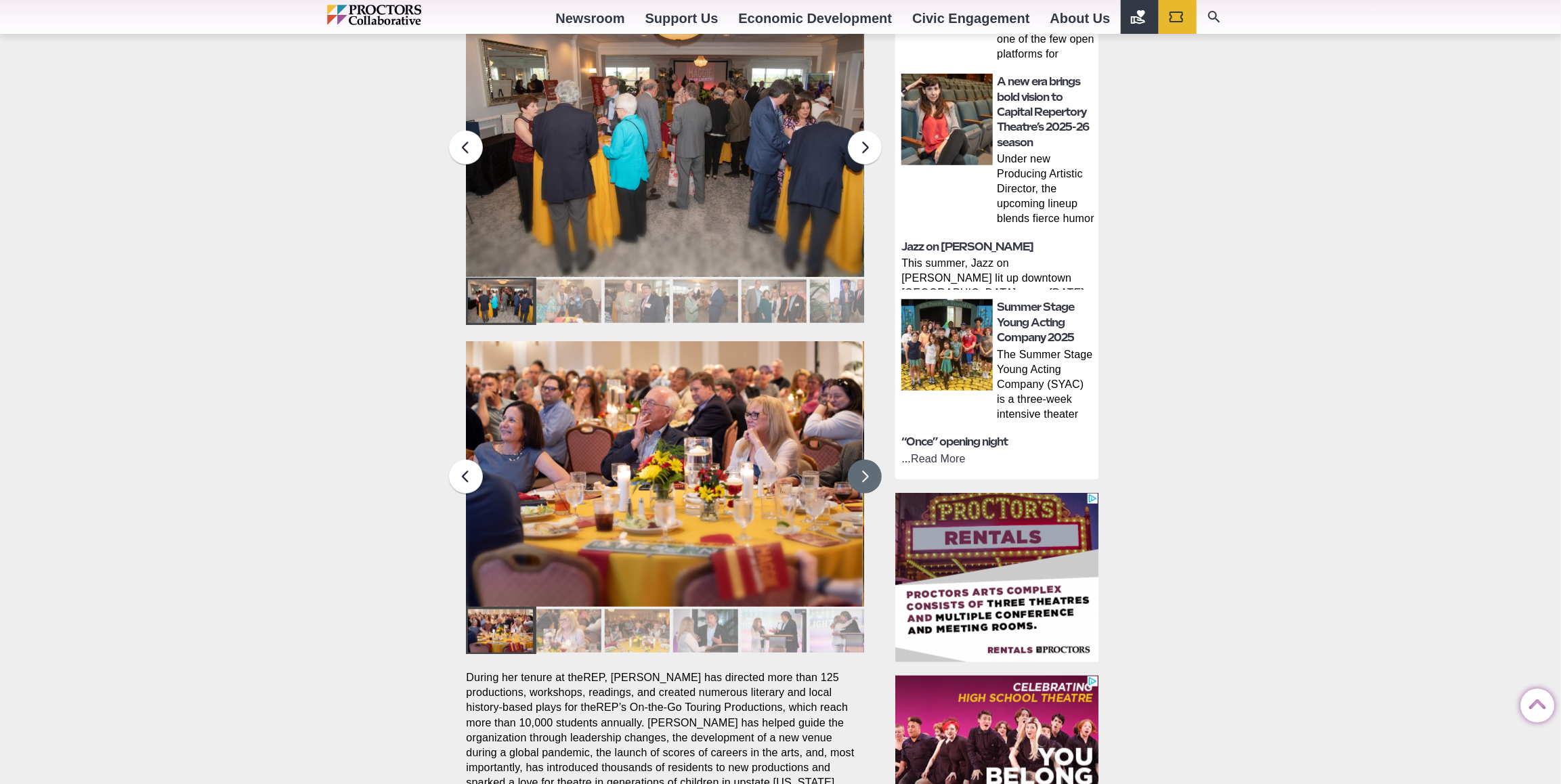
click at [863, 460] on button at bounding box center [865, 477] width 34 height 34
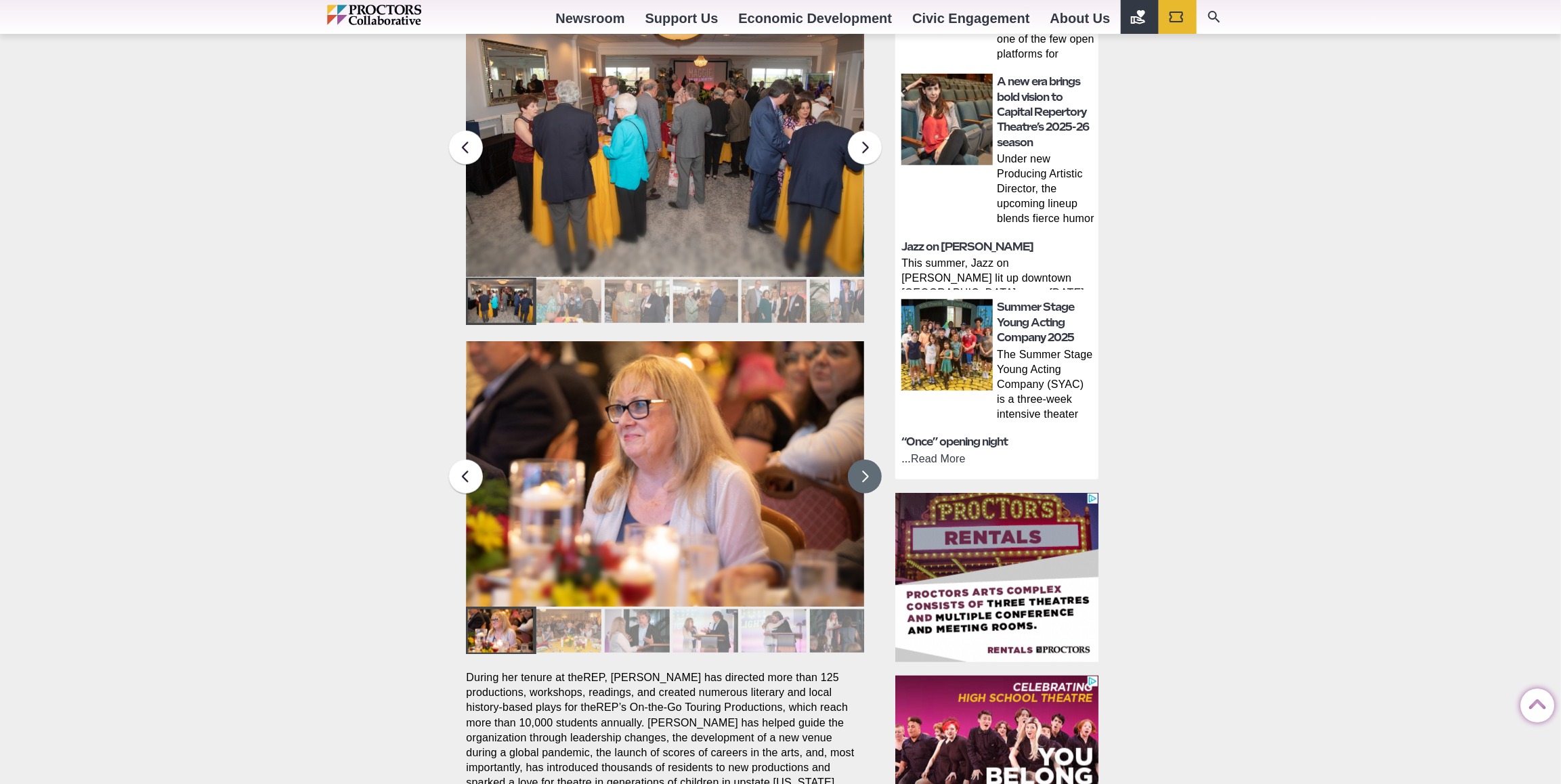
click at [868, 460] on button at bounding box center [865, 477] width 34 height 34
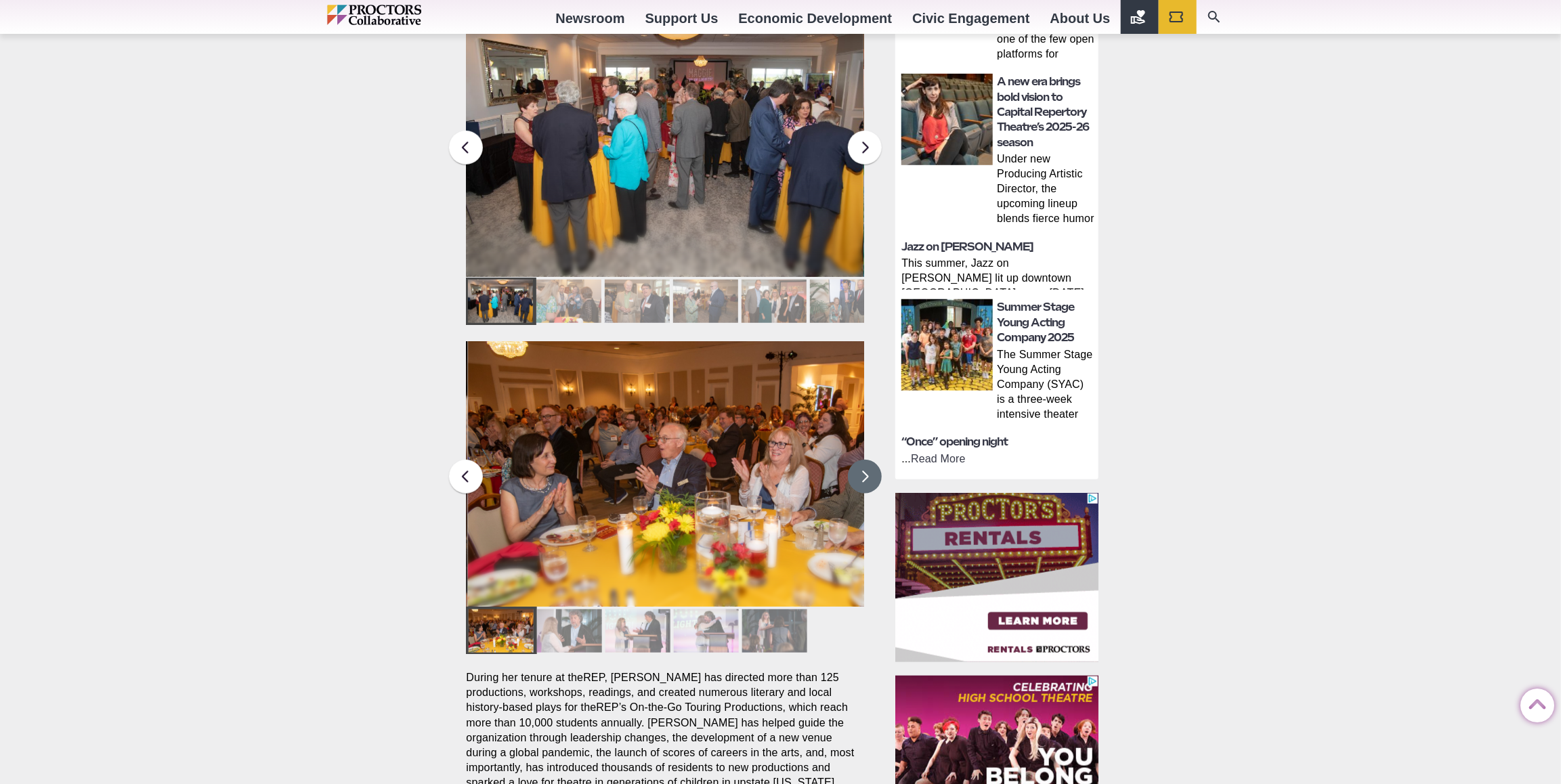
click at [869, 460] on button at bounding box center [865, 477] width 34 height 34
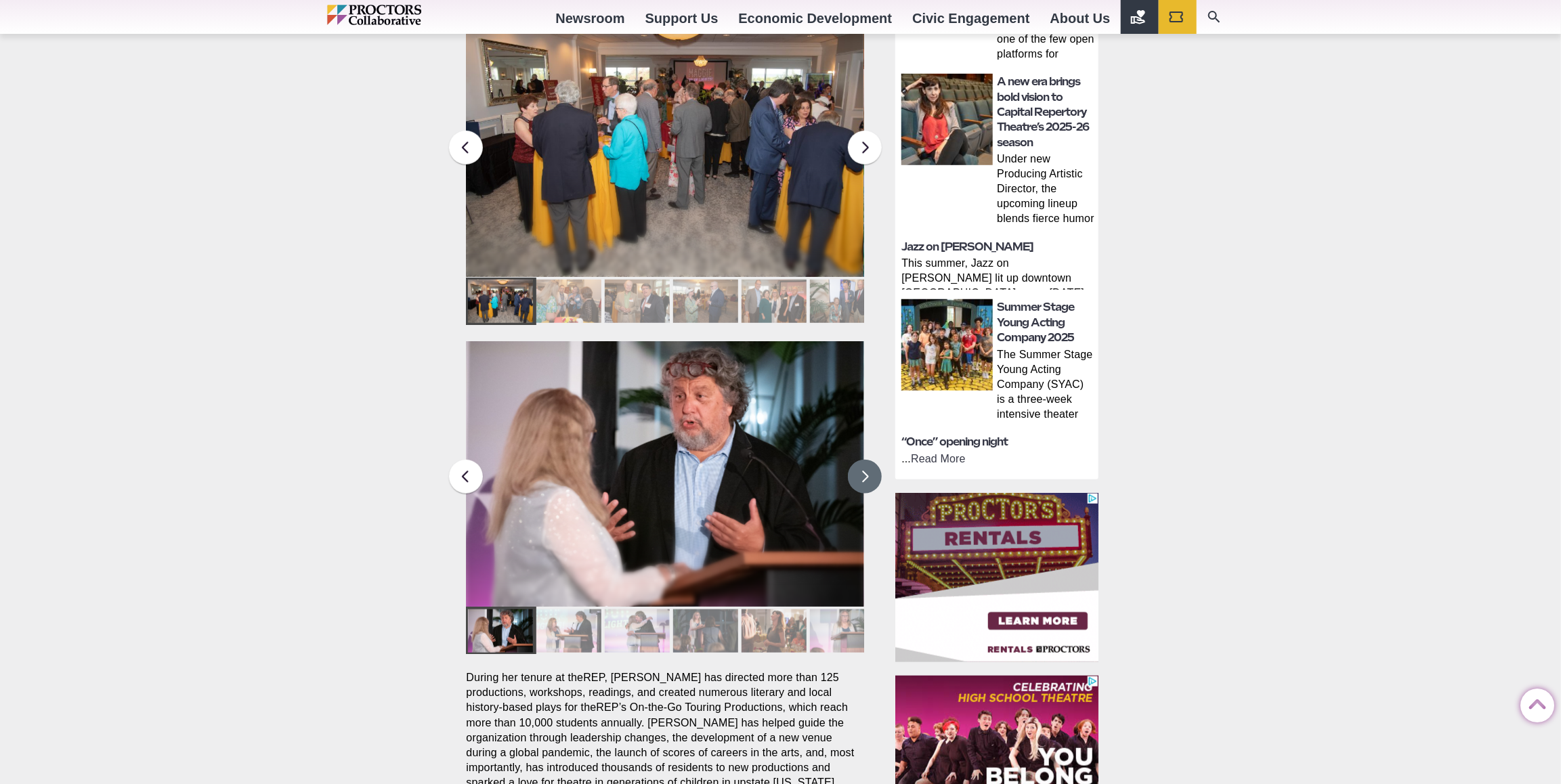
click at [868, 460] on button at bounding box center [865, 477] width 34 height 34
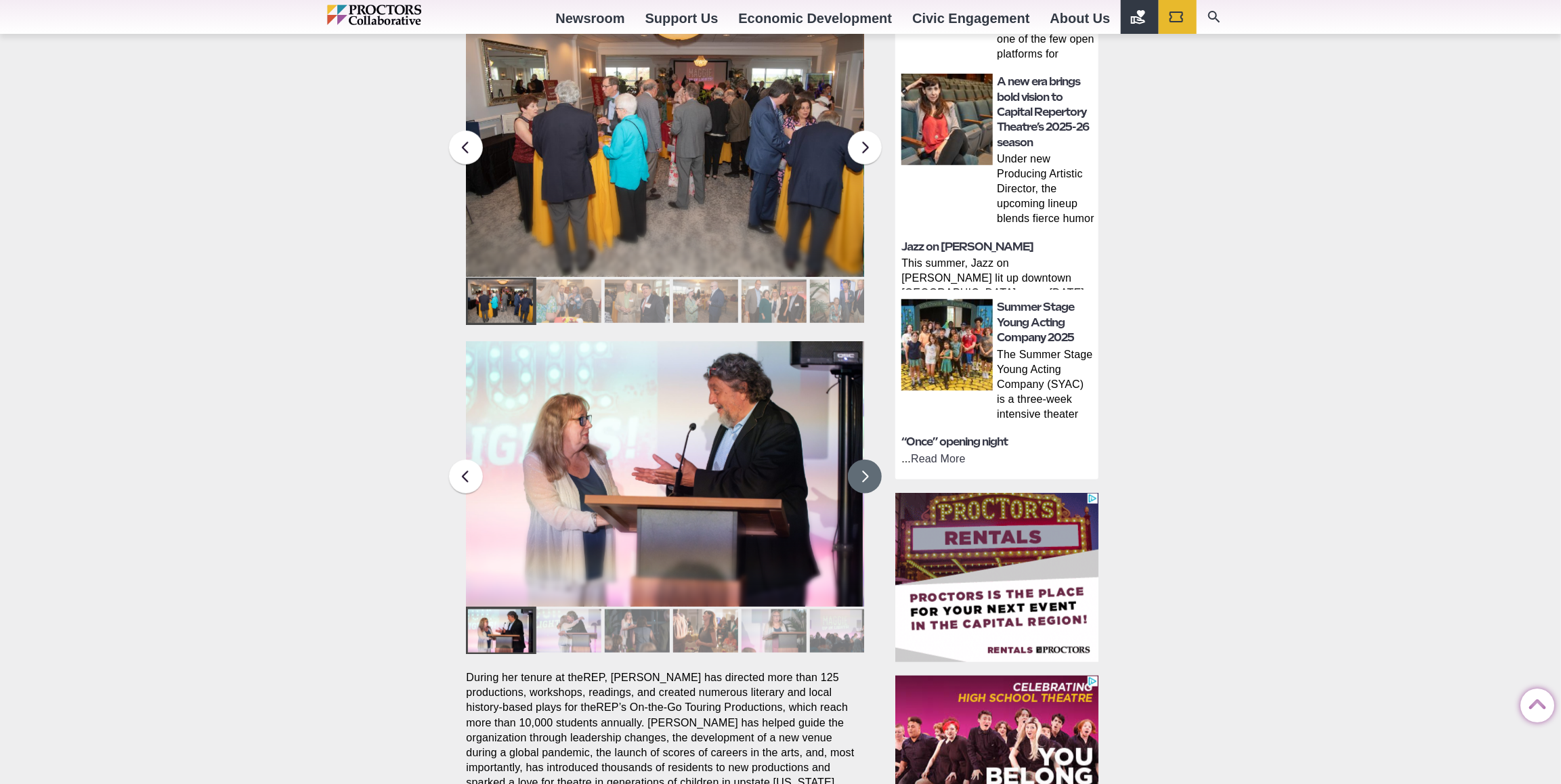
click at [868, 460] on button at bounding box center [865, 477] width 34 height 34
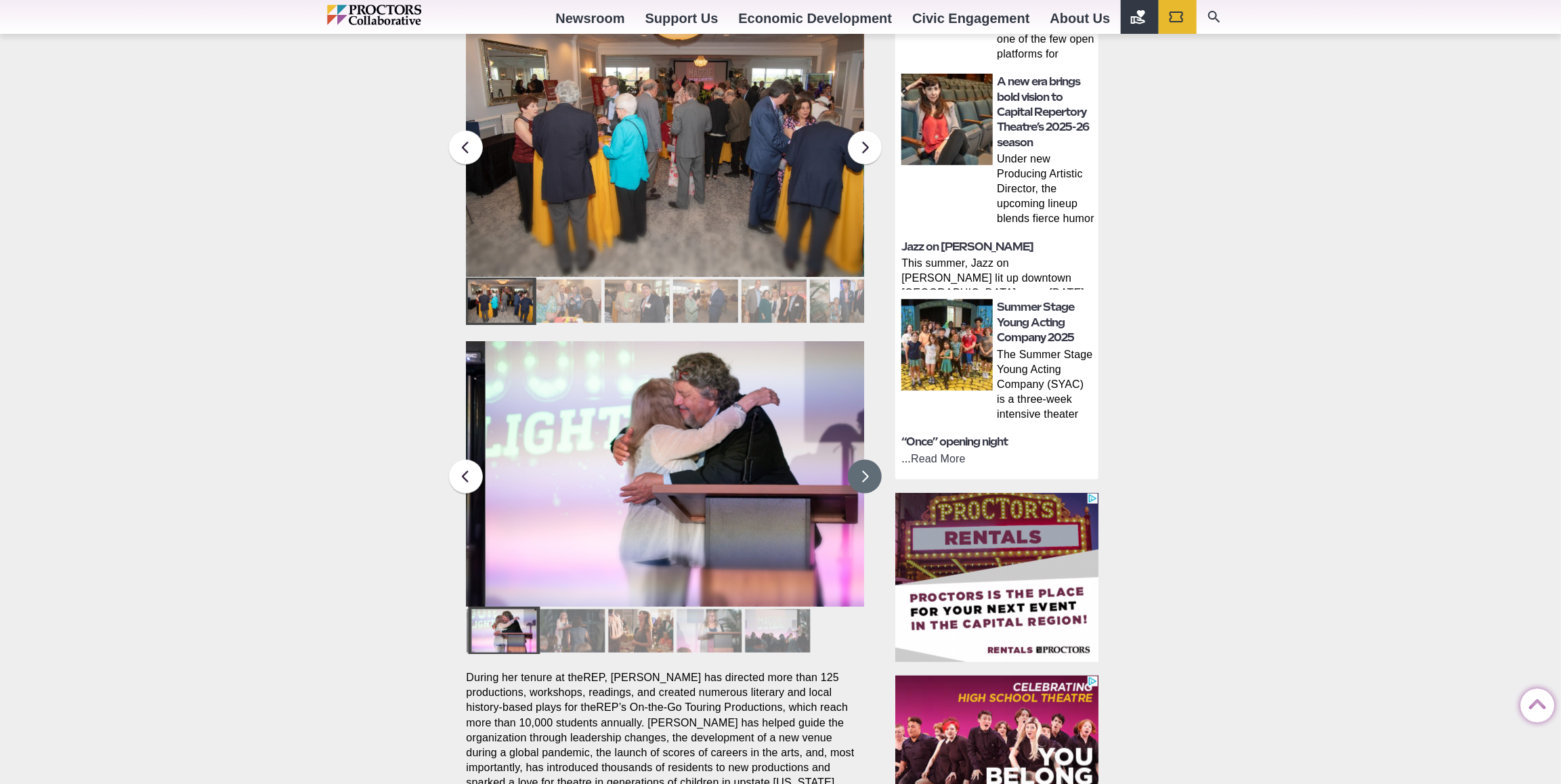
click at [867, 460] on button at bounding box center [865, 477] width 34 height 34
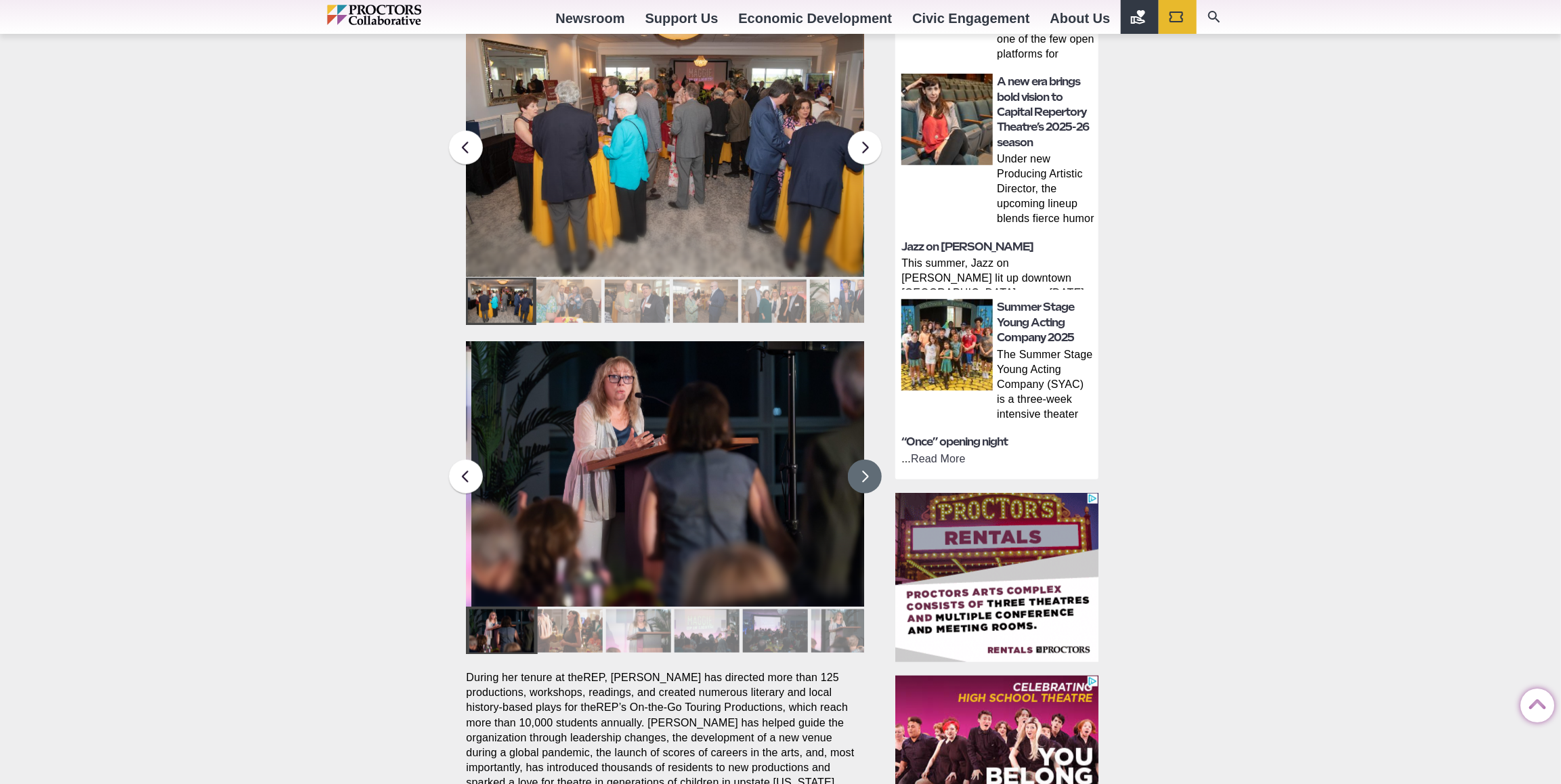
click at [868, 460] on button at bounding box center [865, 477] width 34 height 34
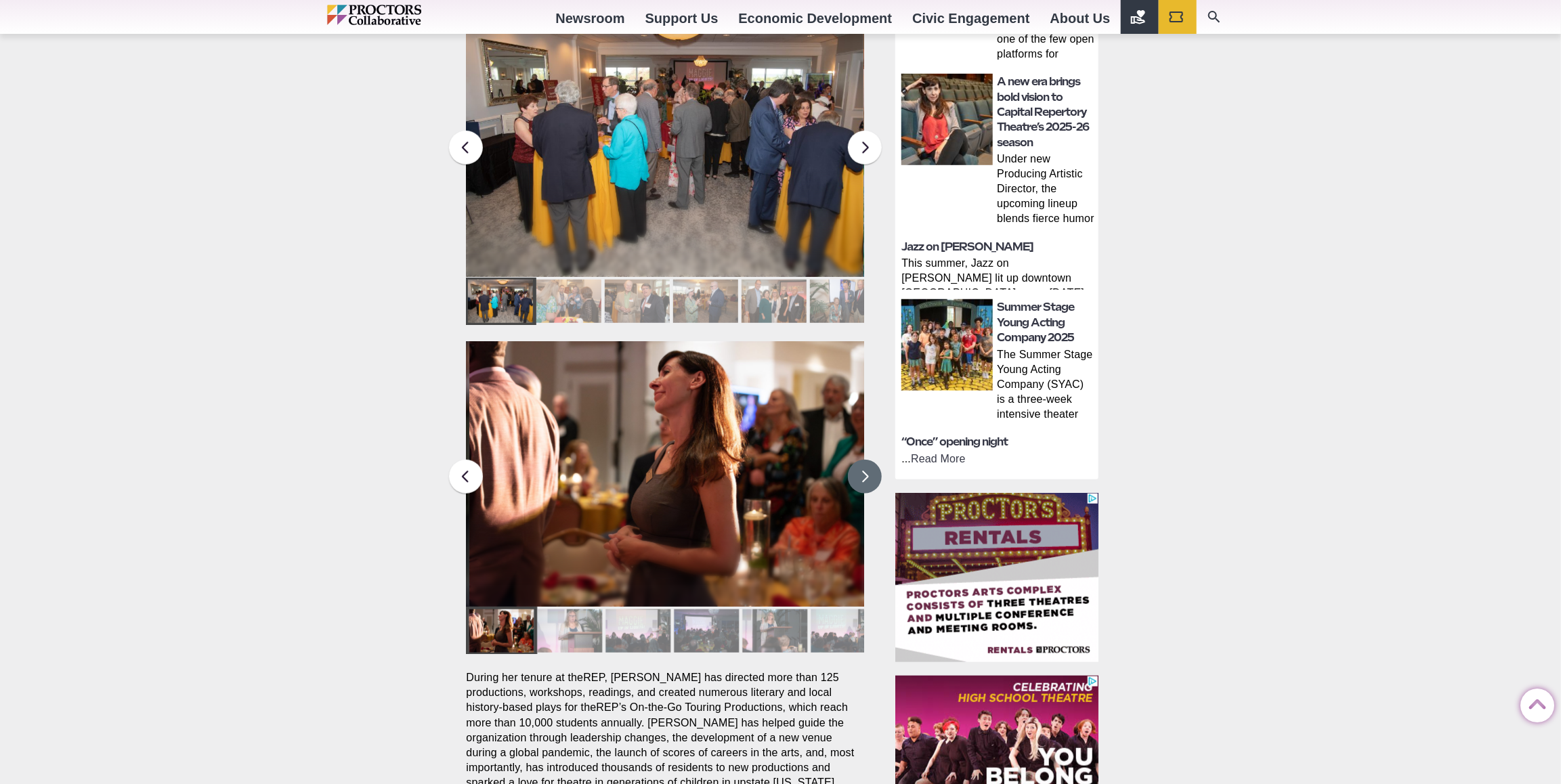
click at [868, 460] on button at bounding box center [865, 477] width 34 height 34
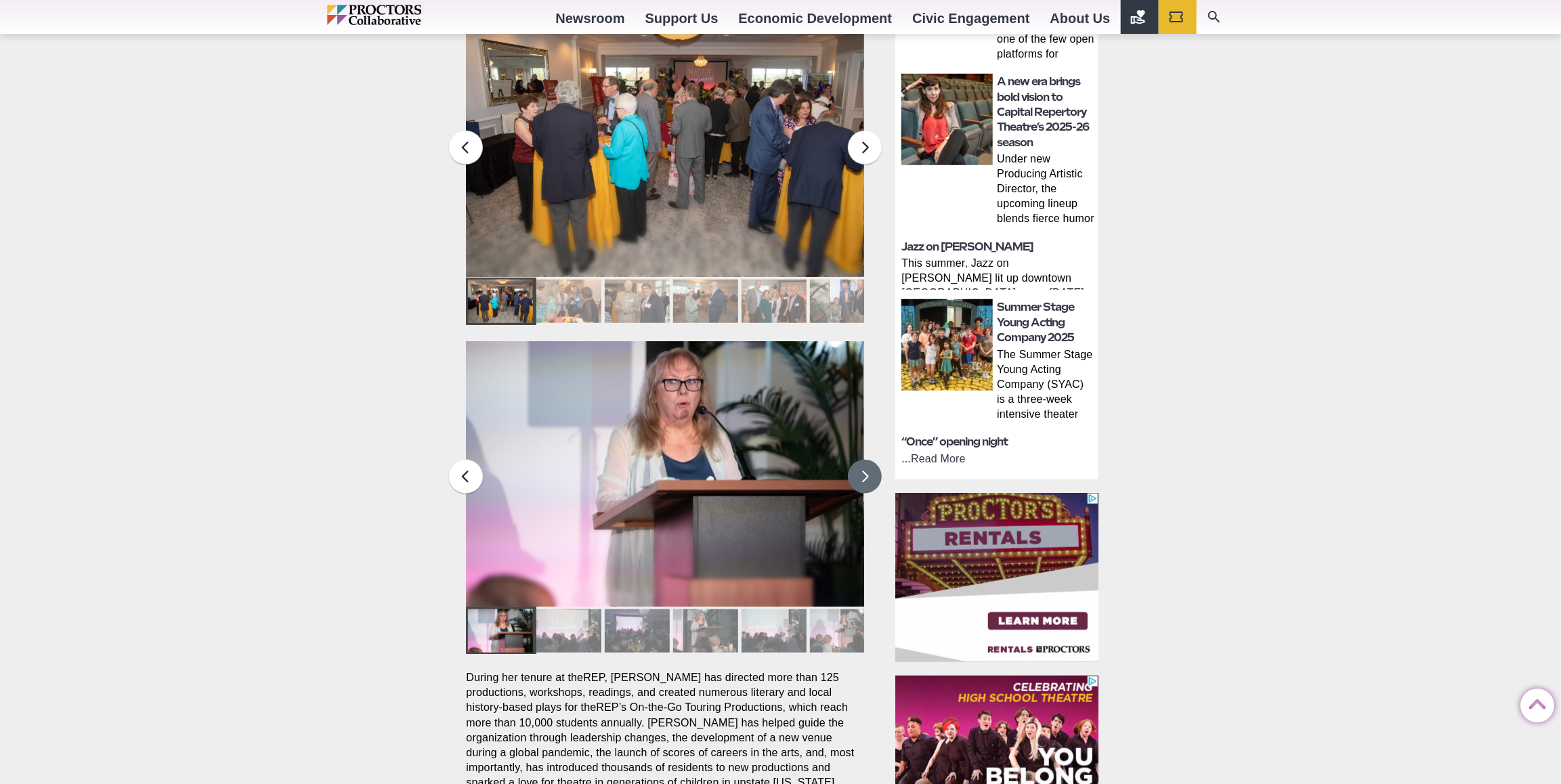
click at [868, 460] on button at bounding box center [865, 477] width 34 height 34
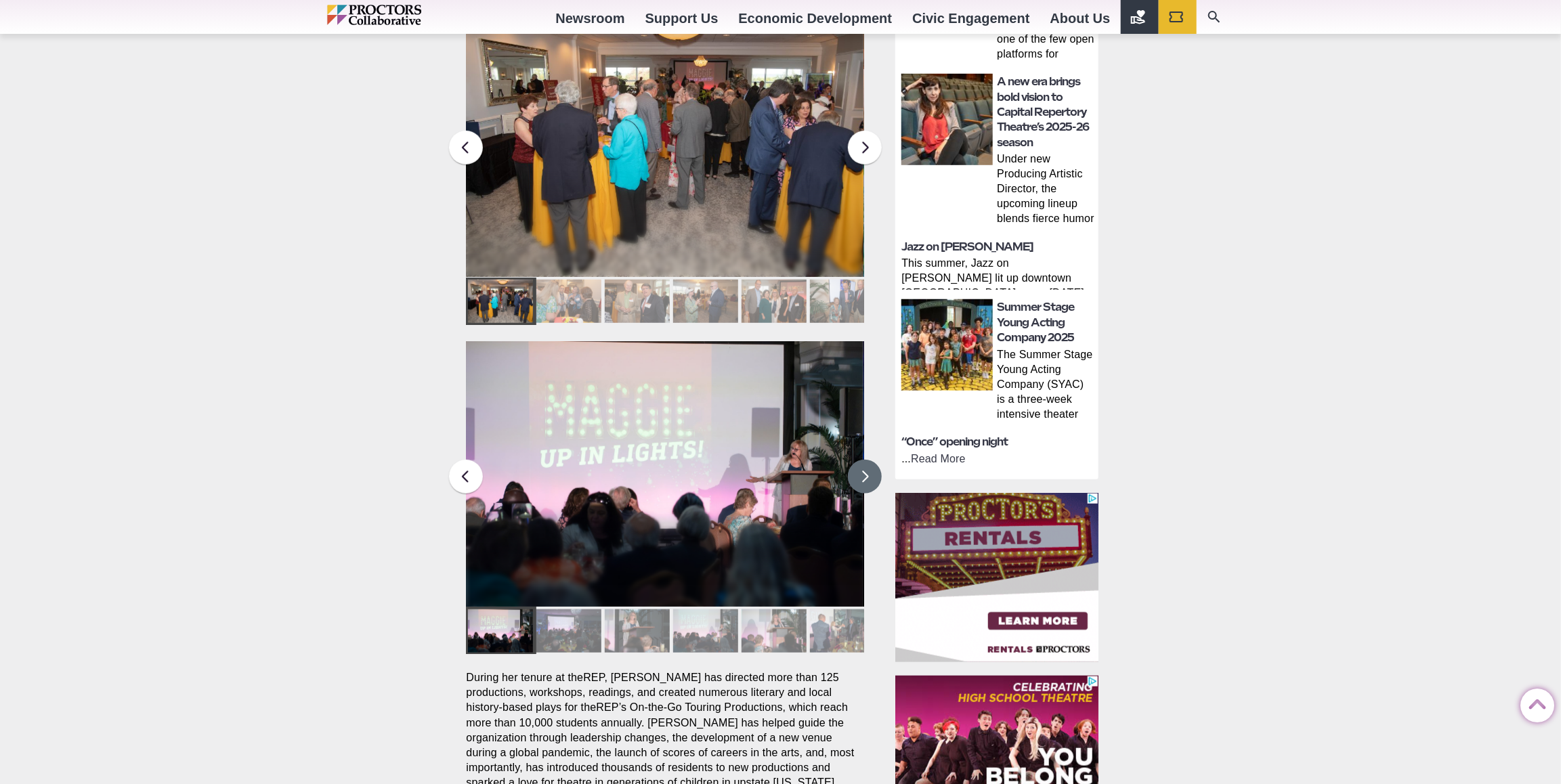
click at [866, 460] on button at bounding box center [865, 477] width 34 height 34
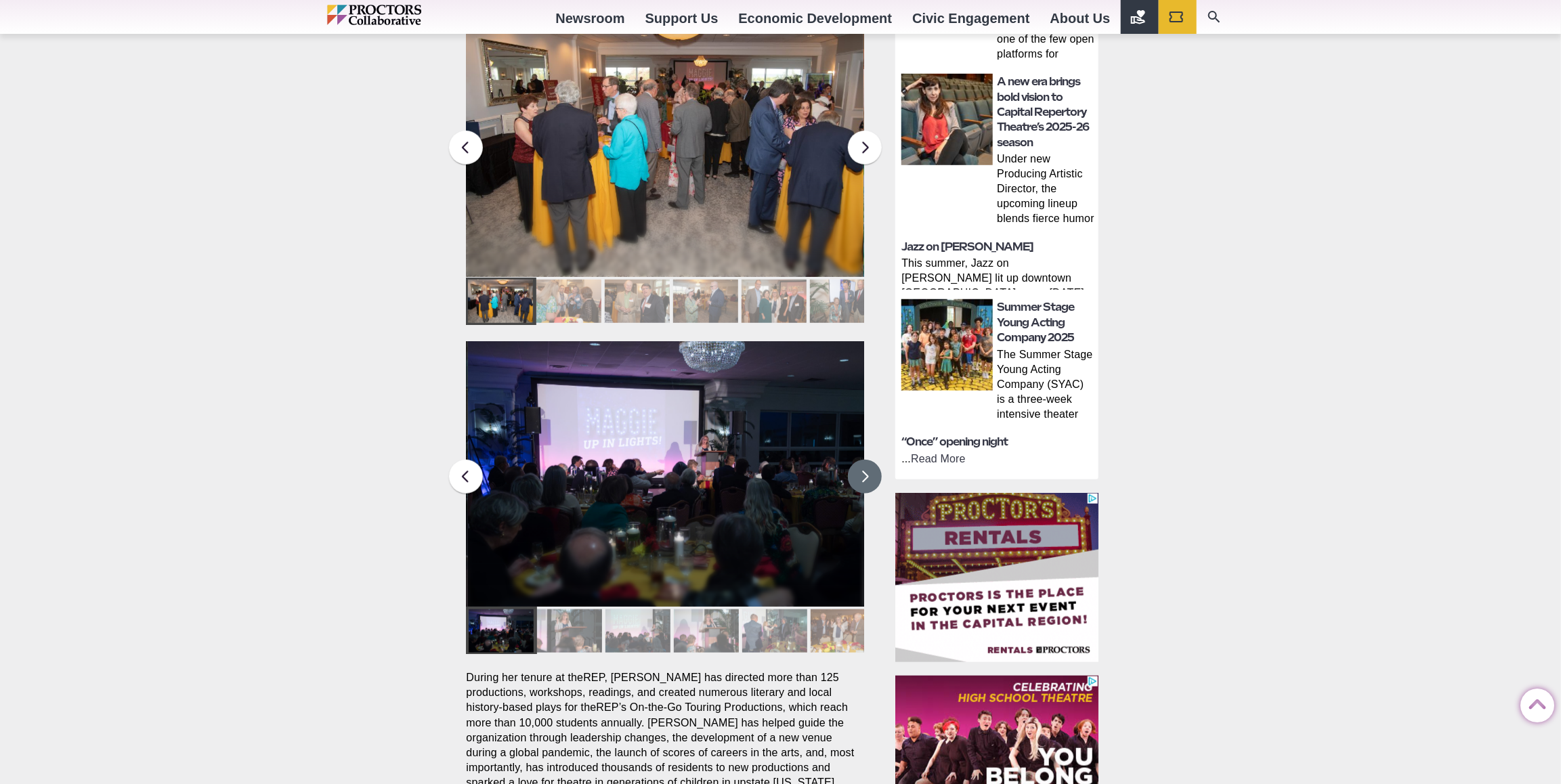
click at [864, 460] on button at bounding box center [865, 477] width 34 height 34
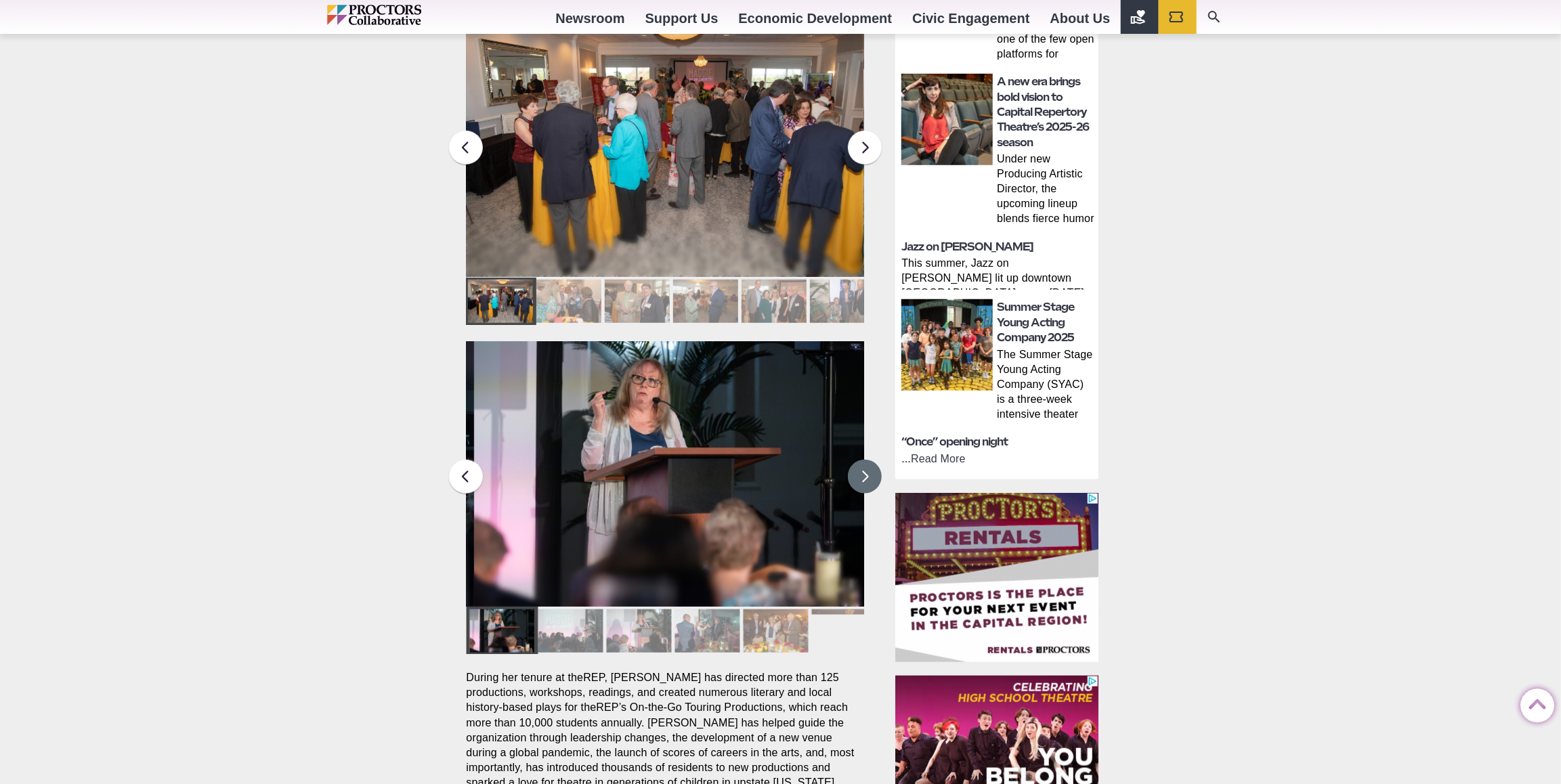
click at [864, 460] on button at bounding box center [865, 477] width 34 height 34
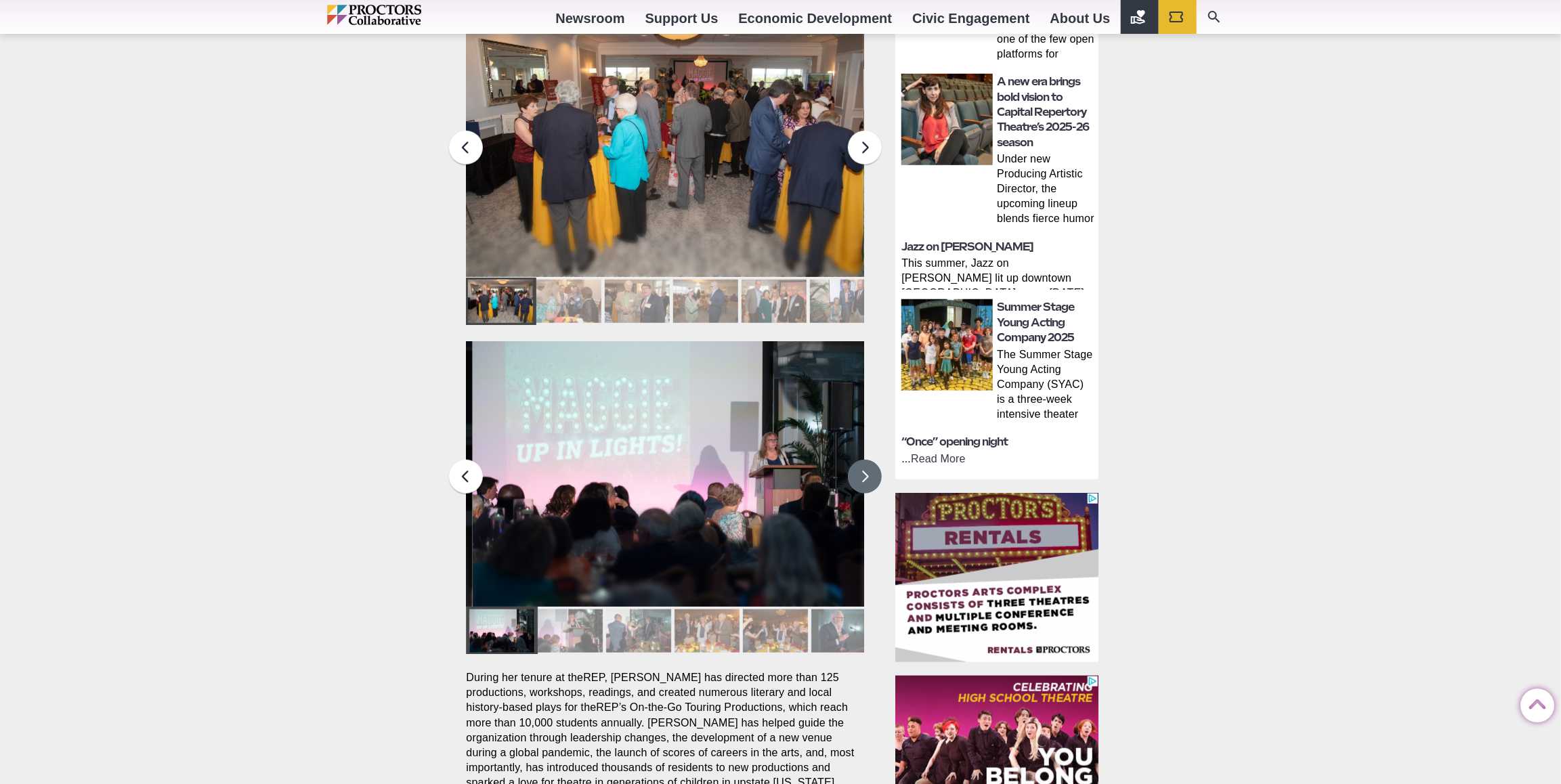
click at [864, 460] on button at bounding box center [865, 477] width 34 height 34
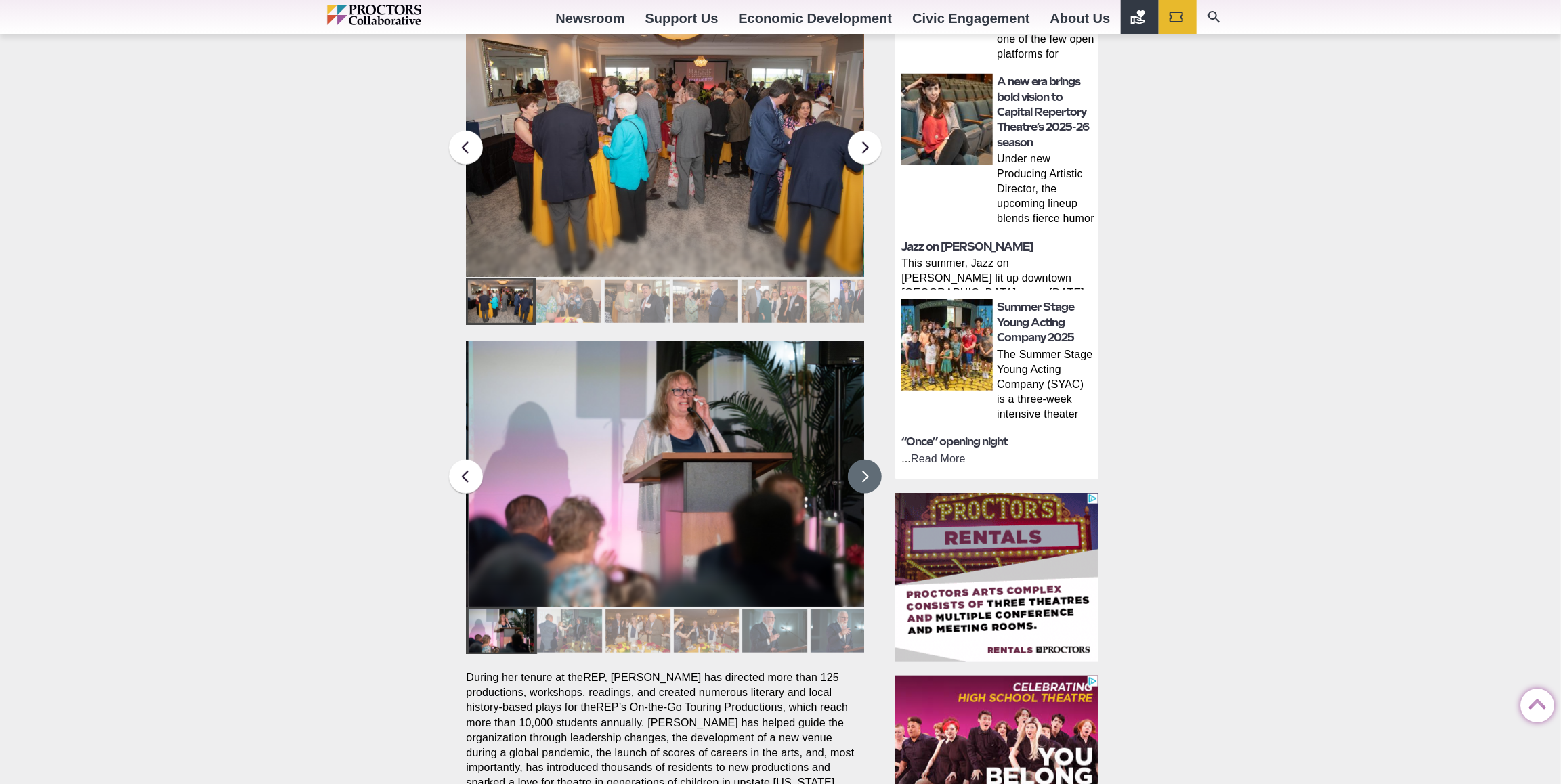
click at [863, 460] on button at bounding box center [865, 477] width 34 height 34
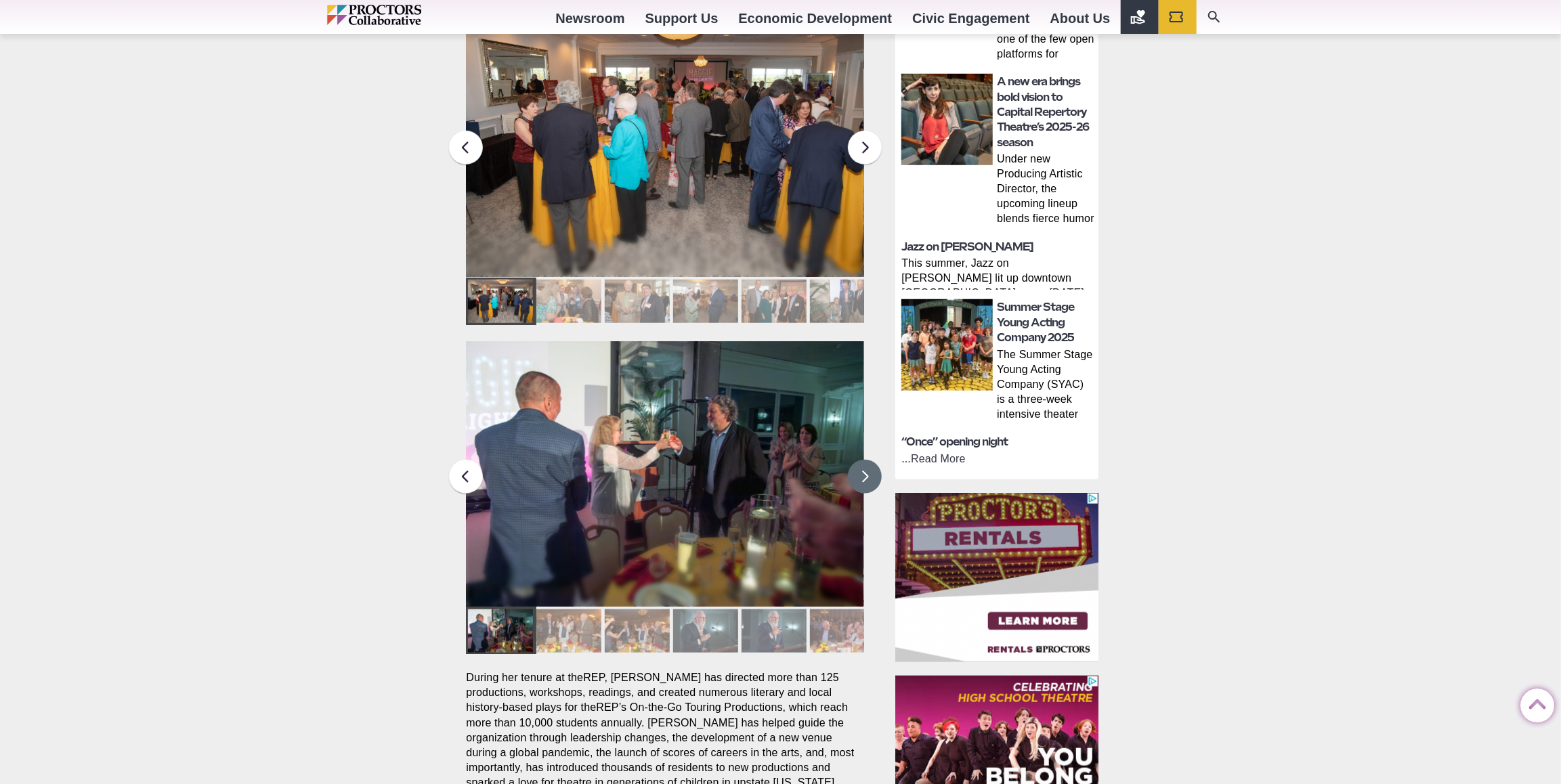
click at [863, 460] on button at bounding box center [865, 477] width 34 height 34
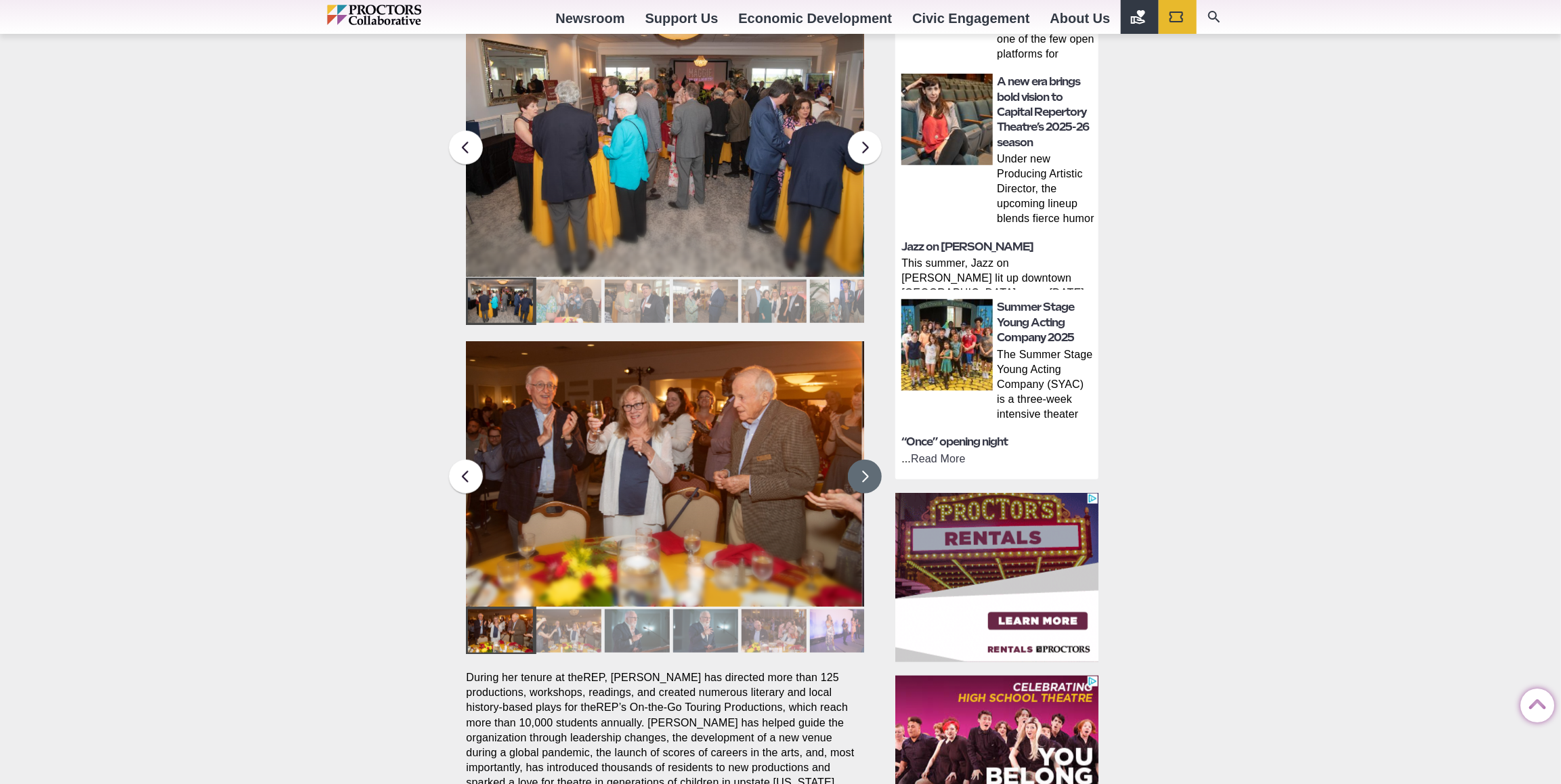
click at [863, 460] on button at bounding box center [865, 477] width 34 height 34
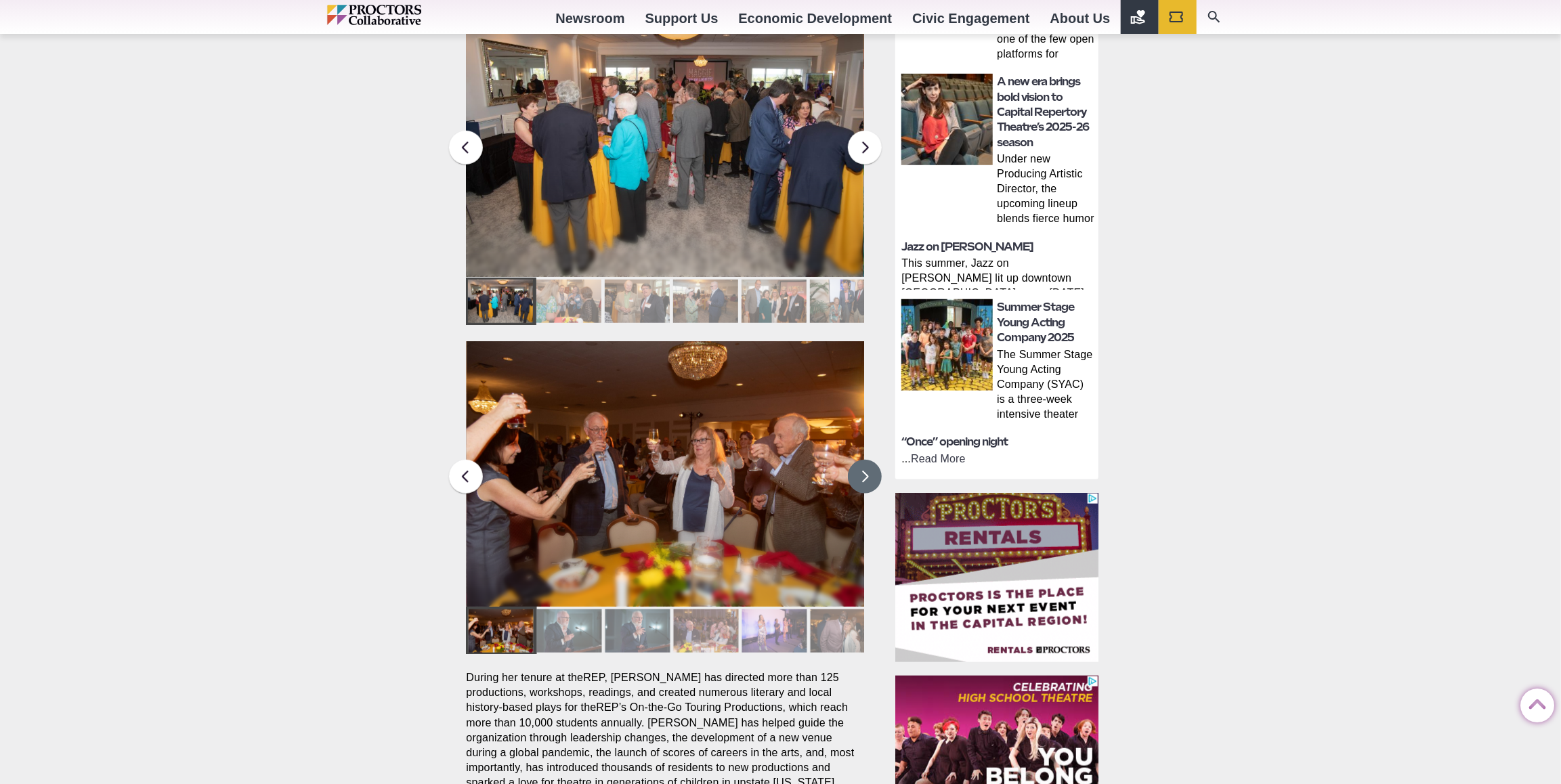
click at [863, 460] on button at bounding box center [865, 477] width 34 height 34
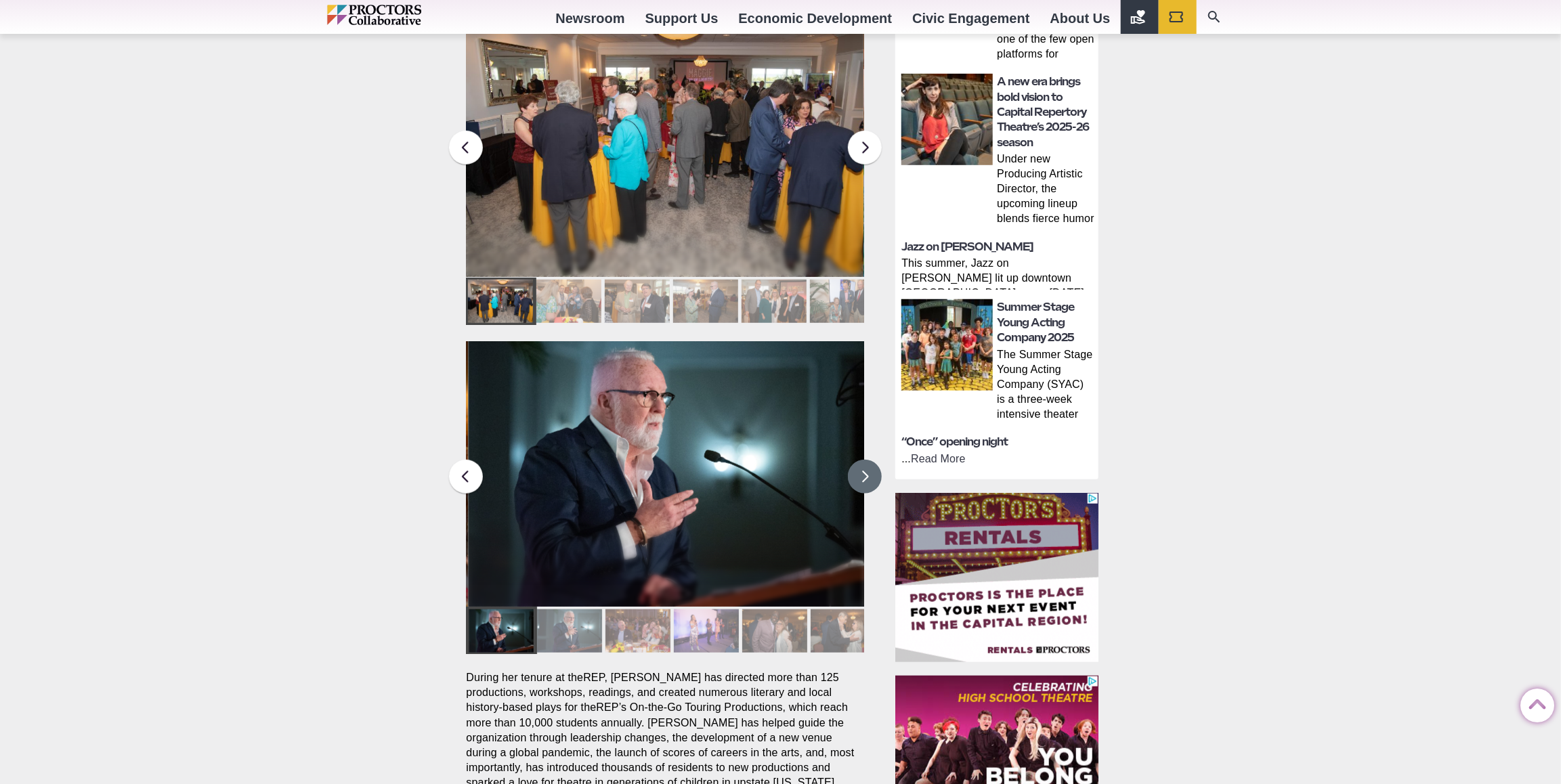
click at [863, 460] on button at bounding box center [865, 477] width 34 height 34
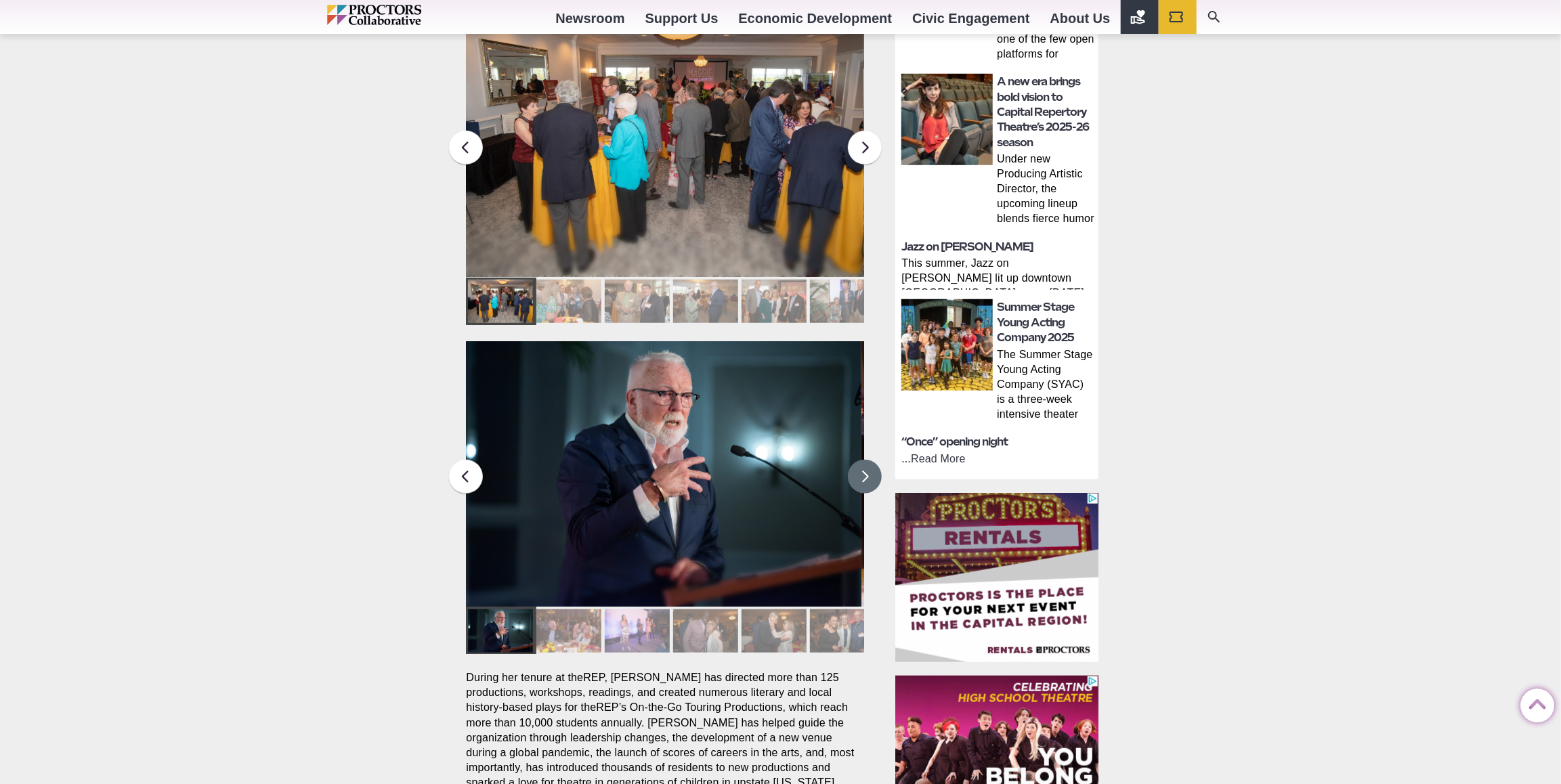
click at [863, 460] on button at bounding box center [865, 477] width 34 height 34
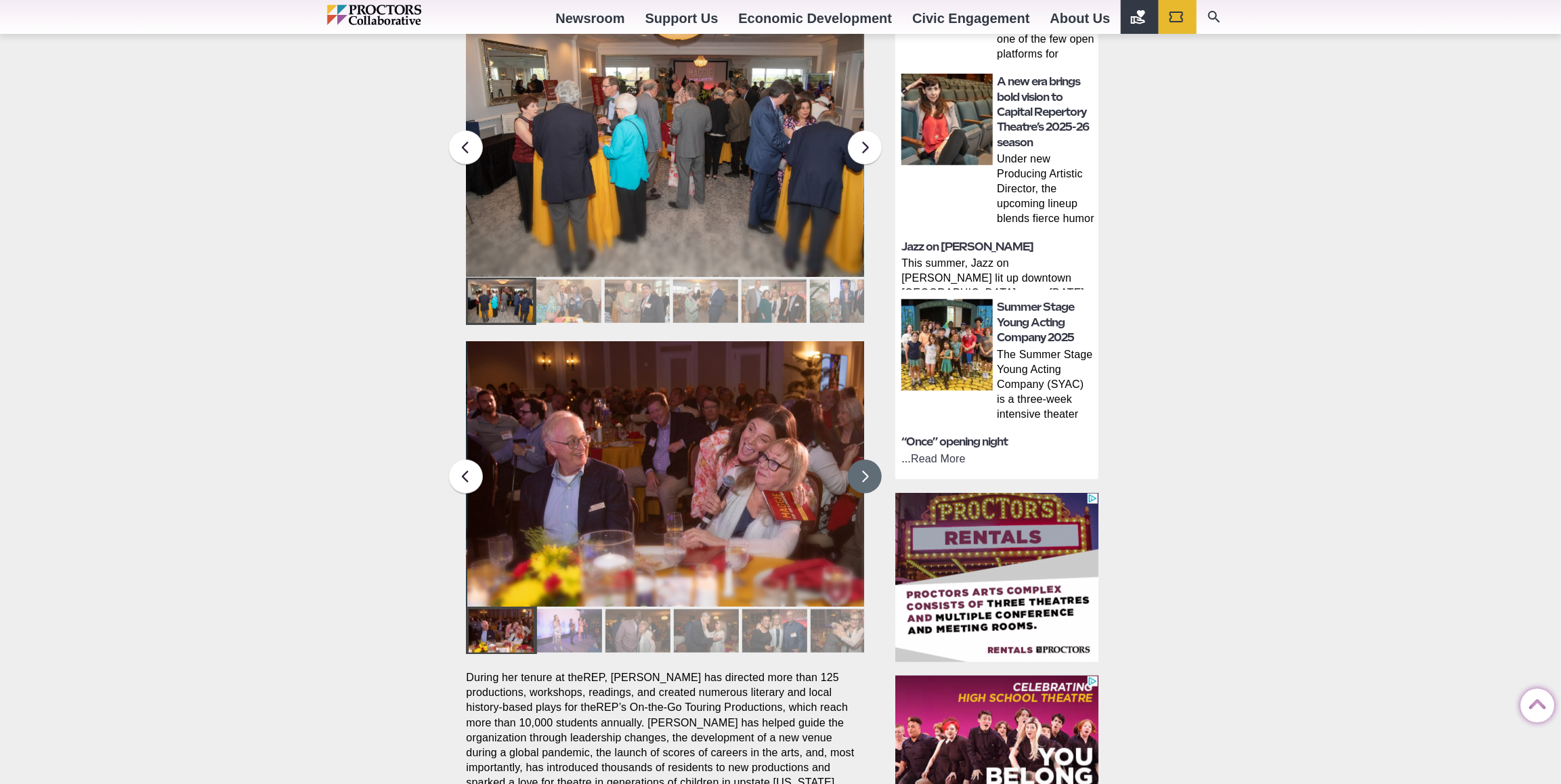
click at [863, 460] on button at bounding box center [865, 477] width 34 height 34
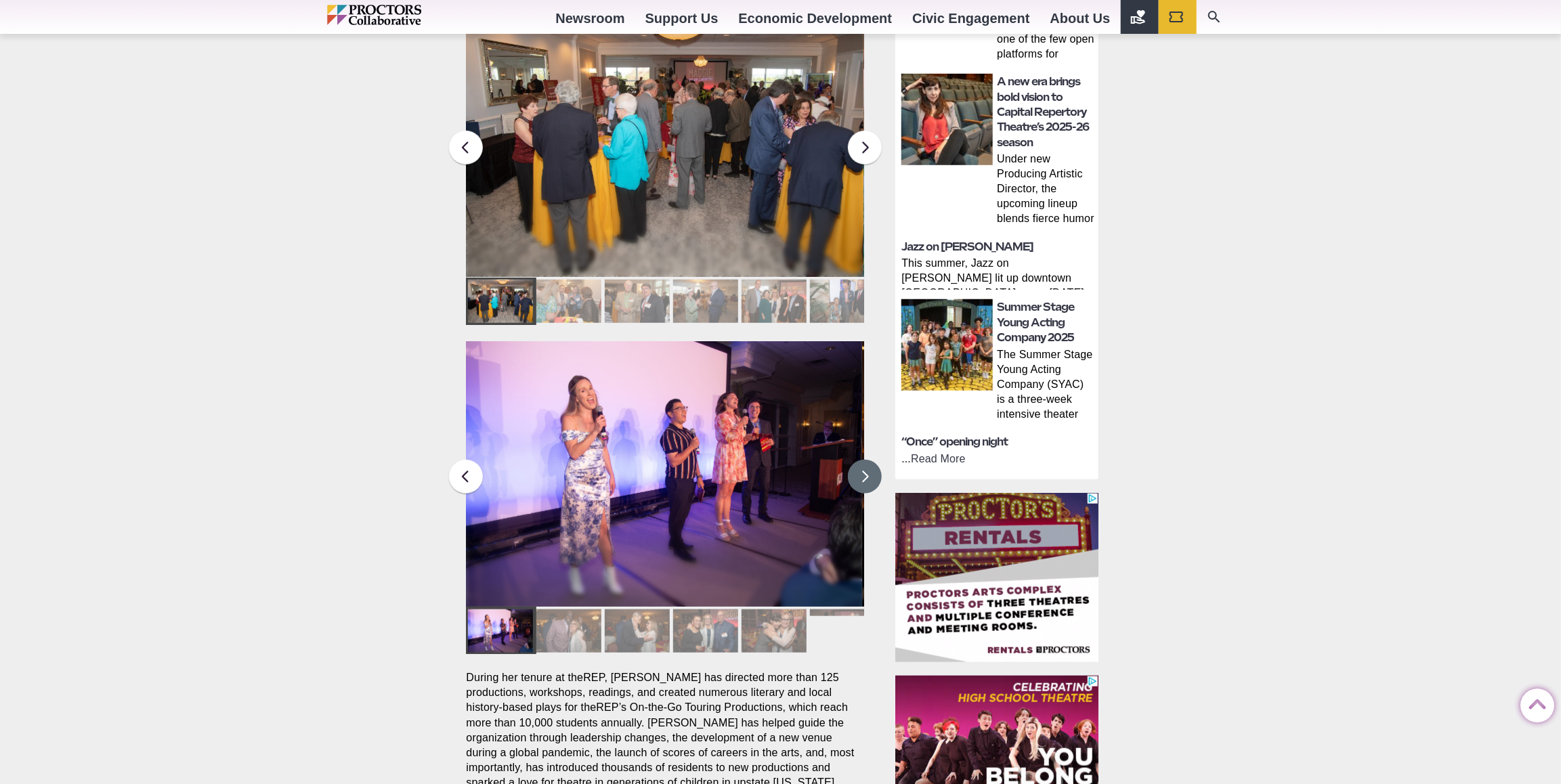
click at [863, 460] on button at bounding box center [865, 477] width 34 height 34
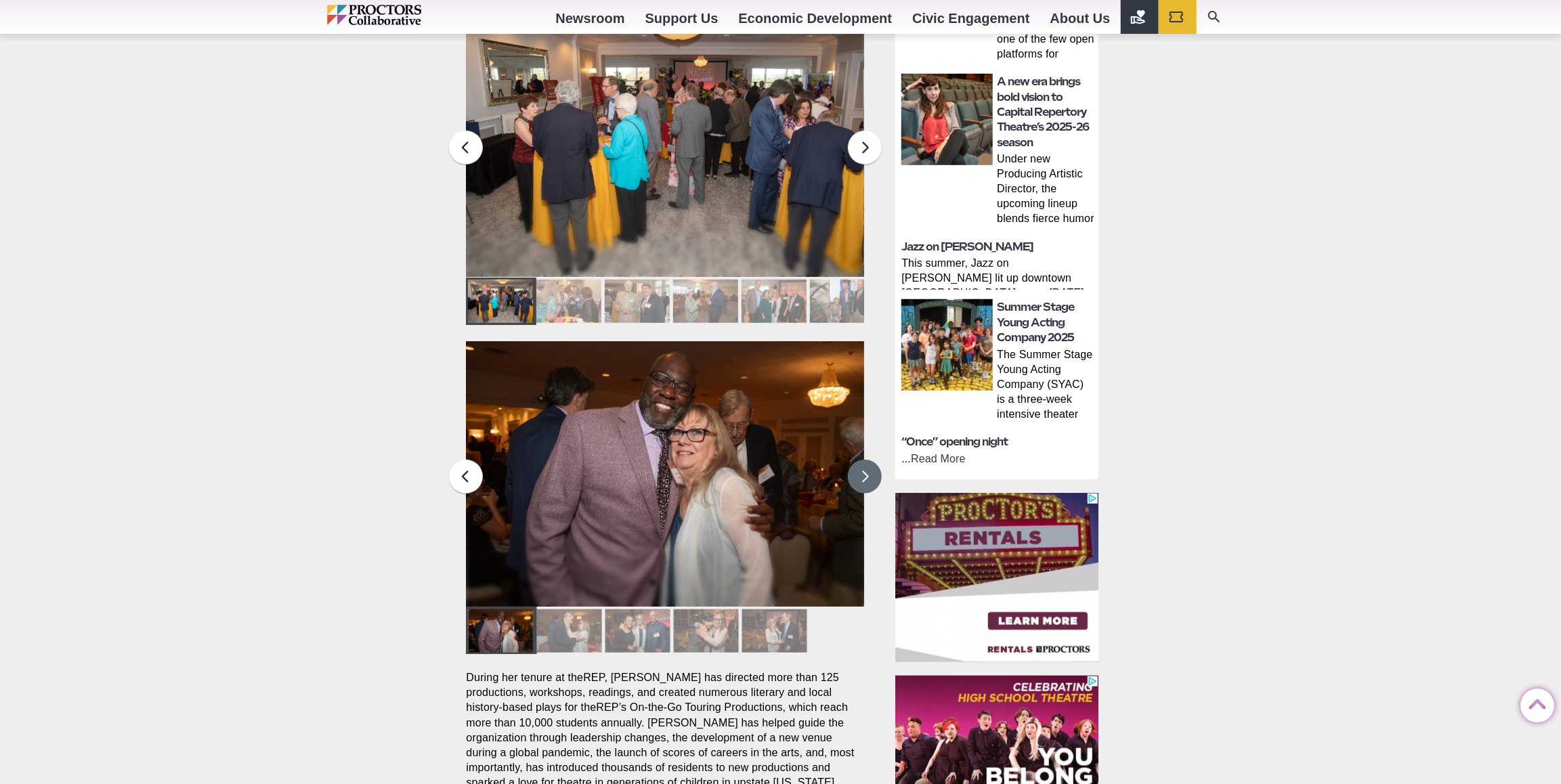
click at [863, 460] on button at bounding box center [865, 477] width 34 height 34
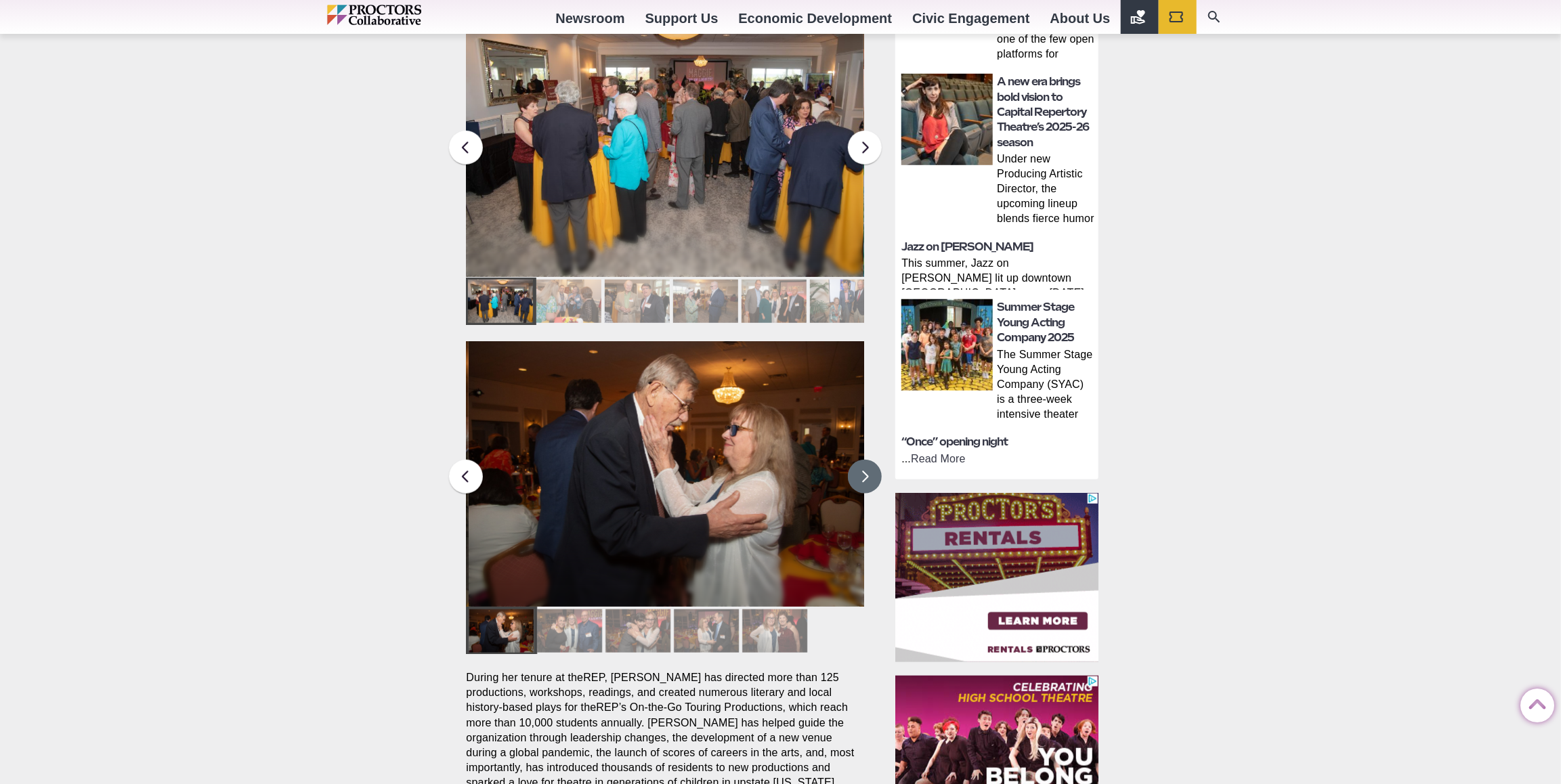
click at [863, 460] on button at bounding box center [865, 477] width 34 height 34
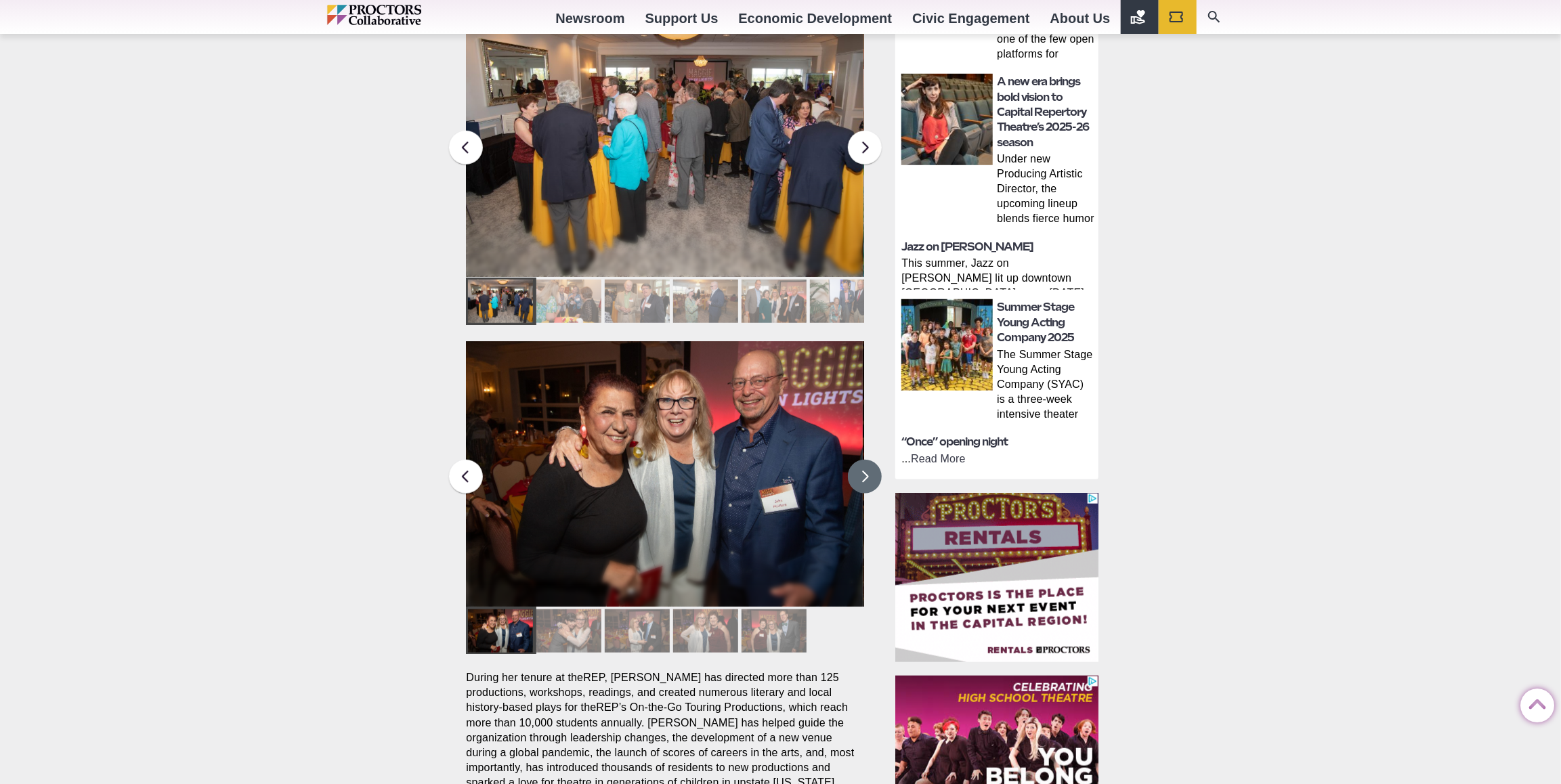
click at [863, 460] on button at bounding box center [865, 477] width 34 height 34
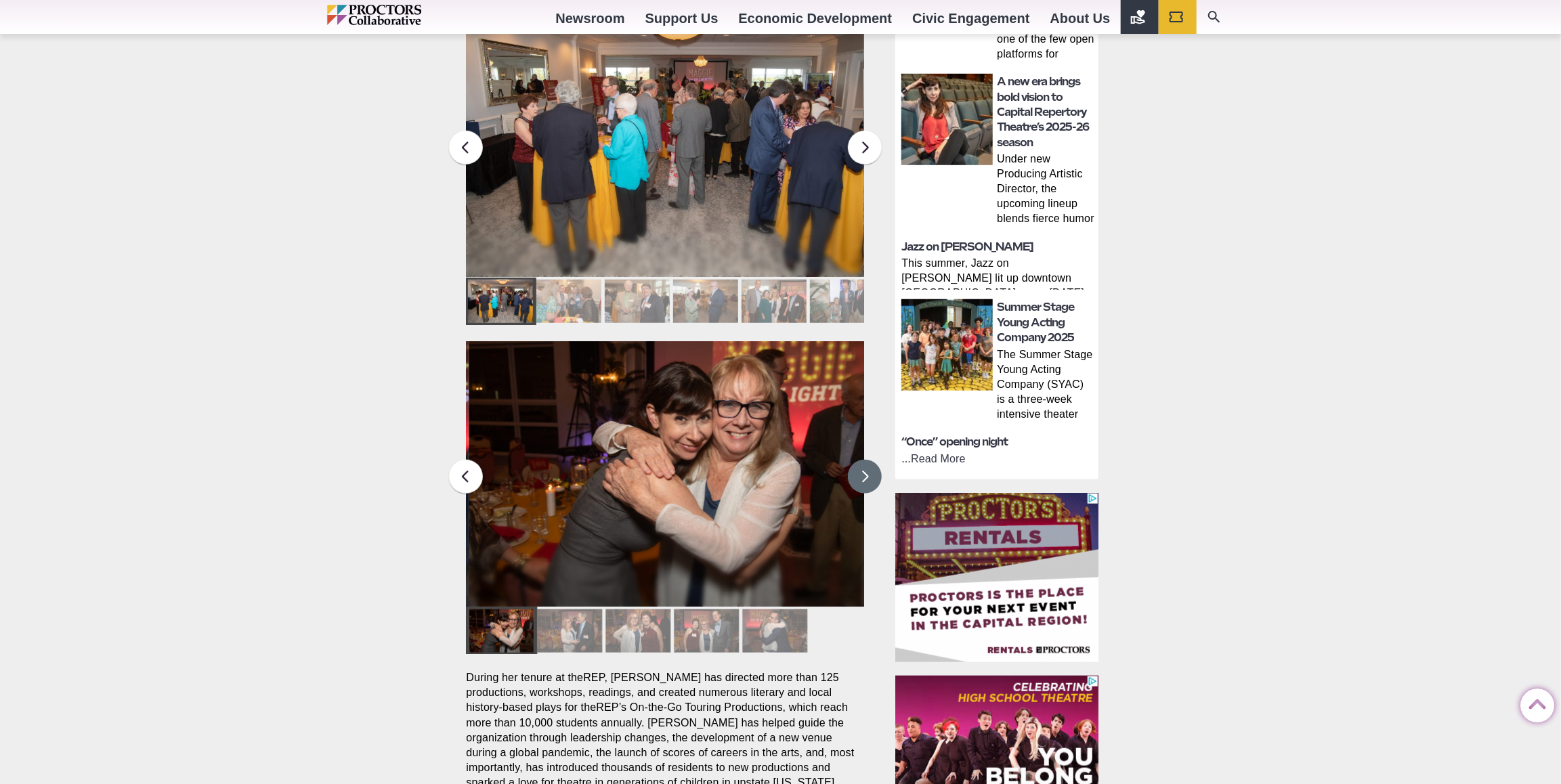
click at [863, 460] on button at bounding box center [865, 477] width 34 height 34
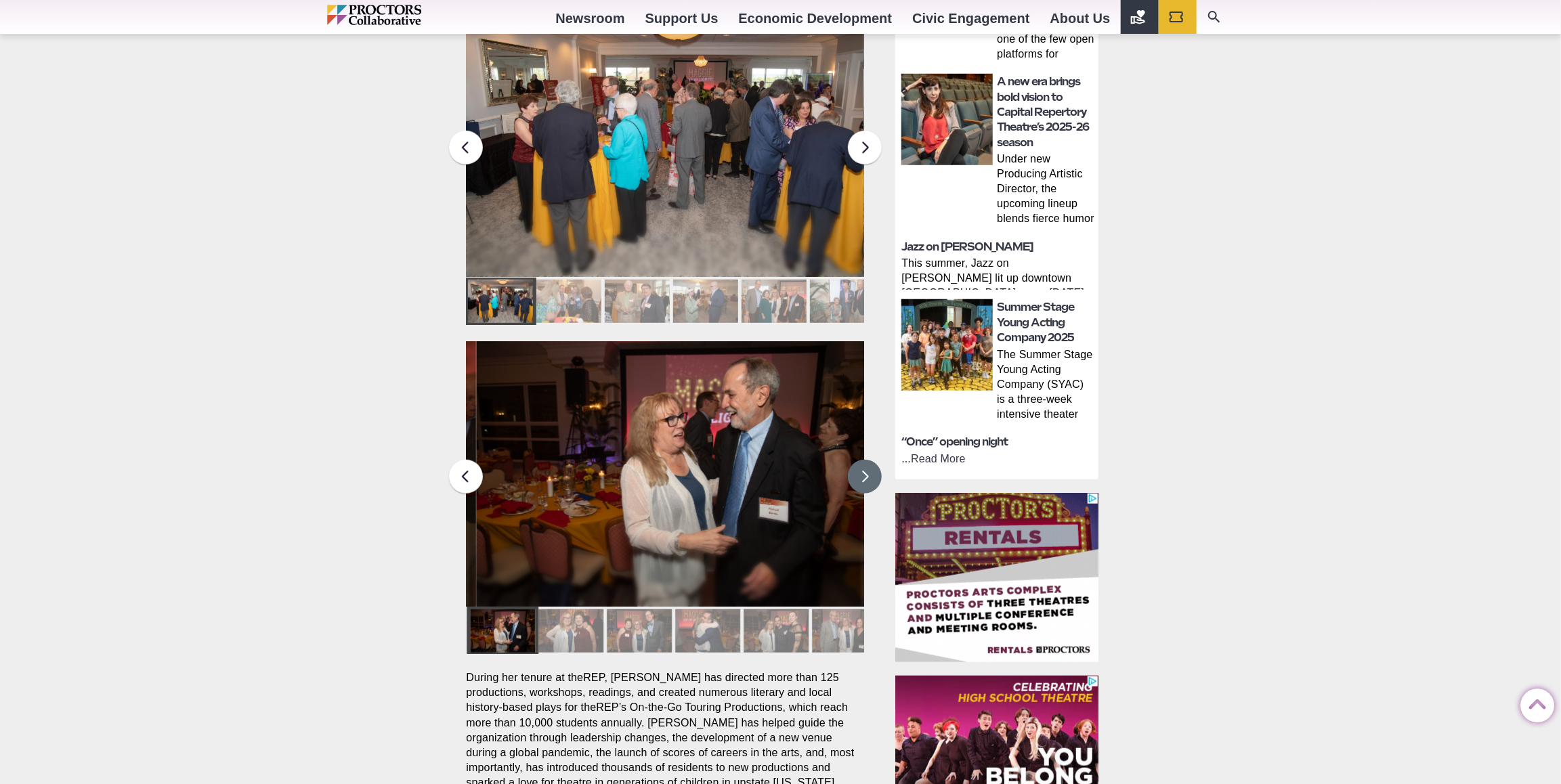
click at [862, 460] on button at bounding box center [865, 477] width 34 height 34
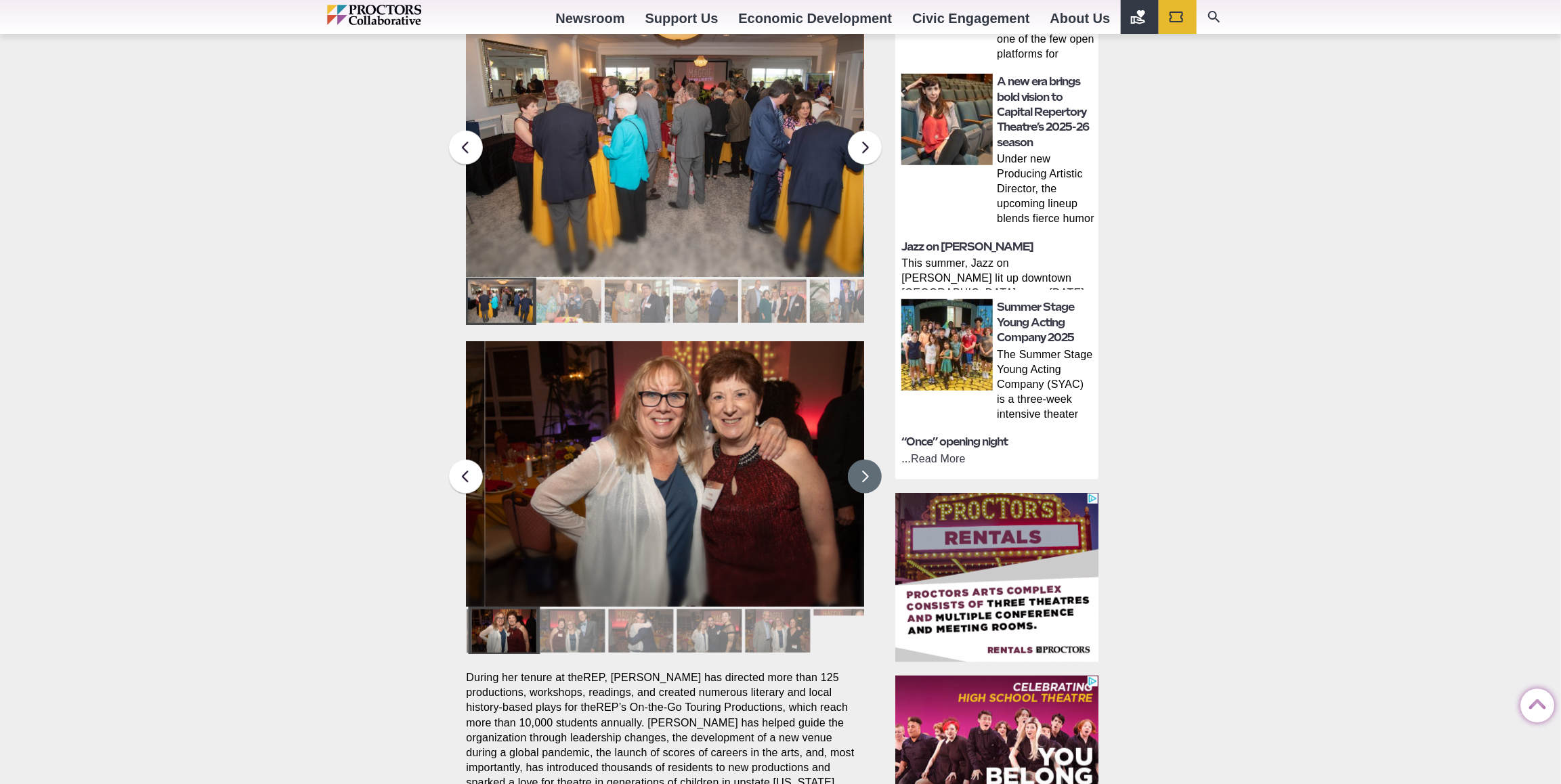
click at [862, 460] on button at bounding box center [865, 477] width 34 height 34
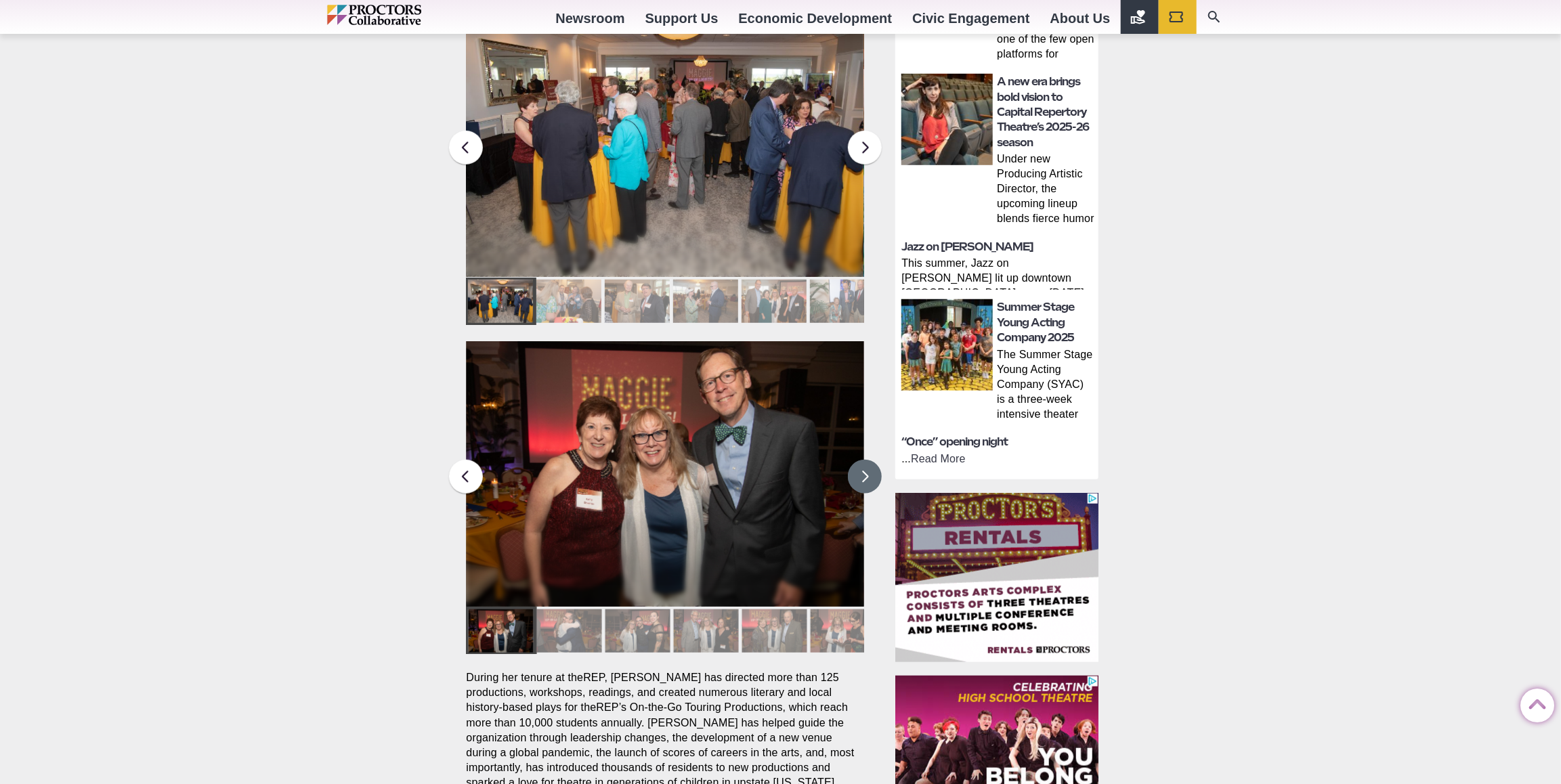
click at [862, 460] on button at bounding box center [865, 477] width 34 height 34
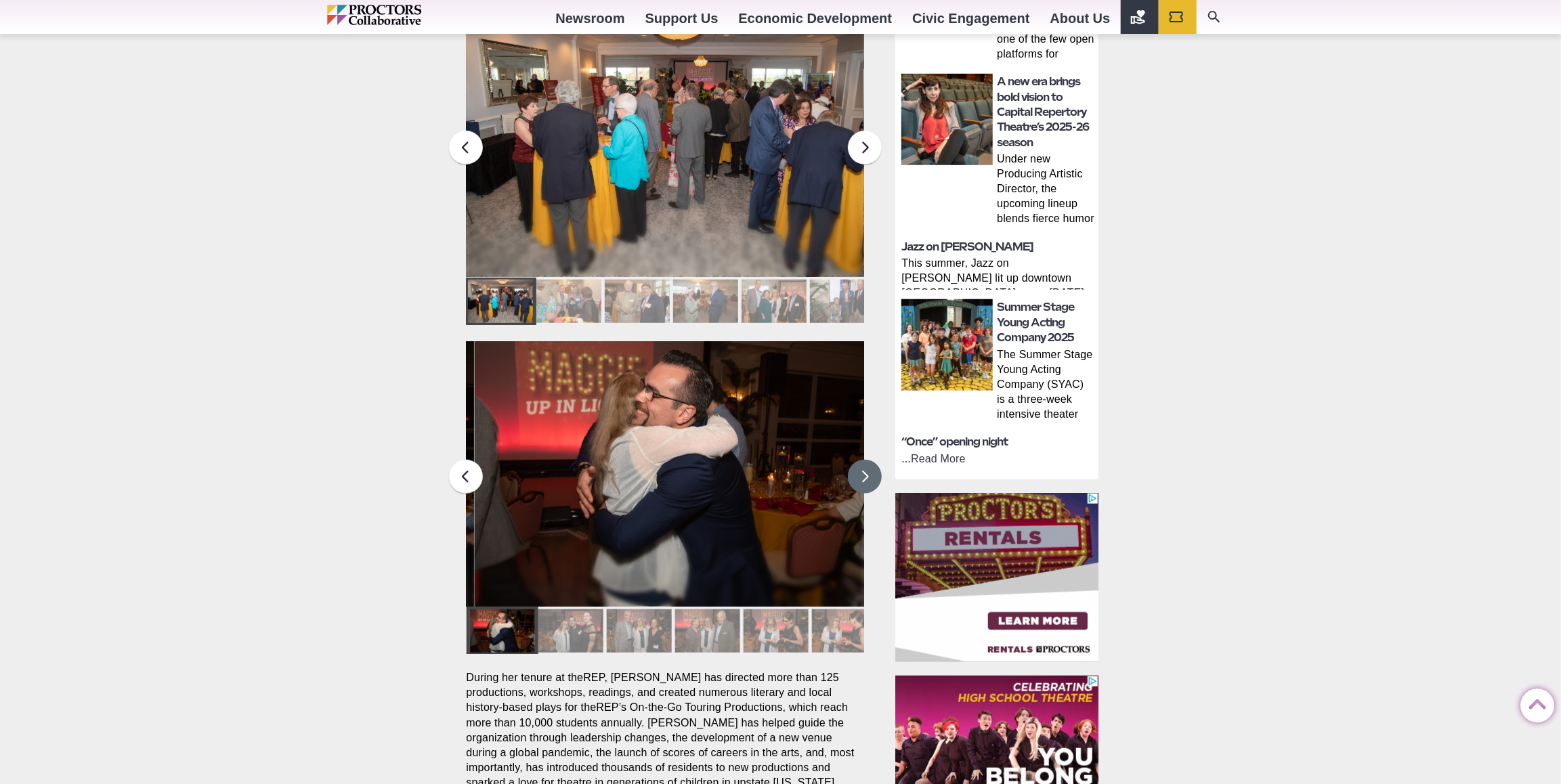
click at [862, 460] on button at bounding box center [865, 477] width 34 height 34
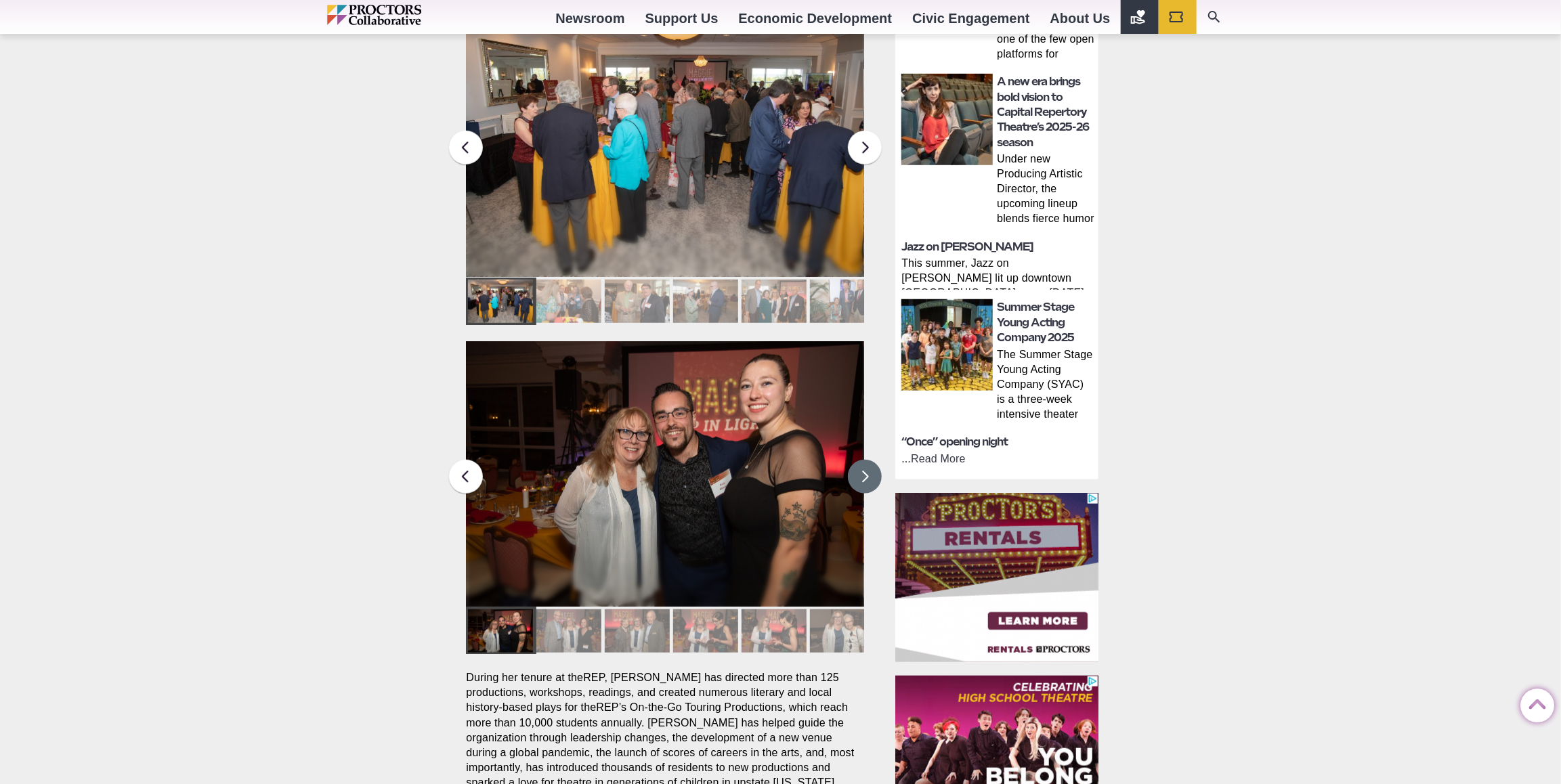
click at [862, 460] on button at bounding box center [865, 477] width 34 height 34
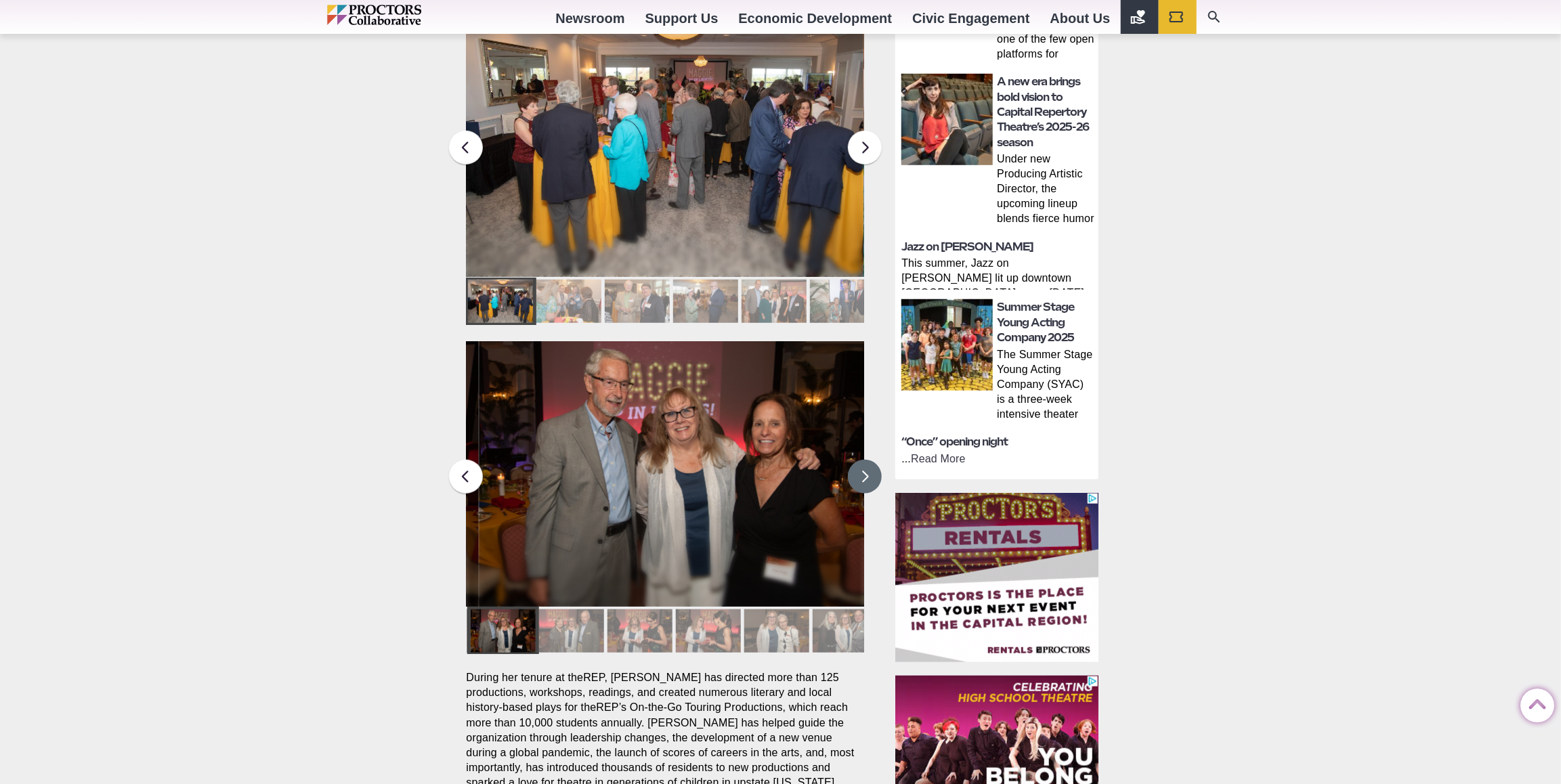
click at [862, 460] on button at bounding box center [865, 477] width 34 height 34
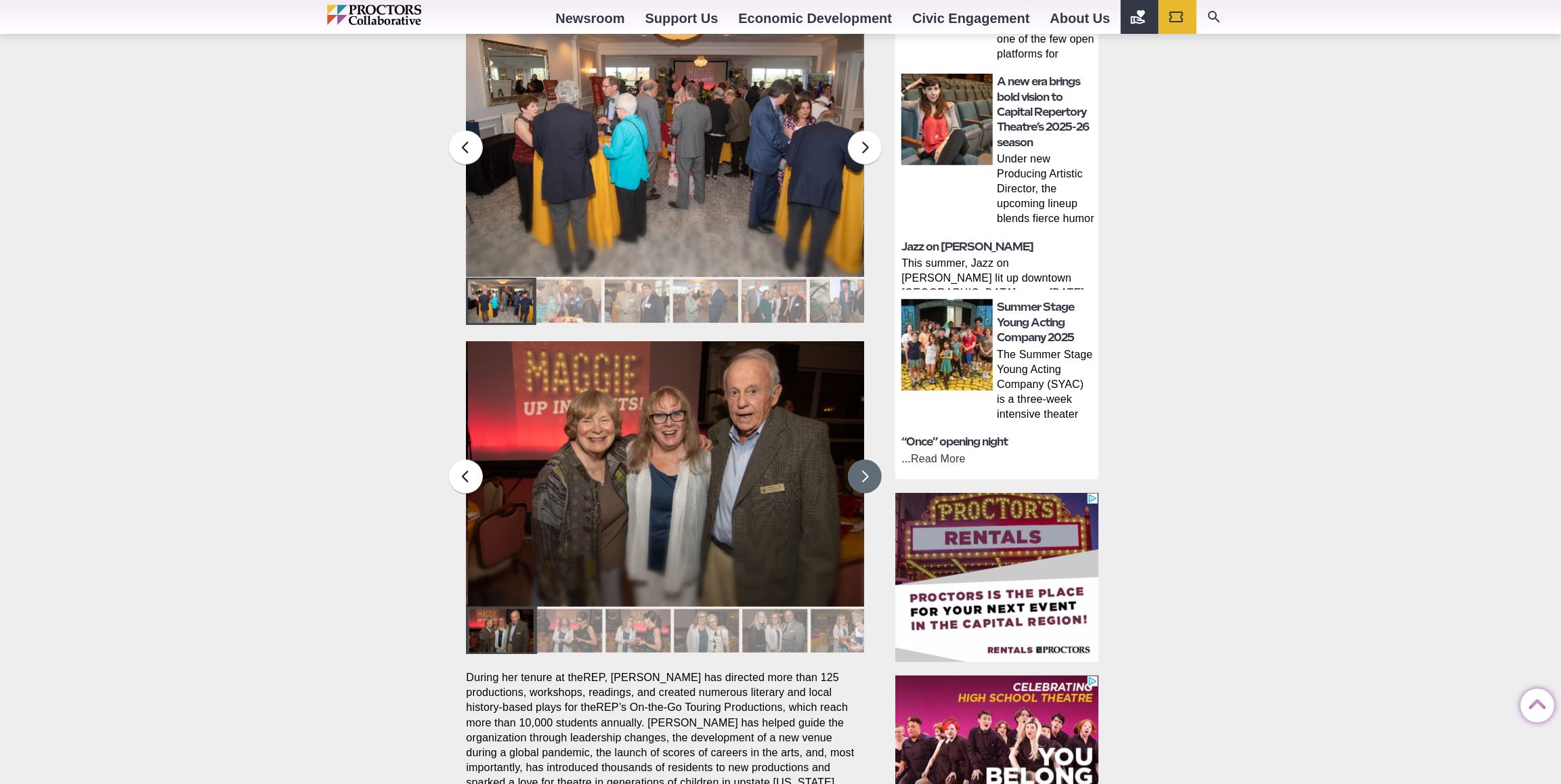
click at [860, 460] on button at bounding box center [865, 477] width 34 height 34
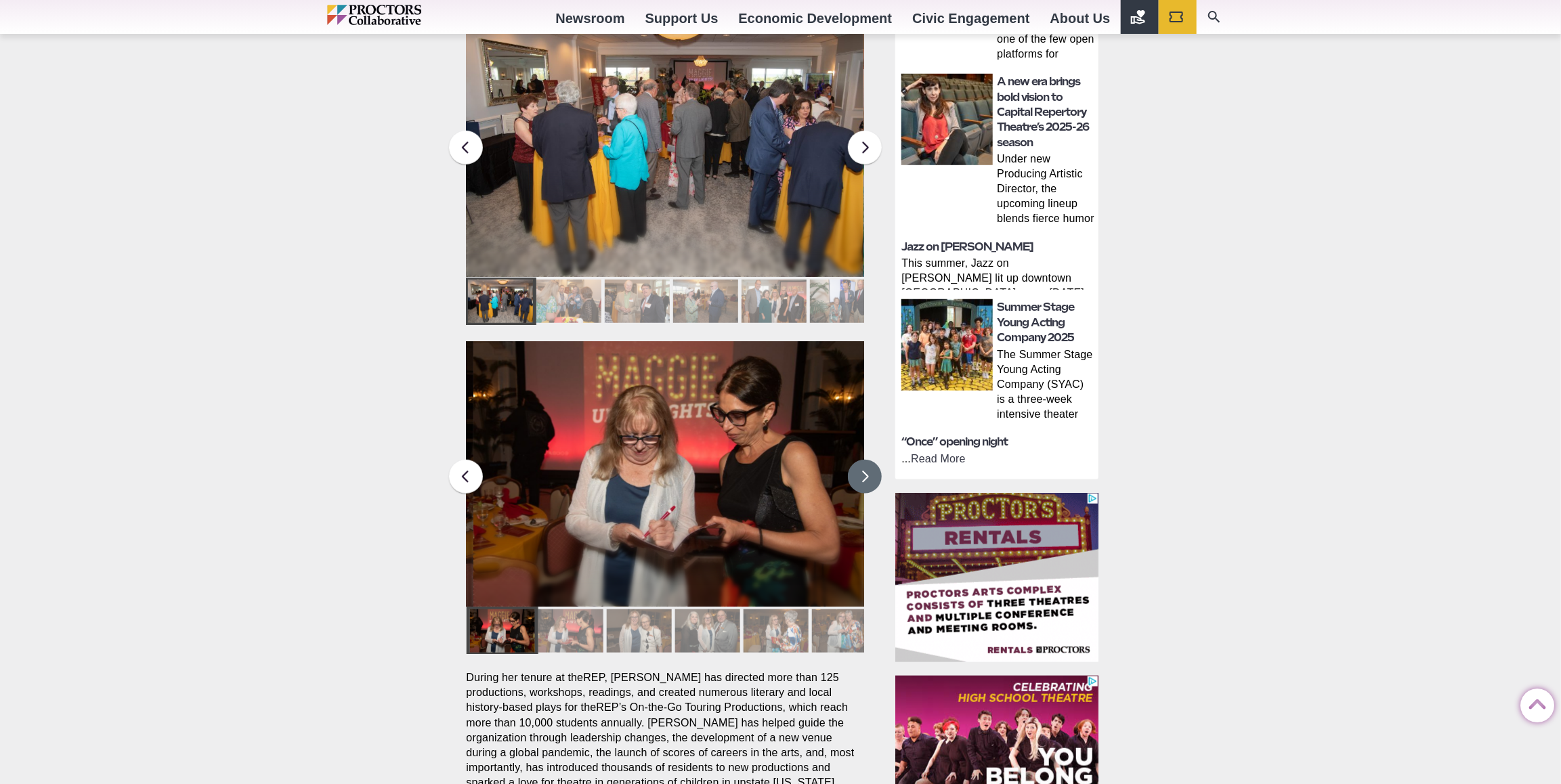
click at [860, 460] on button at bounding box center [865, 477] width 34 height 34
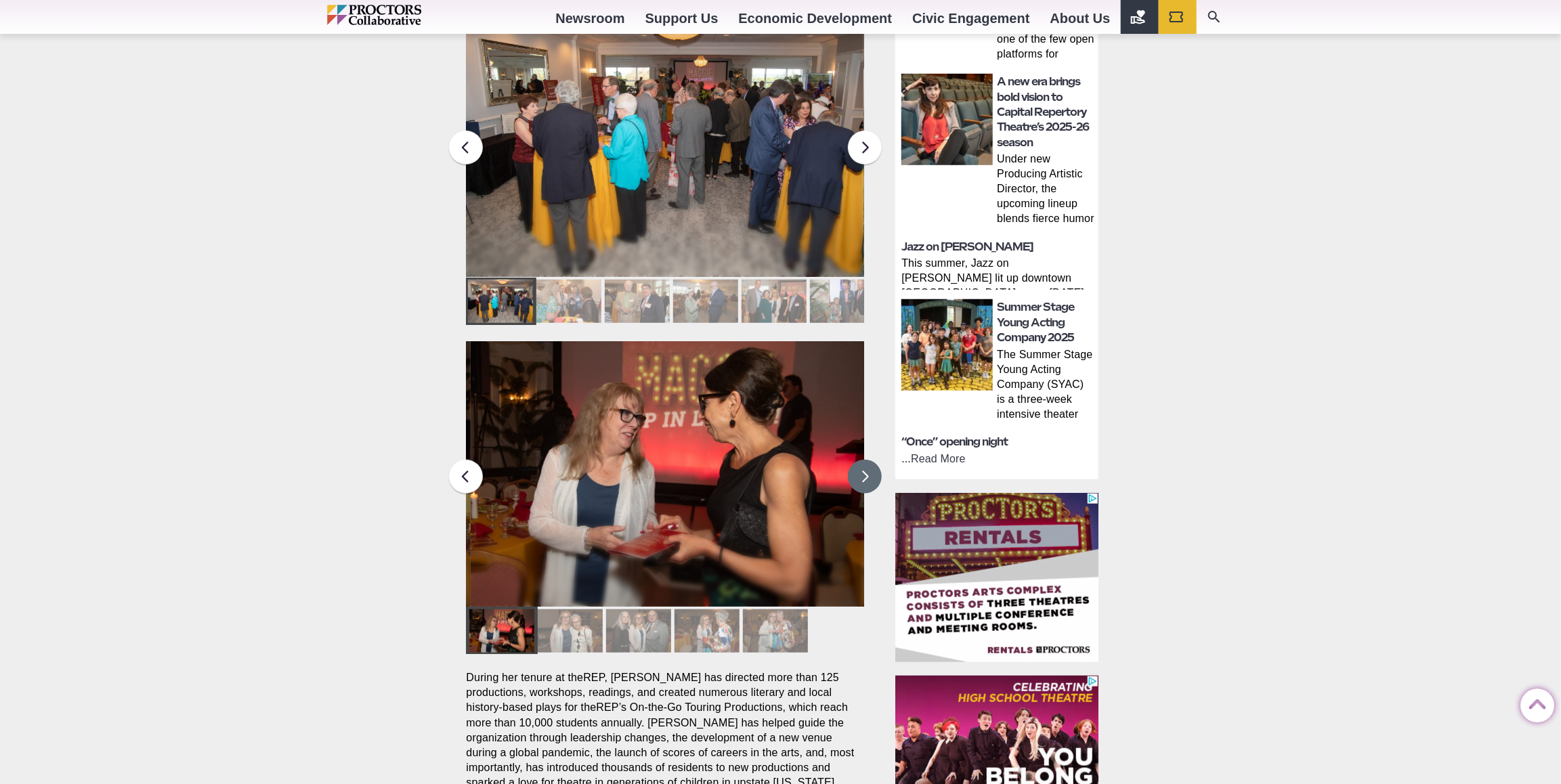
click at [860, 460] on button at bounding box center [865, 477] width 34 height 34
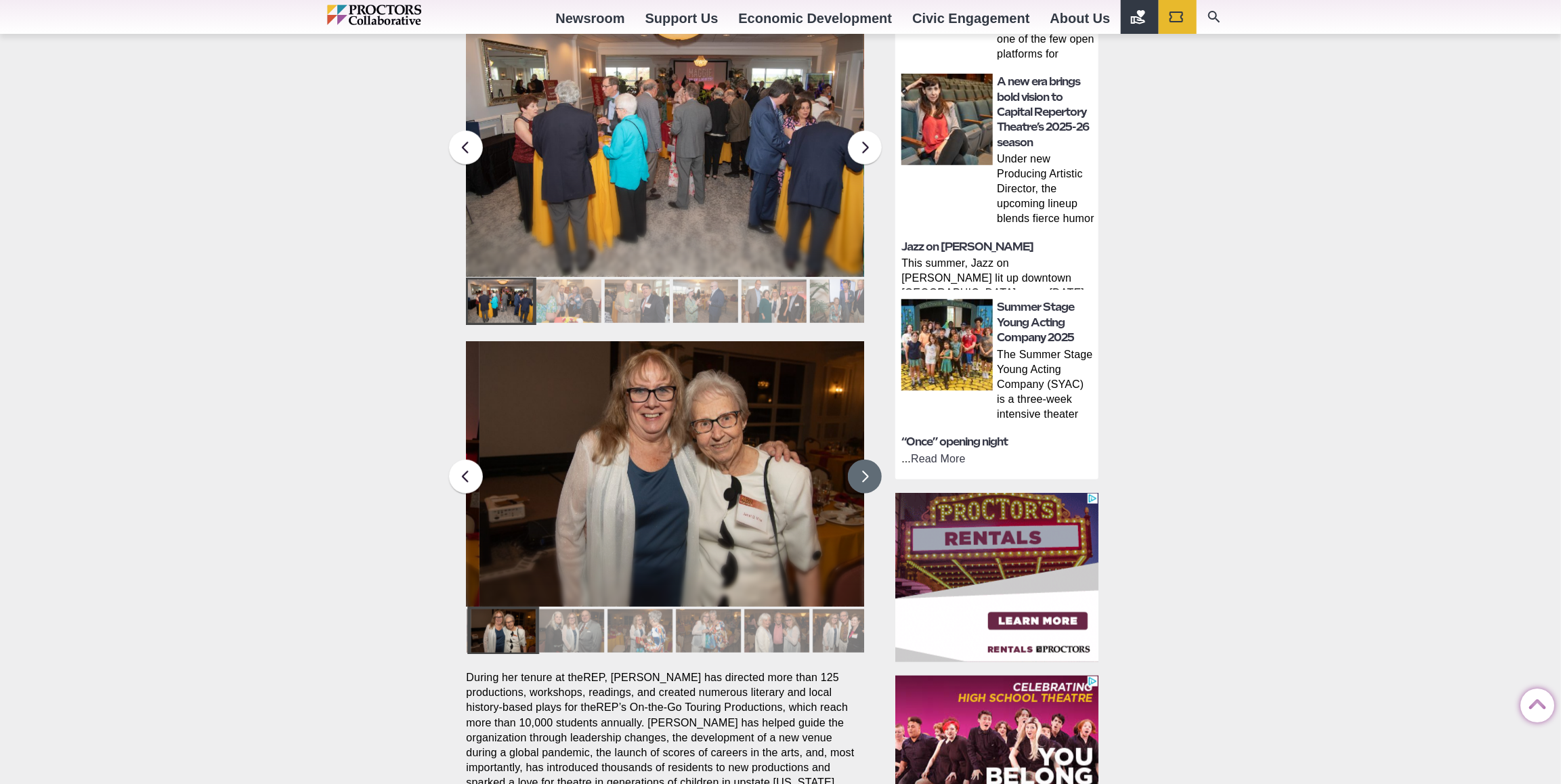
click at [860, 460] on button at bounding box center [865, 477] width 34 height 34
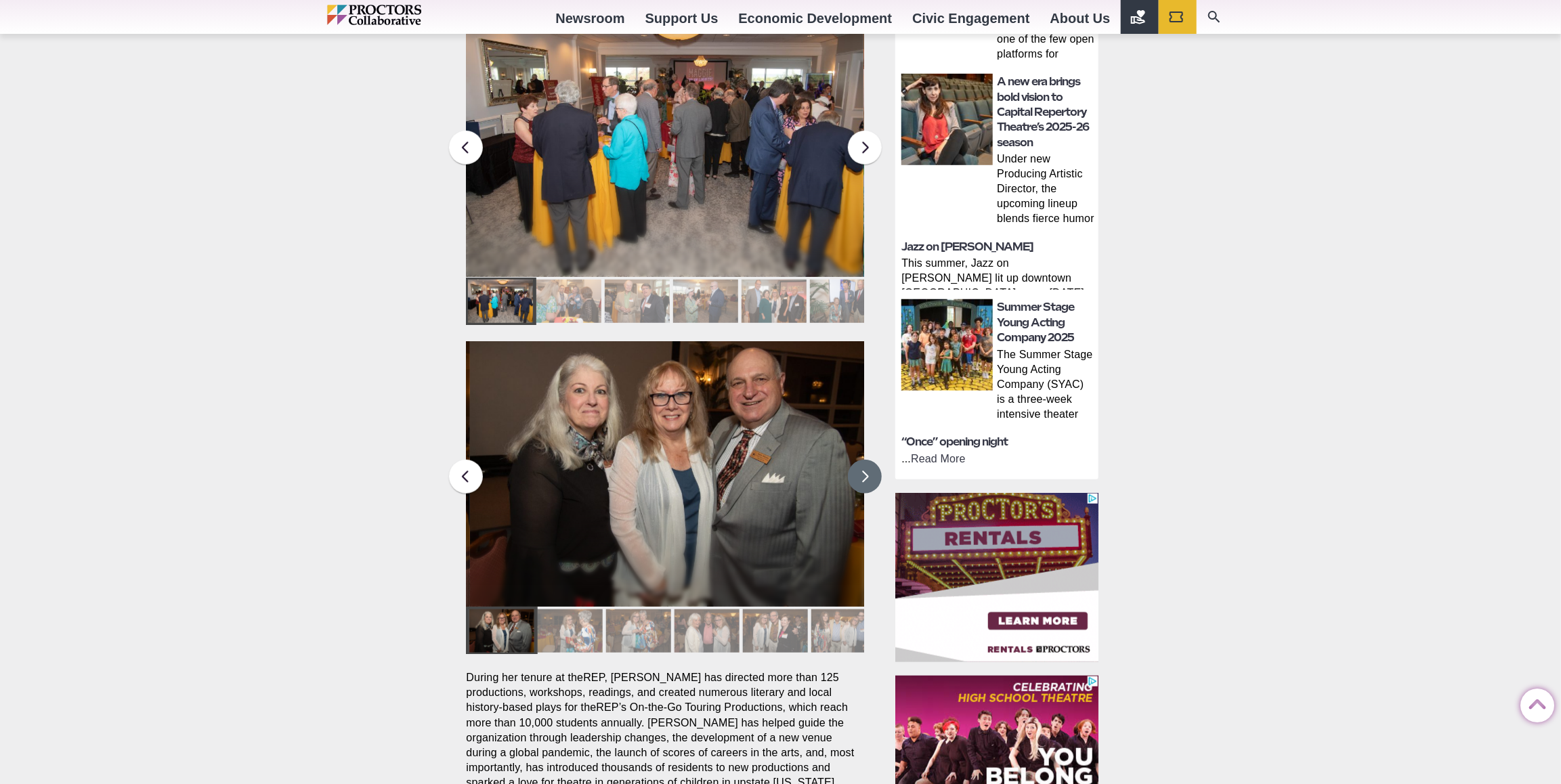
click at [860, 460] on button at bounding box center [865, 477] width 34 height 34
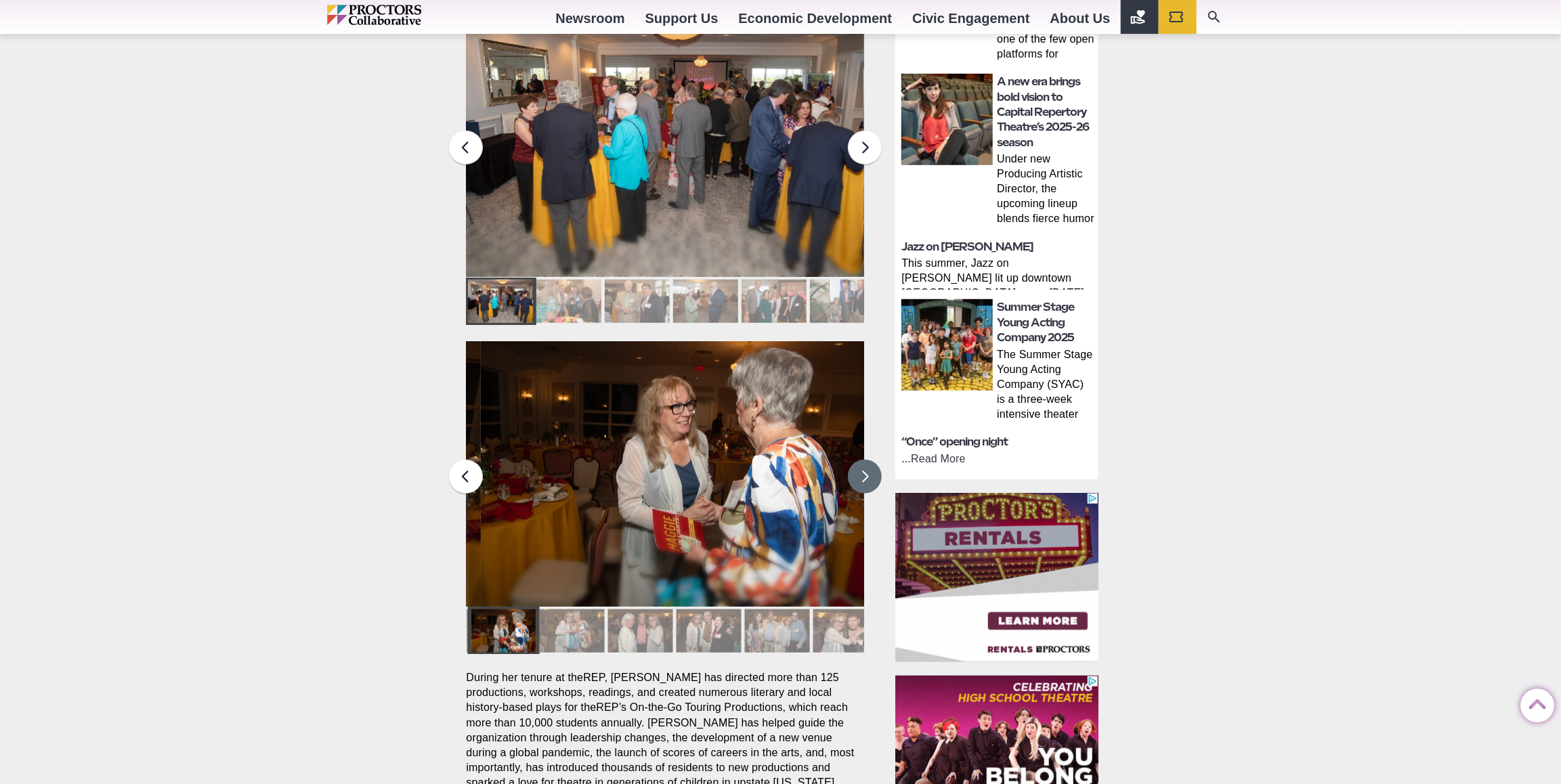
click at [859, 462] on button at bounding box center [865, 477] width 34 height 34
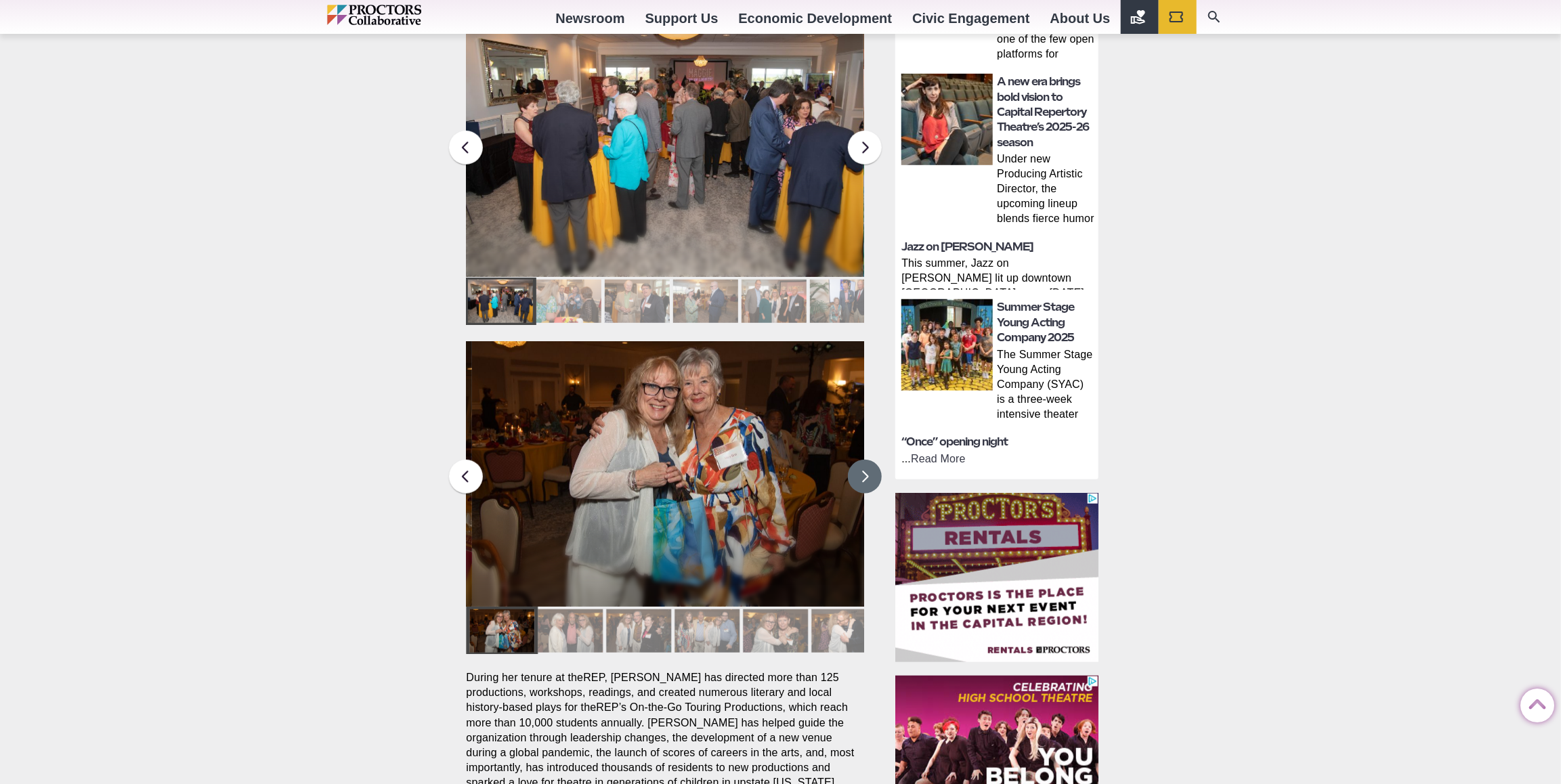
click at [857, 462] on button at bounding box center [865, 477] width 34 height 34
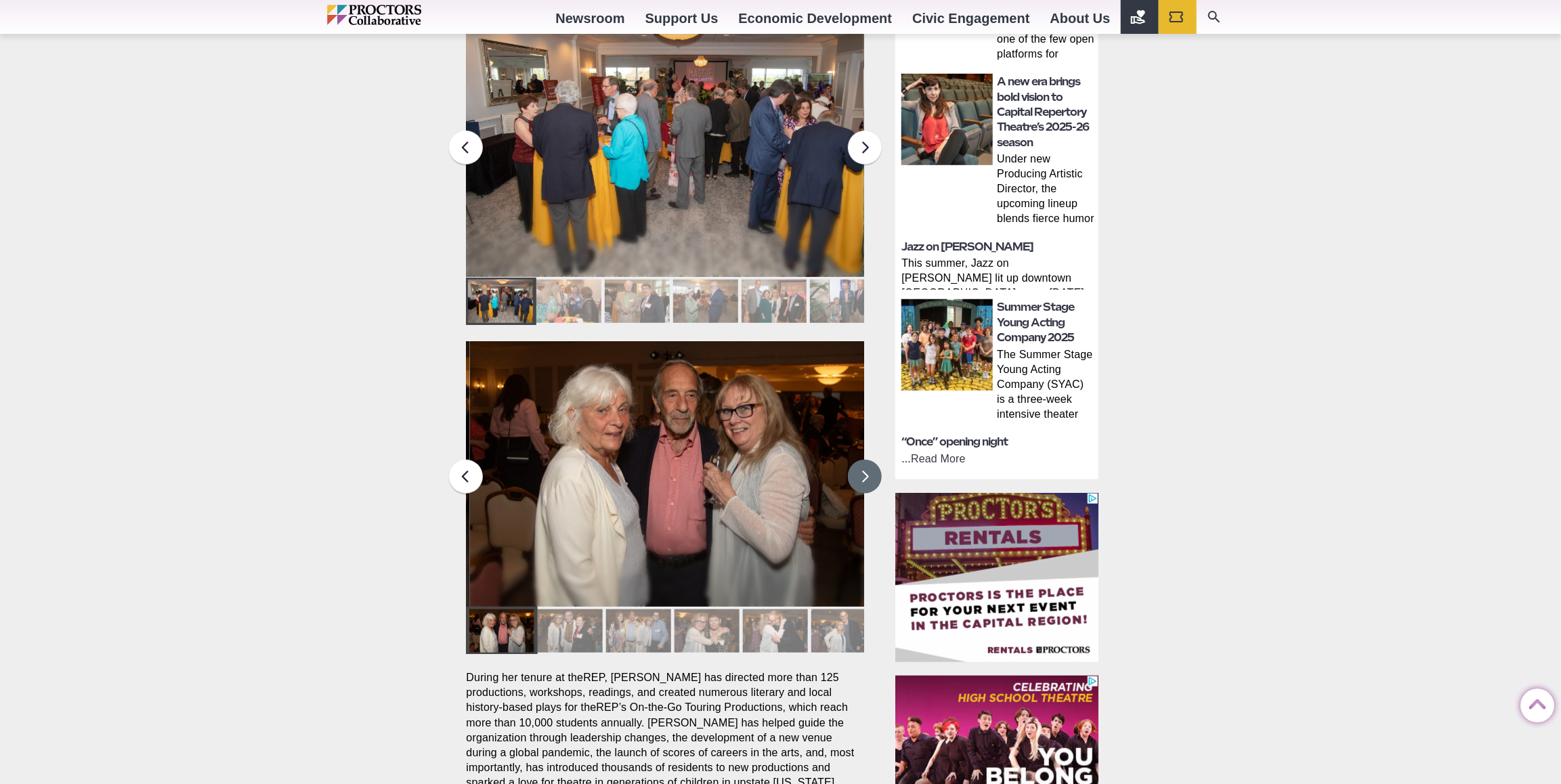
click at [857, 462] on button at bounding box center [865, 477] width 34 height 34
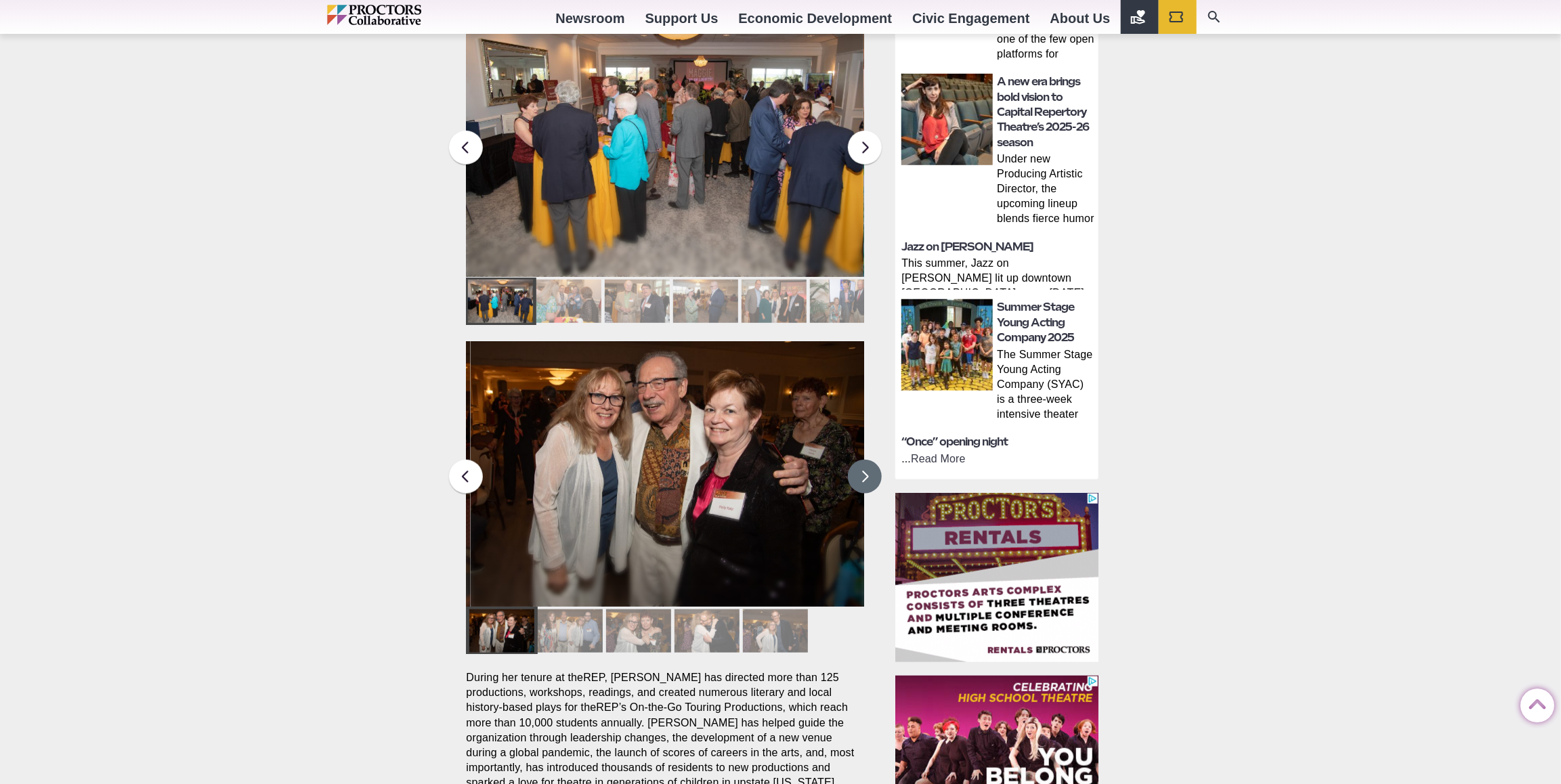
click at [857, 464] on button at bounding box center [865, 477] width 34 height 34
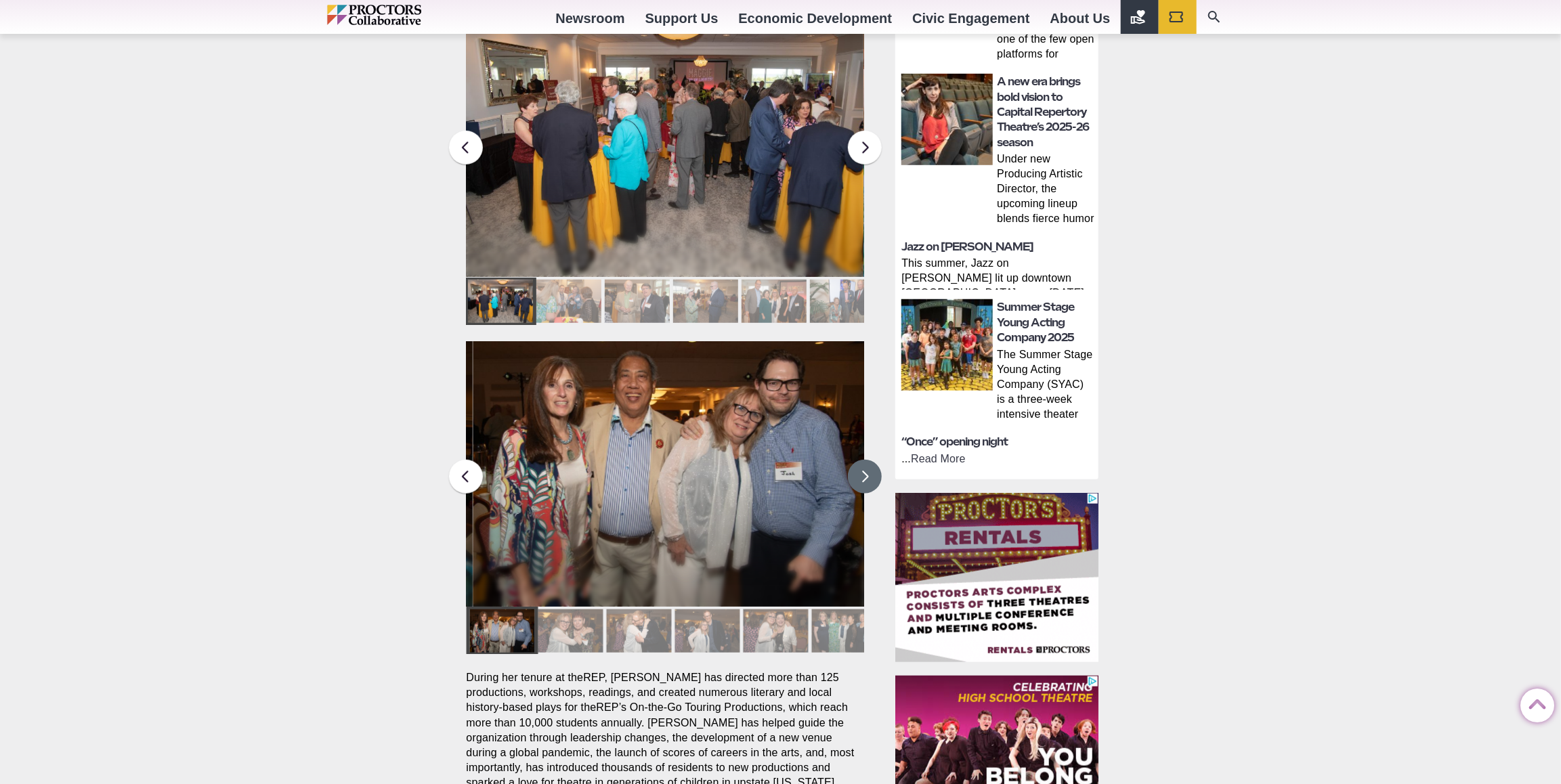
click at [857, 464] on button at bounding box center [865, 477] width 34 height 34
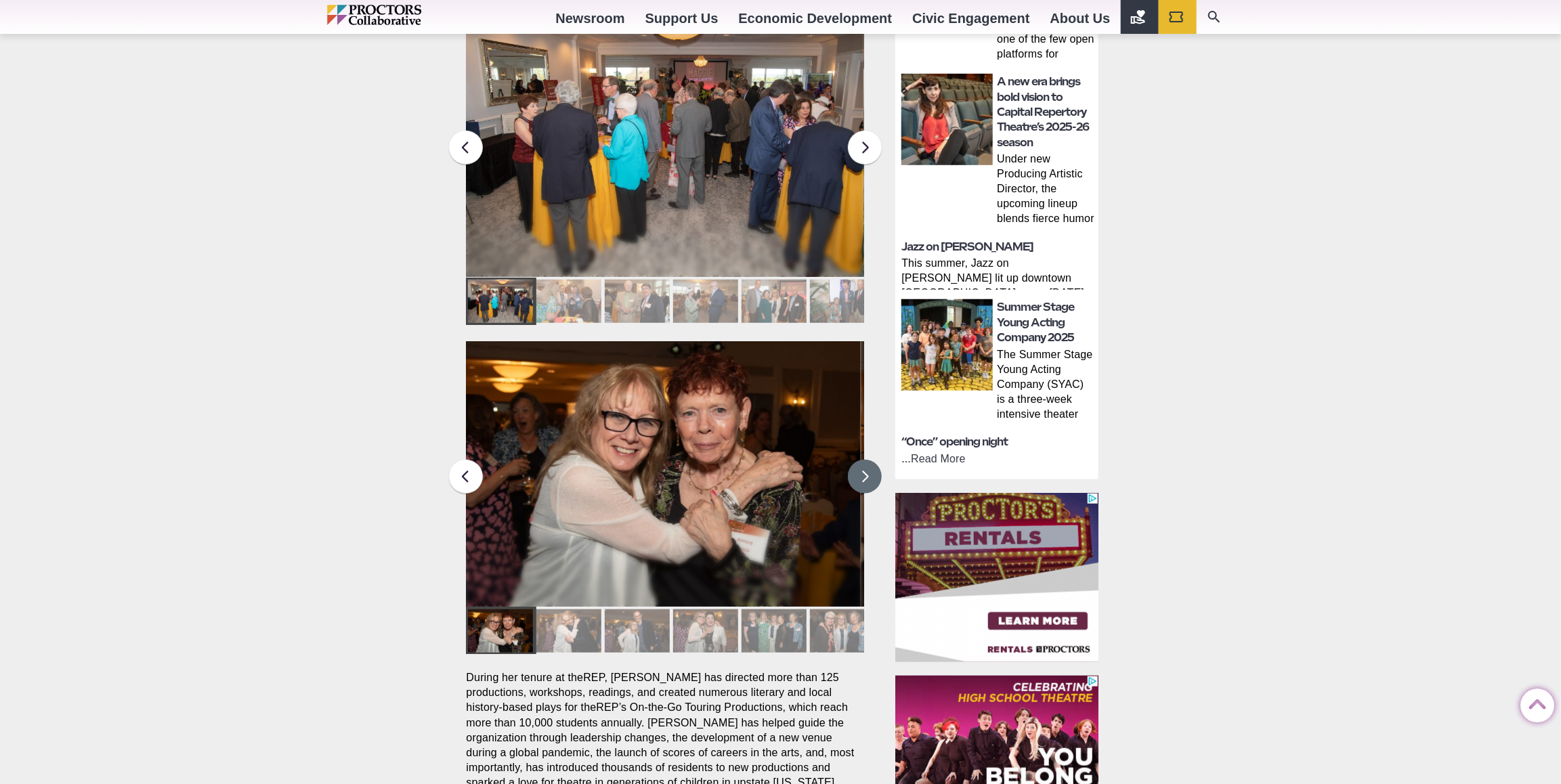
click at [866, 460] on button at bounding box center [865, 477] width 34 height 34
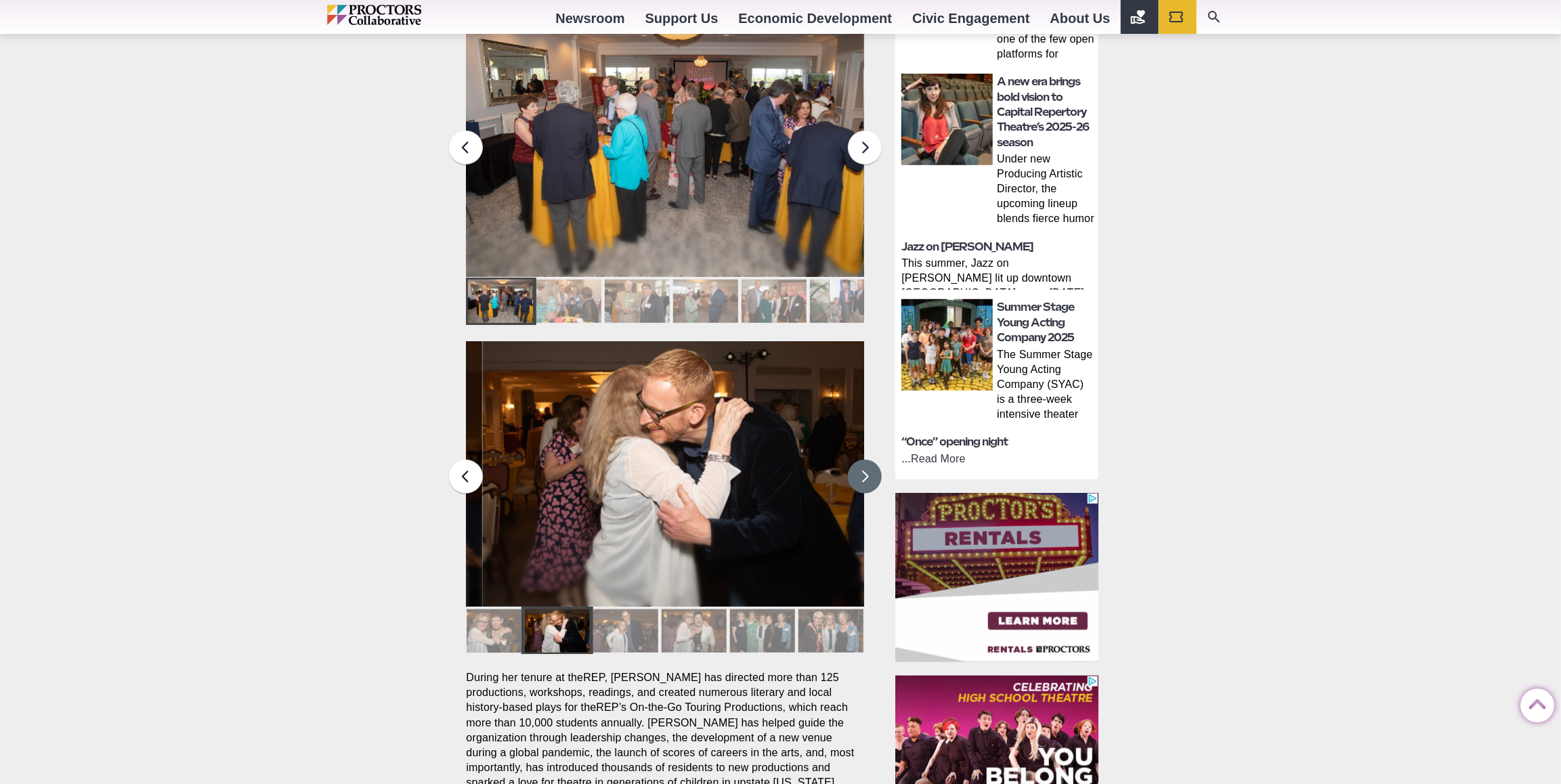
click at [866, 460] on button at bounding box center [865, 477] width 34 height 34
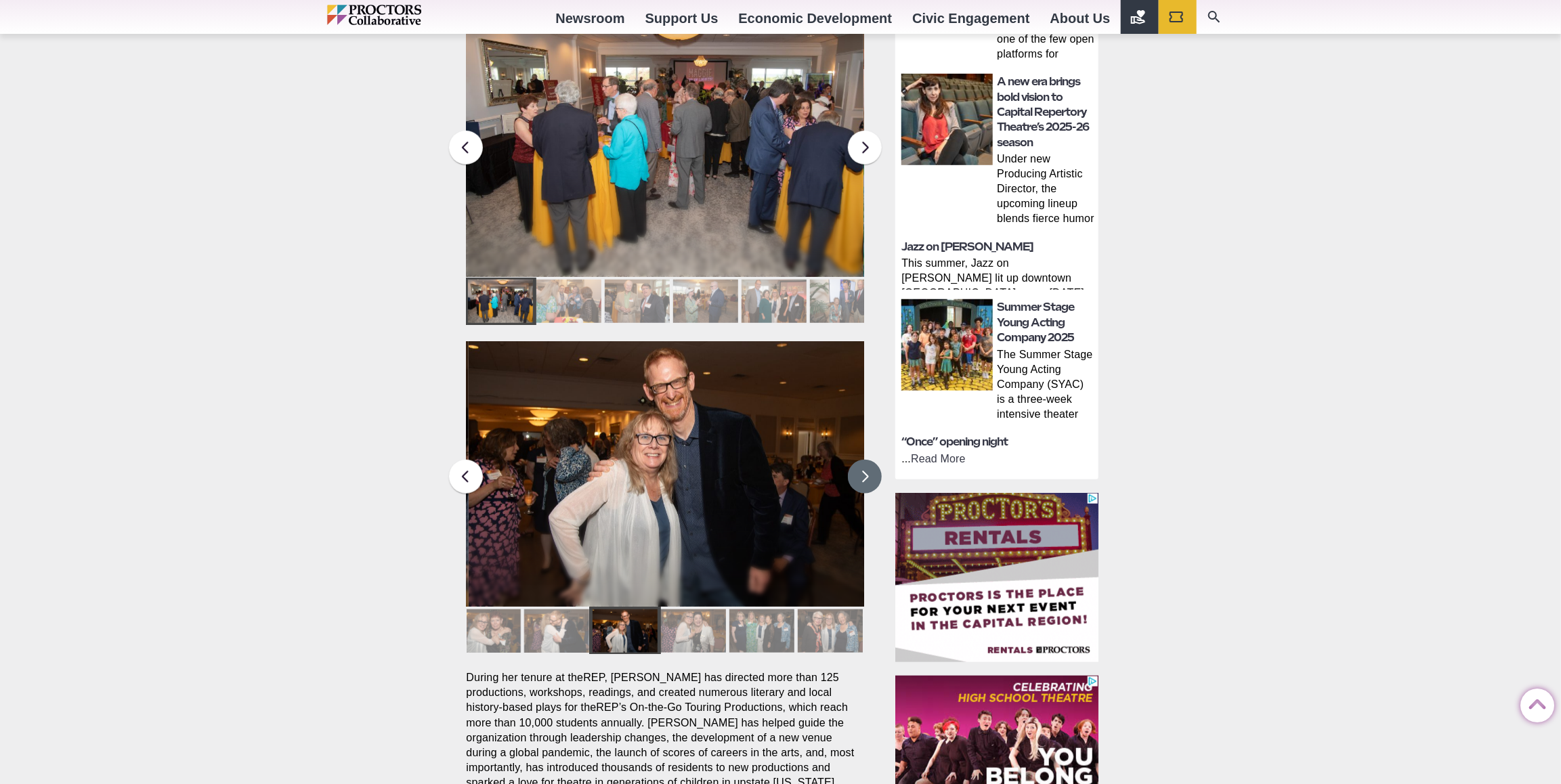
click at [866, 460] on button at bounding box center [865, 477] width 34 height 34
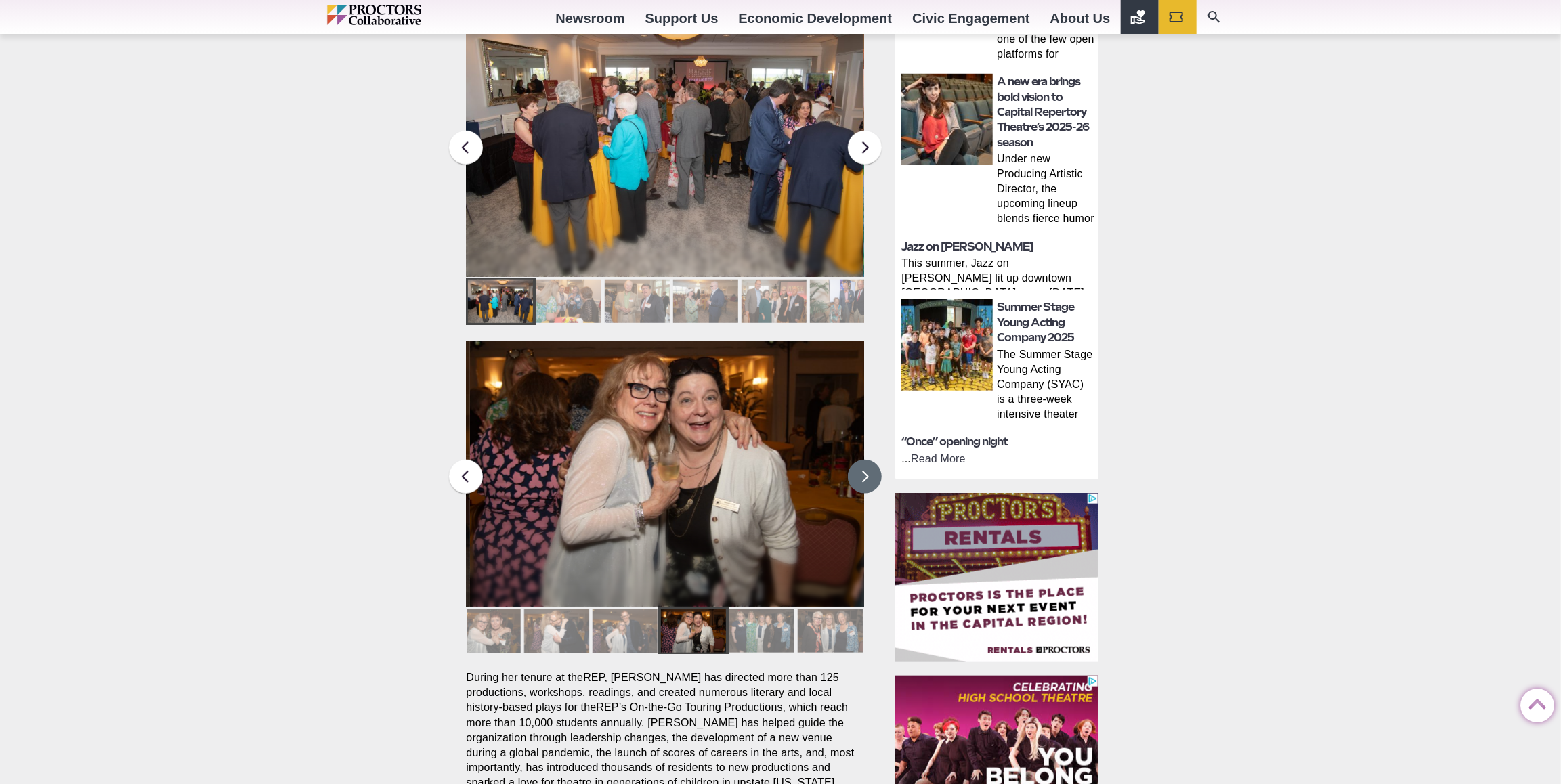
click at [865, 460] on button at bounding box center [865, 477] width 34 height 34
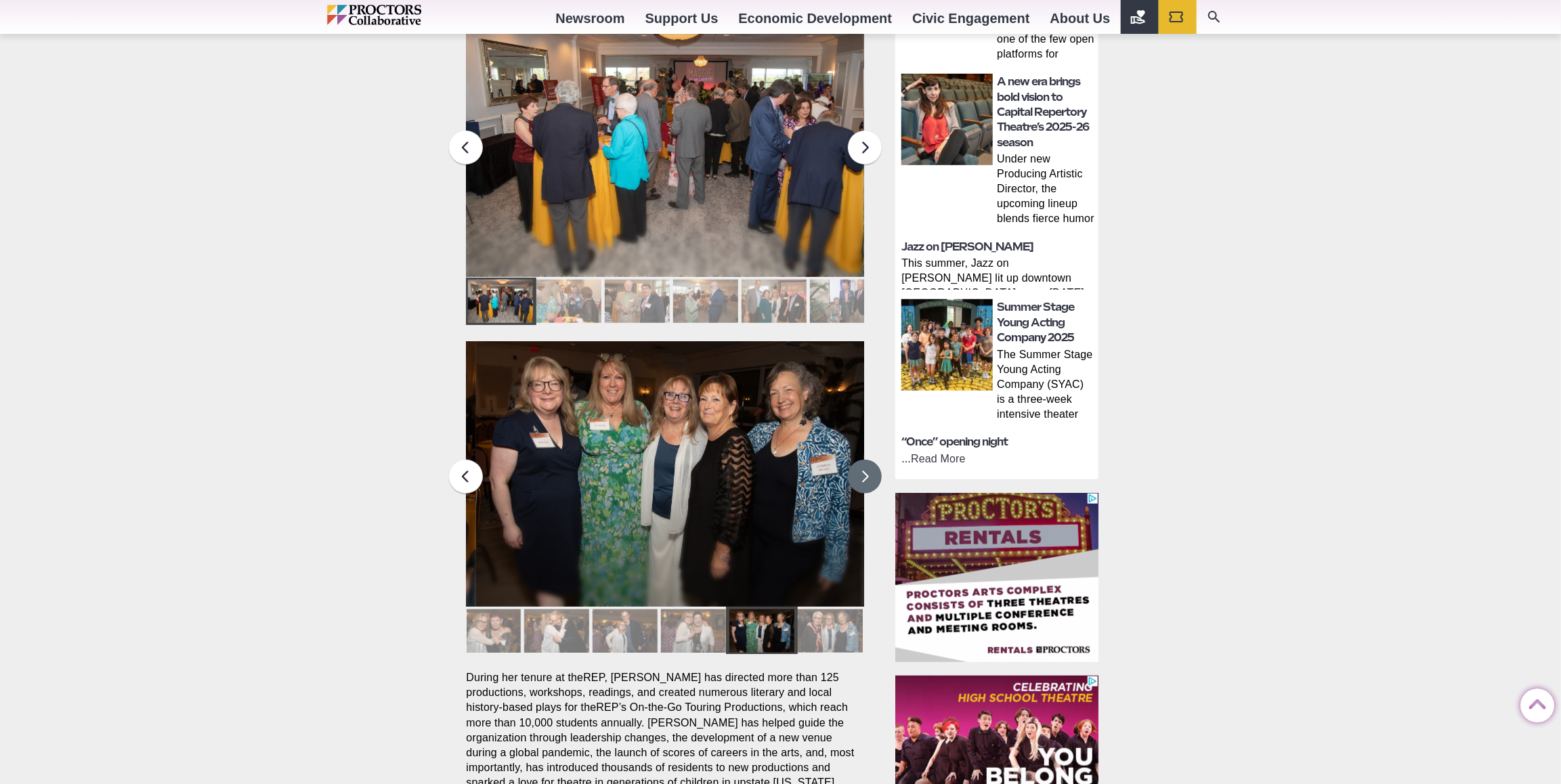
click at [863, 460] on button at bounding box center [865, 477] width 34 height 34
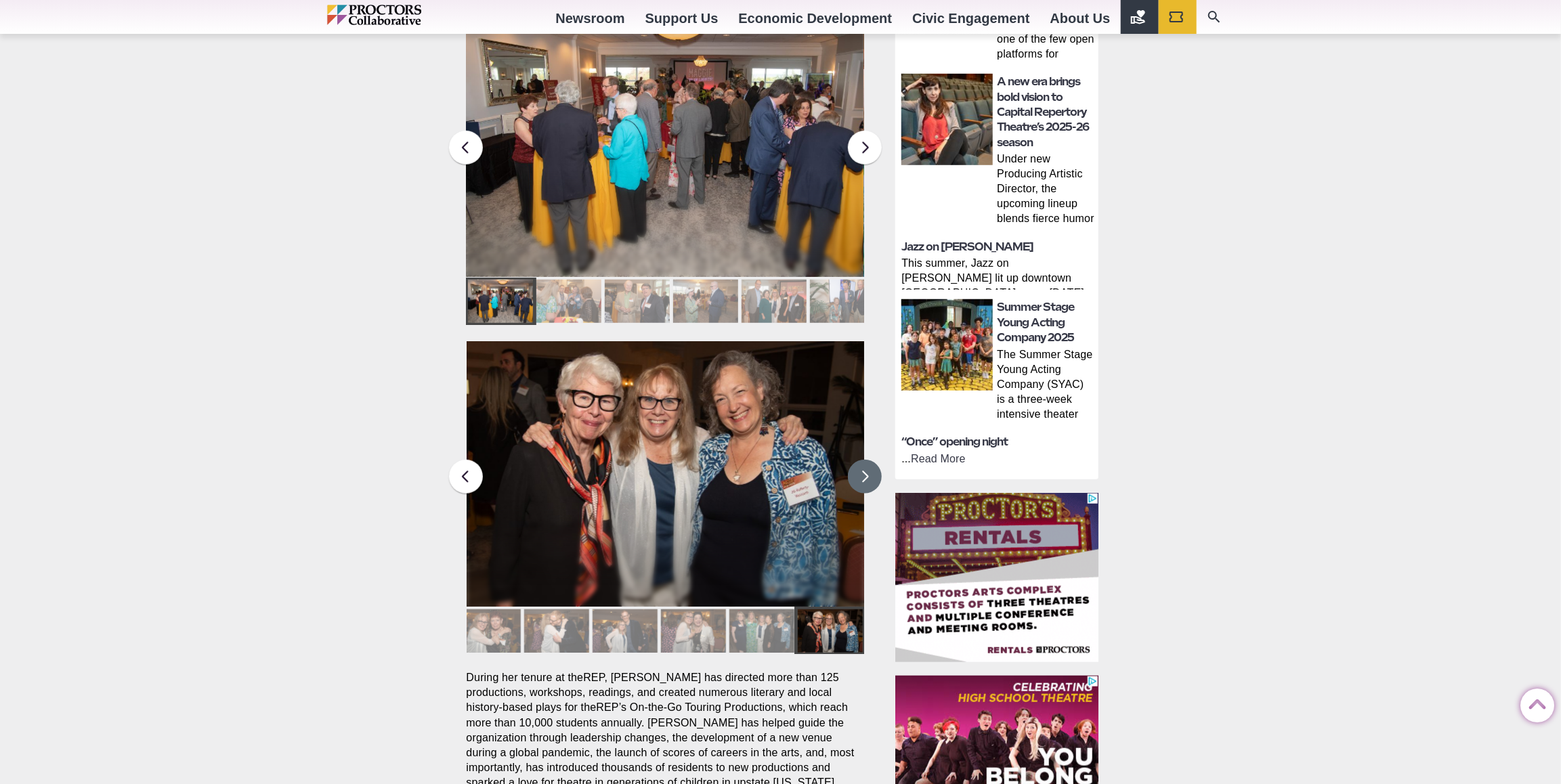
click at [863, 460] on button at bounding box center [865, 477] width 34 height 34
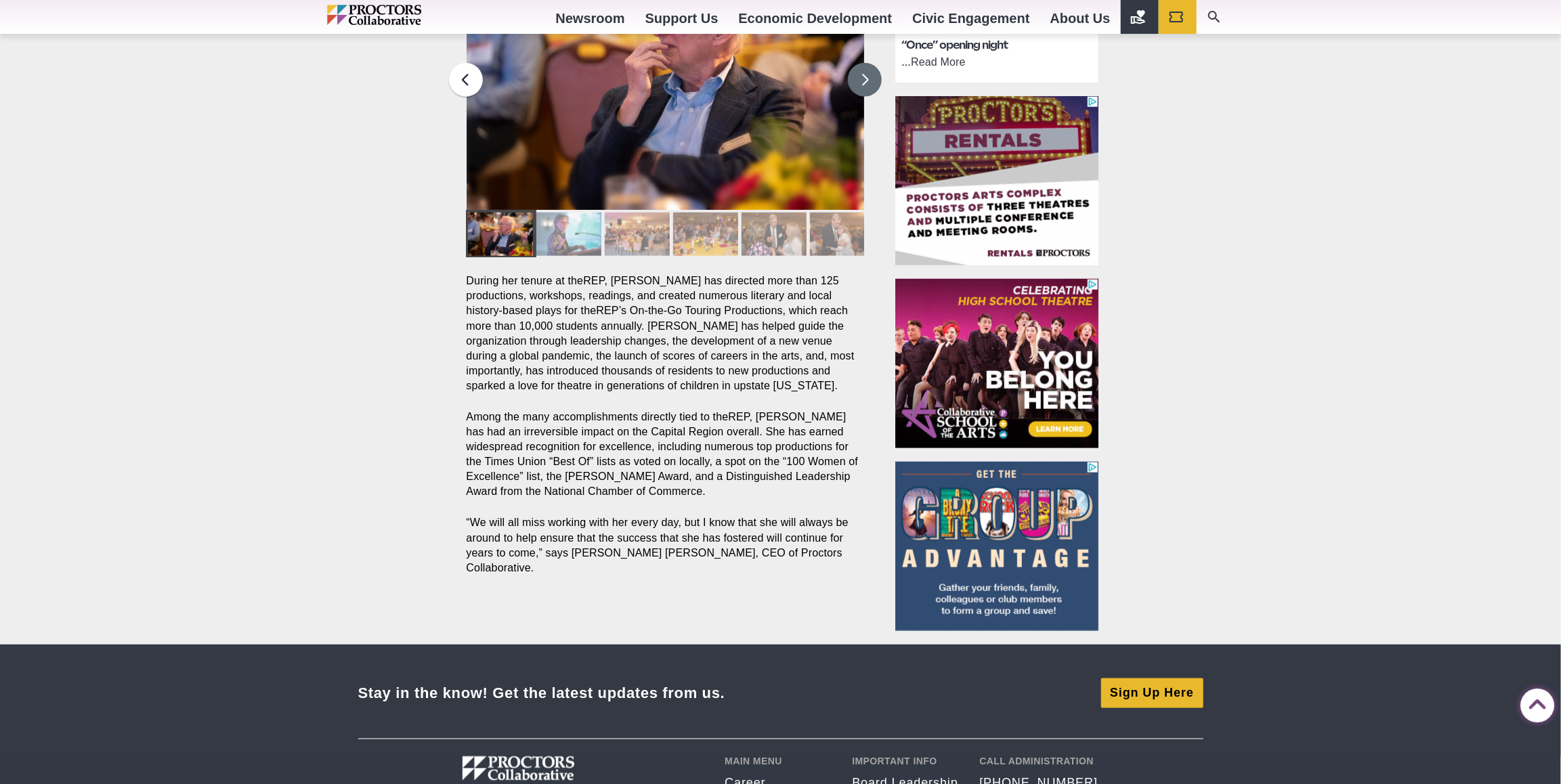
scroll to position [1083, 0]
